Goal: Communication & Community: Share content

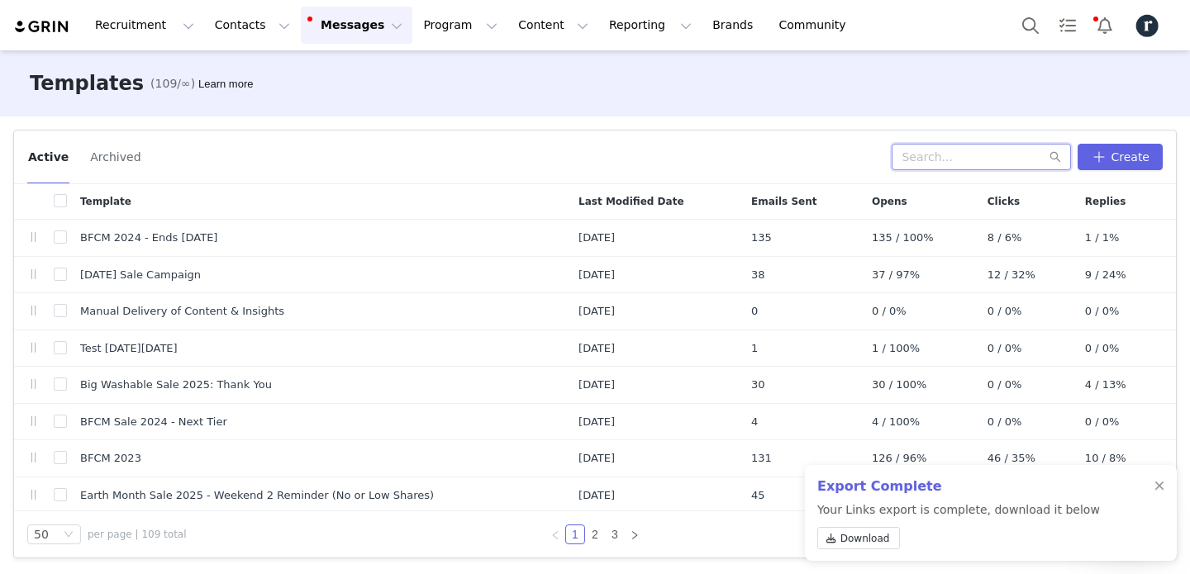
click at [962, 159] on input "text" at bounding box center [980, 157] width 179 height 26
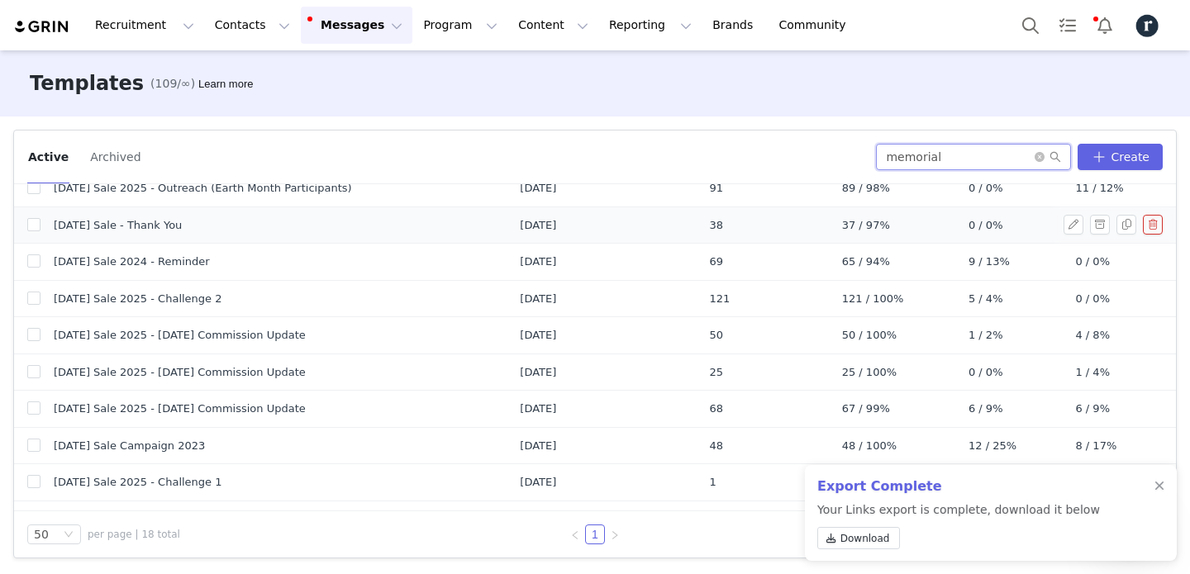
scroll to position [370, 0]
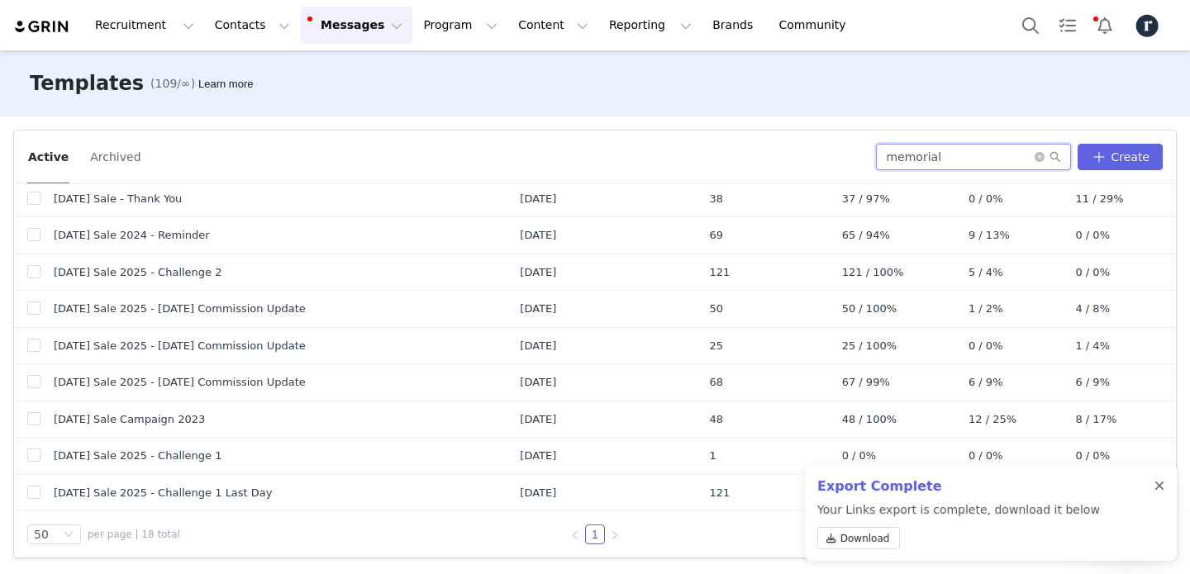
type input "memorial"
click at [1160, 483] on div at bounding box center [1159, 486] width 10 height 13
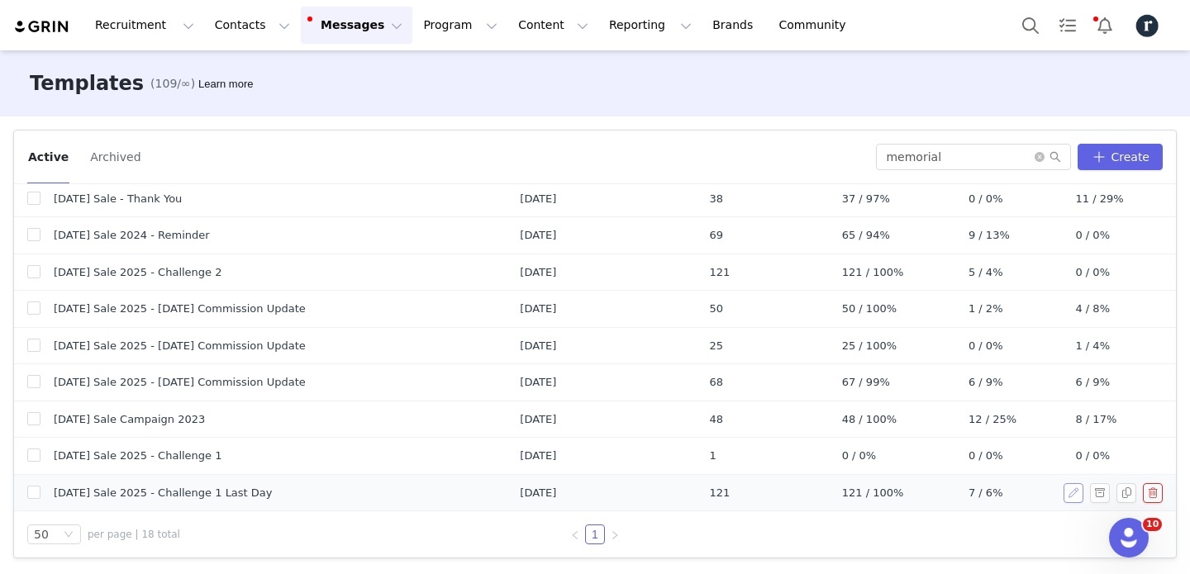
click at [1068, 486] on button "button" at bounding box center [1073, 493] width 20 height 20
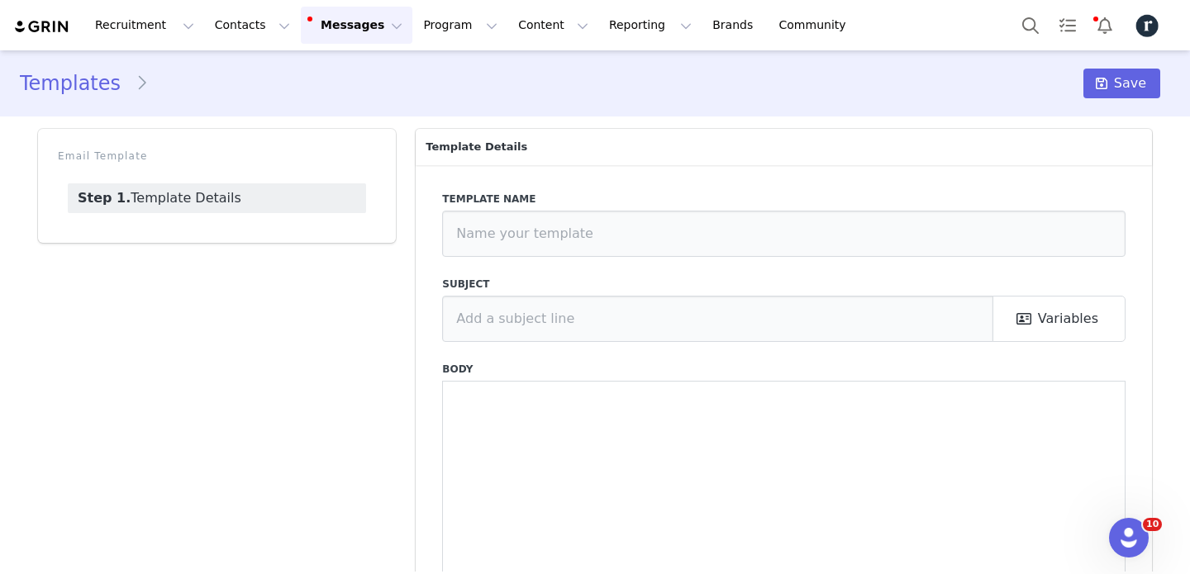
type input "[DATE] Sale 2025 - Challenge 1 Last Day"
type input "🔔 Last day to earn $2 per unique click"
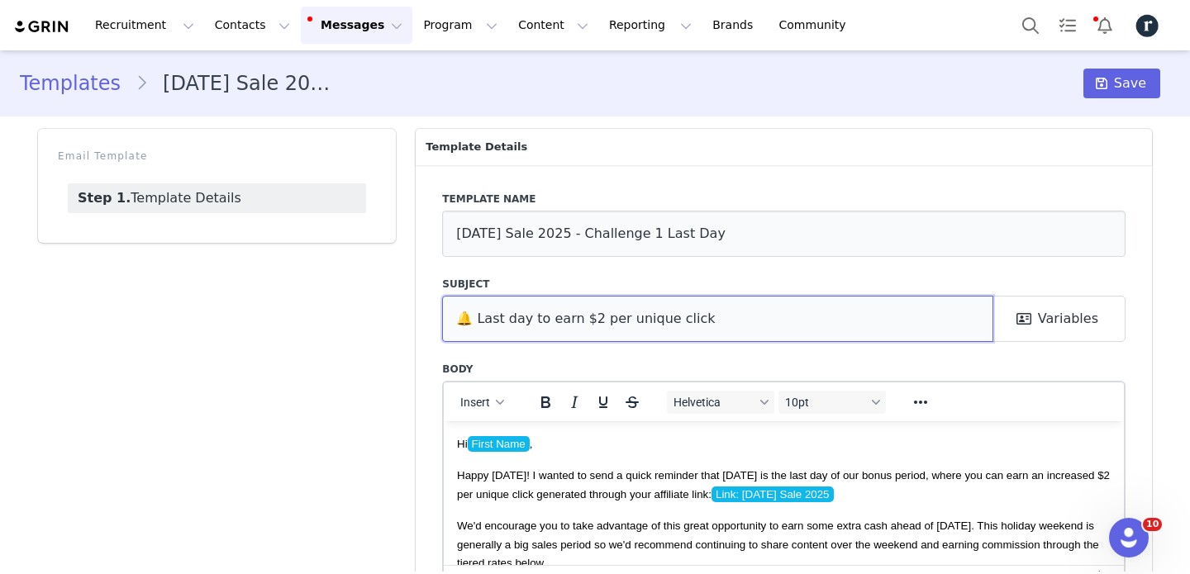
click at [557, 318] on input "🔔 Last day to earn $2 per unique click" at bounding box center [717, 319] width 551 height 46
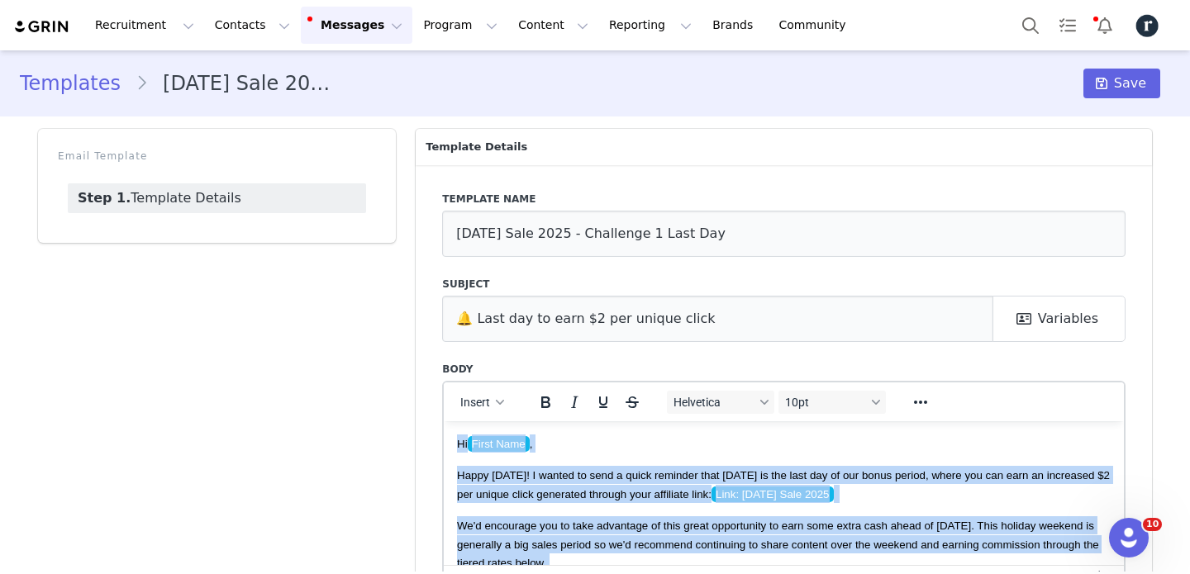
drag, startPoint x: 490, startPoint y: 533, endPoint x: 441, endPoint y: 406, distance: 136.2
copy body "Hi First Name , Happy [DATE]! I wanted to send a quick reminder that [DATE] is …"
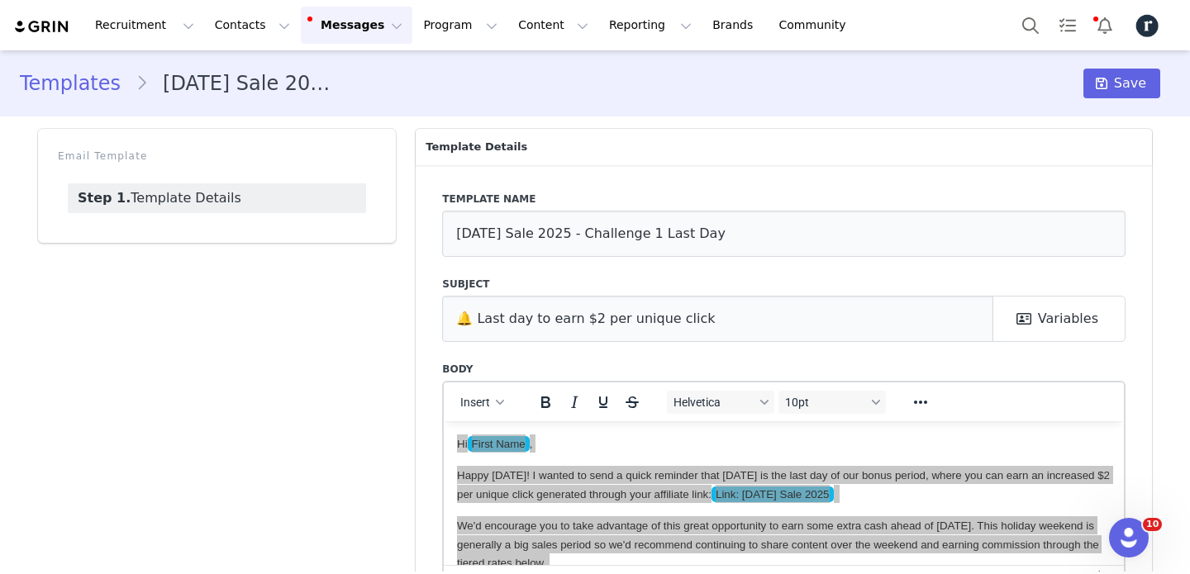
click at [285, 315] on div "Email Template Step 1. Template Details" at bounding box center [217, 395] width 378 height 553
click at [314, 344] on div "Email Template Step 1. Template Details" at bounding box center [217, 395] width 378 height 553
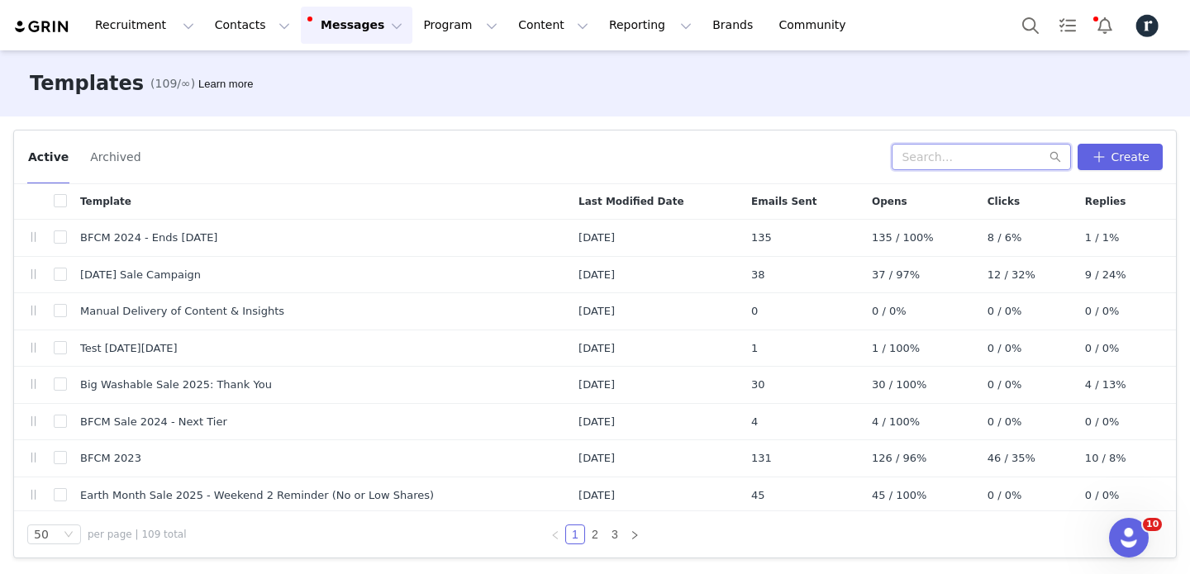
click at [935, 149] on input "text" at bounding box center [980, 157] width 179 height 26
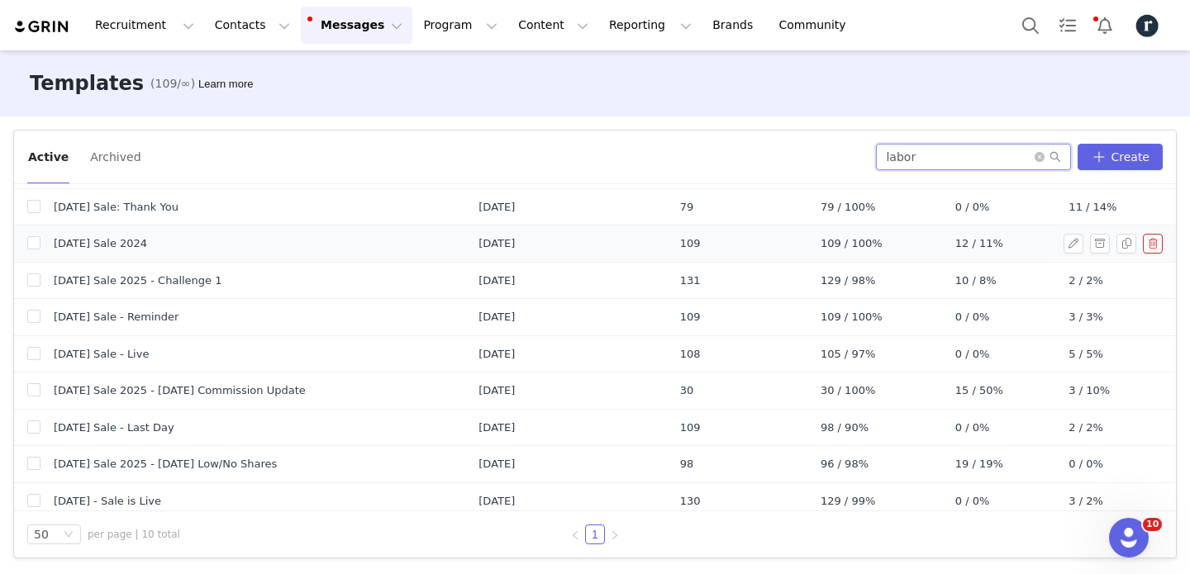
scroll to position [76, 0]
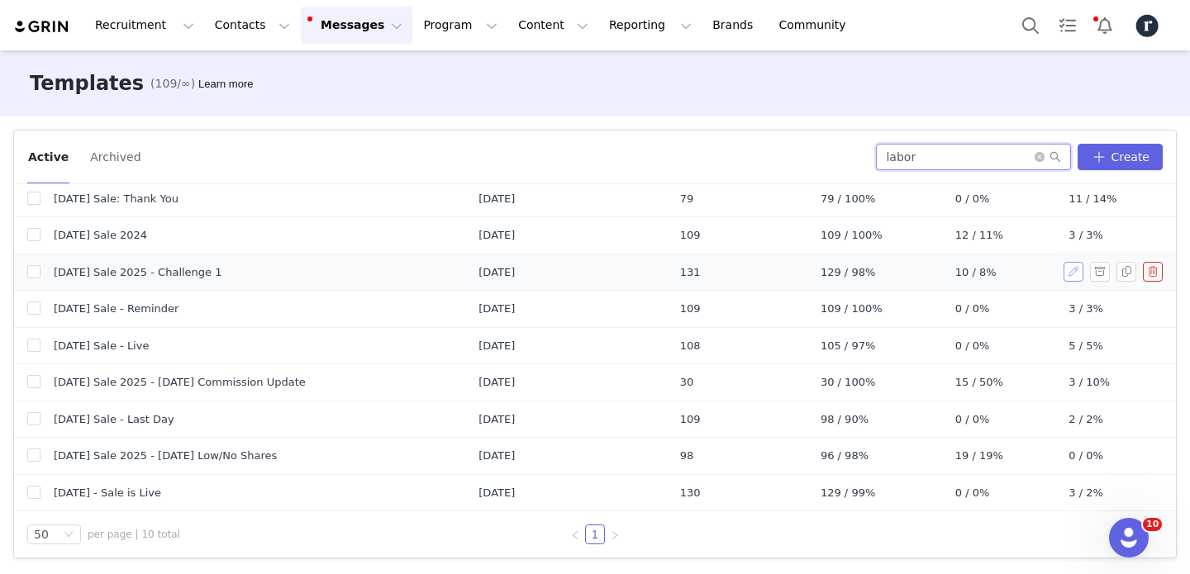
type input "labor"
click at [1073, 273] on button "button" at bounding box center [1073, 272] width 20 height 20
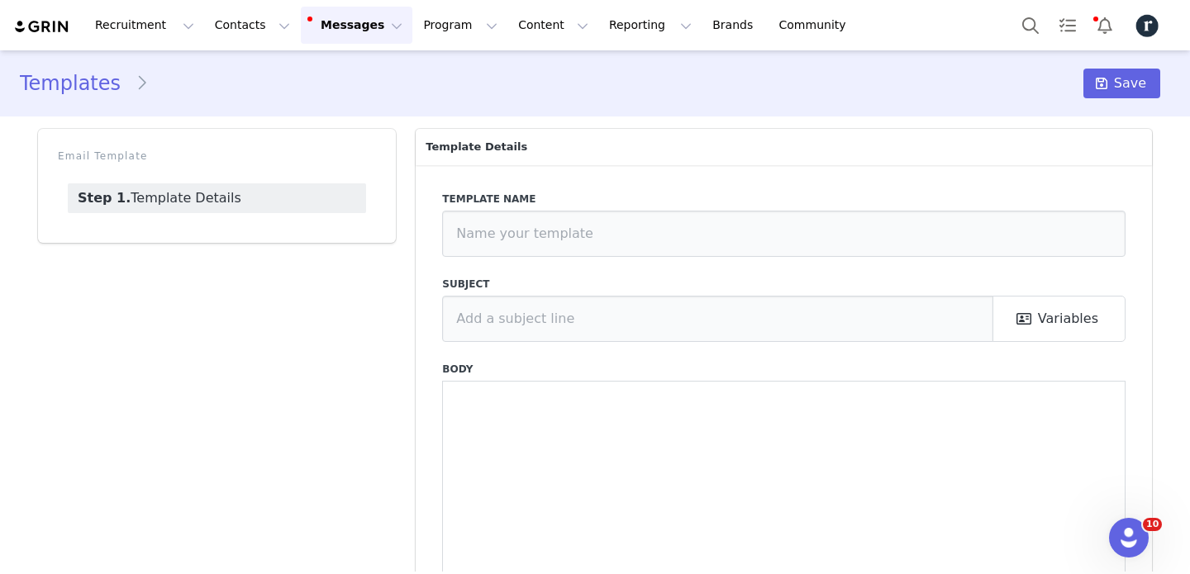
type input "[DATE] Sale 2025 - Challenge 1"
type input "💸 Earn $2 per unique click this weekend only"
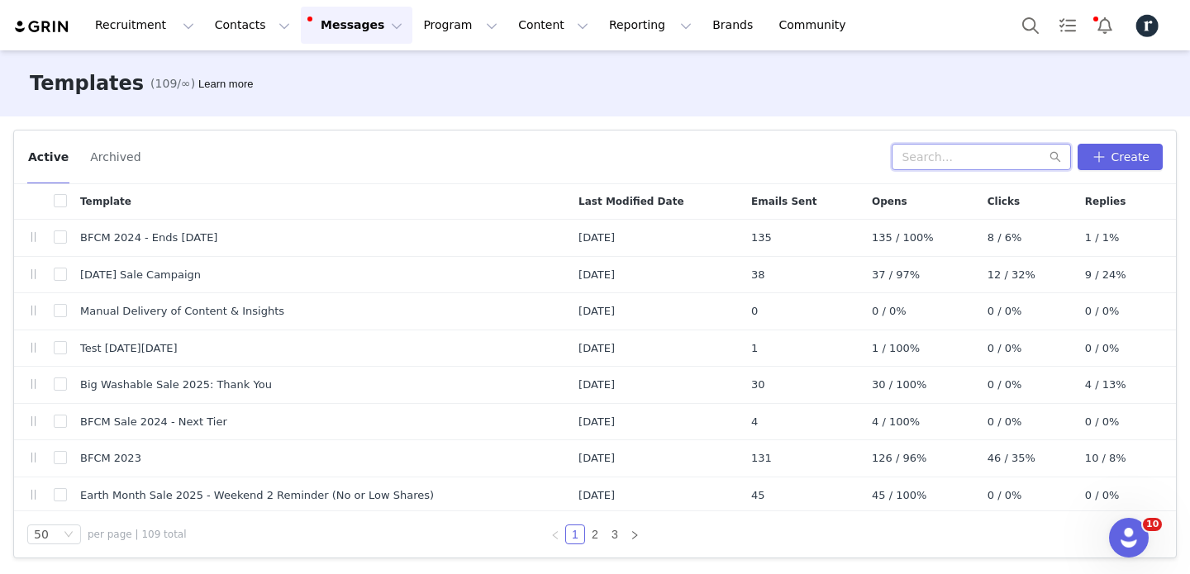
click at [957, 159] on input "text" at bounding box center [980, 157] width 179 height 26
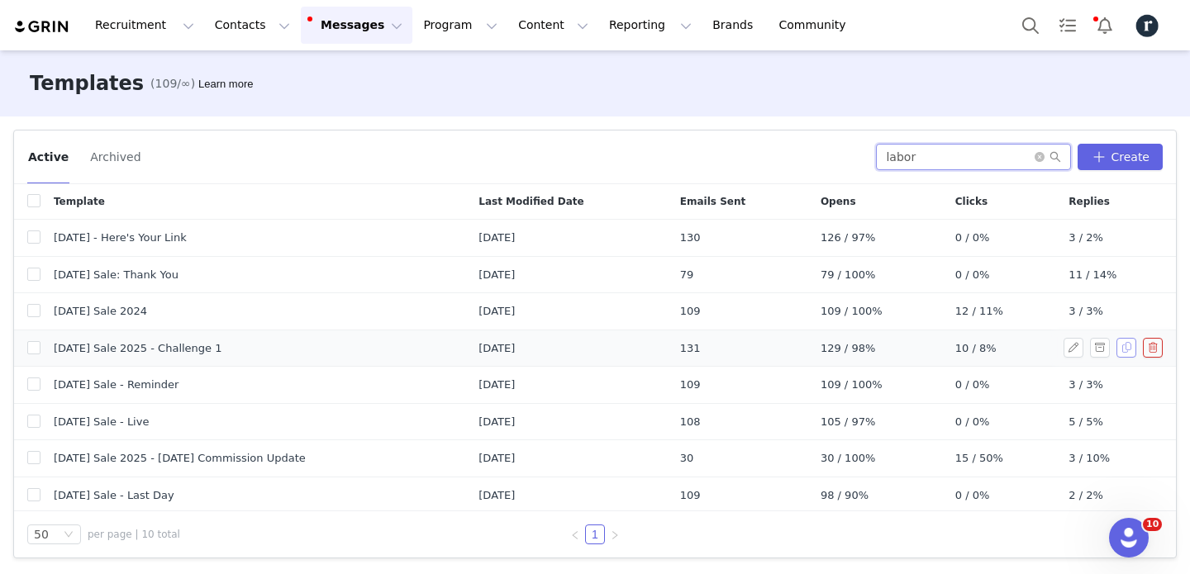
type input "labor"
click at [1120, 349] on button "button" at bounding box center [1126, 348] width 20 height 20
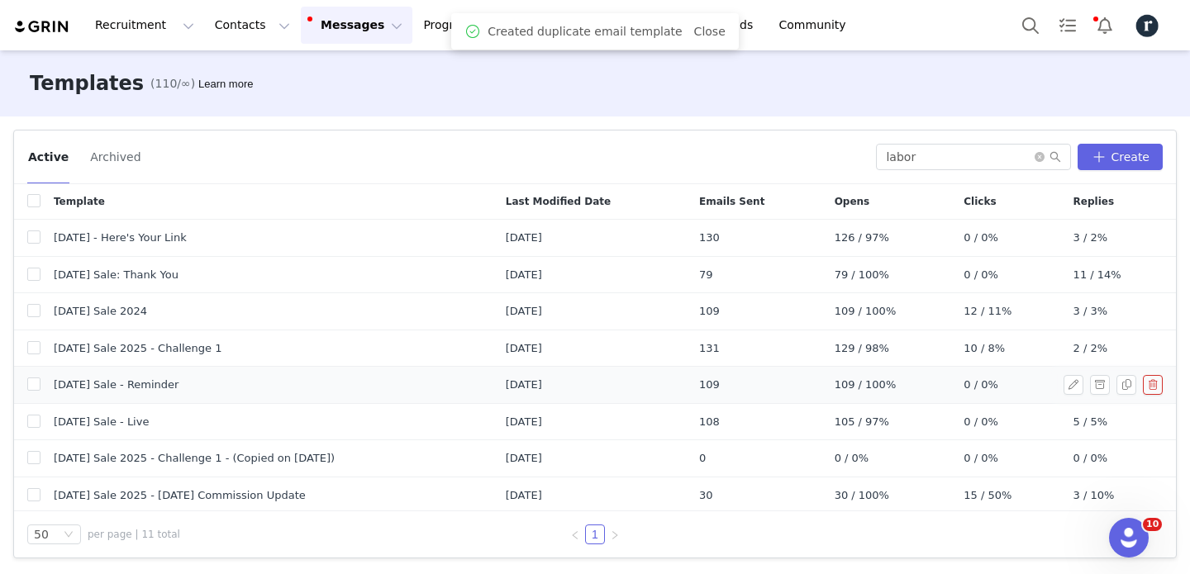
scroll to position [112, 0]
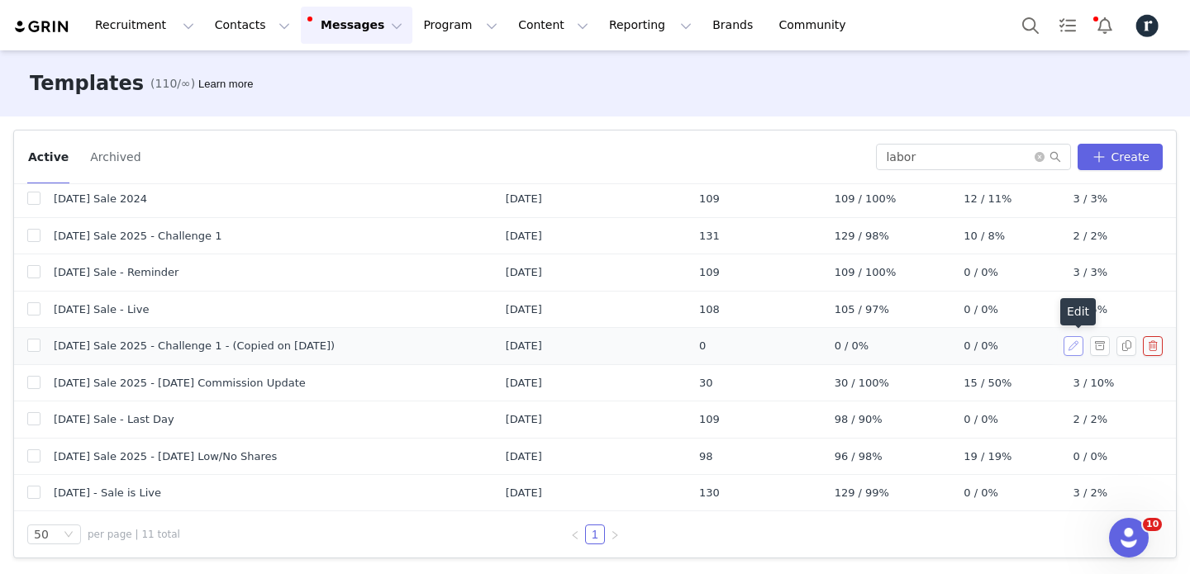
click at [1071, 343] on button "button" at bounding box center [1073, 346] width 20 height 20
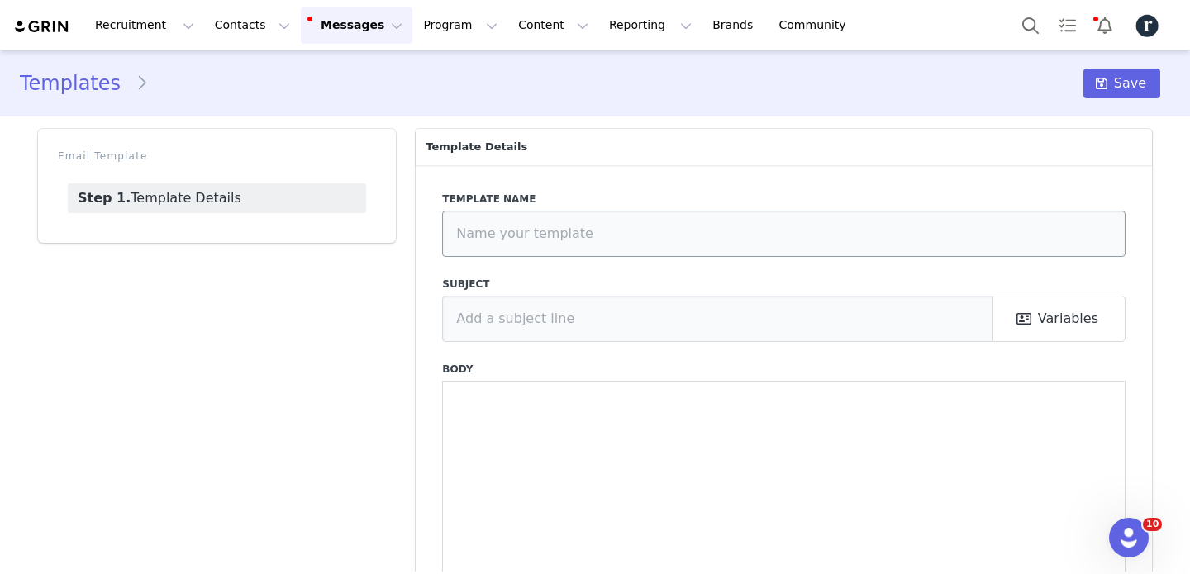
type input "[DATE] Sale 2025 - Challenge 1 - (Copied on [DATE])"
type input "💸 Earn $2 per unique click this weekend only"
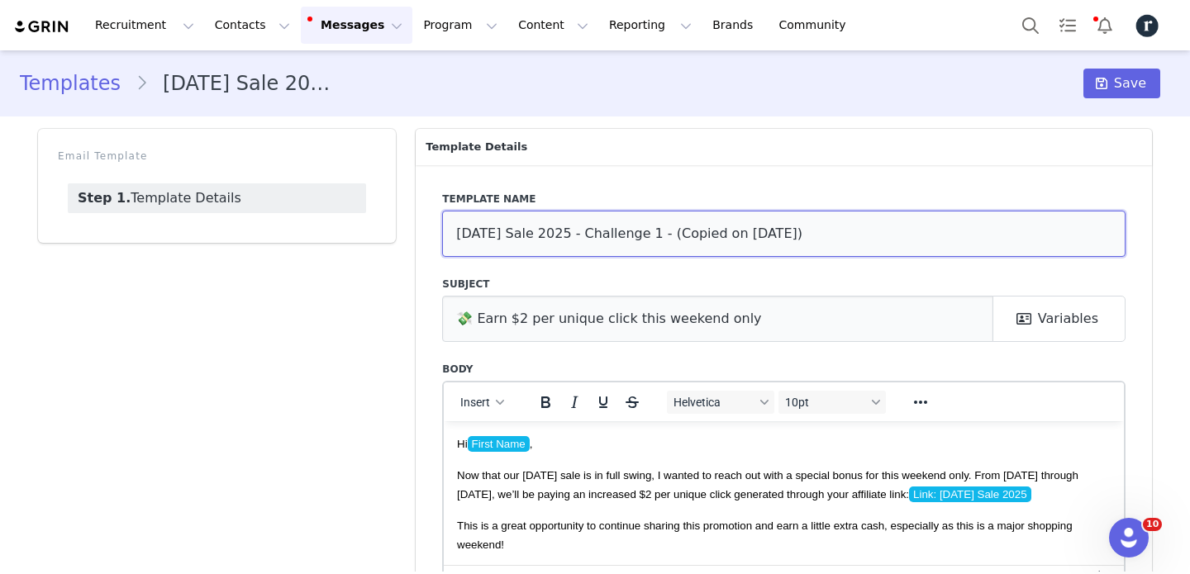
drag, startPoint x: 675, startPoint y: 226, endPoint x: 700, endPoint y: 288, distance: 67.0
click at [700, 288] on div "Template name [DATE] Sale 2025 - Challenge 1 - (Copied on [DATE]) Subject 💸 Ear…" at bounding box center [784, 413] width 736 height 497
type input "[DATE] Sale 2025 - Challenge 1 Last Day"
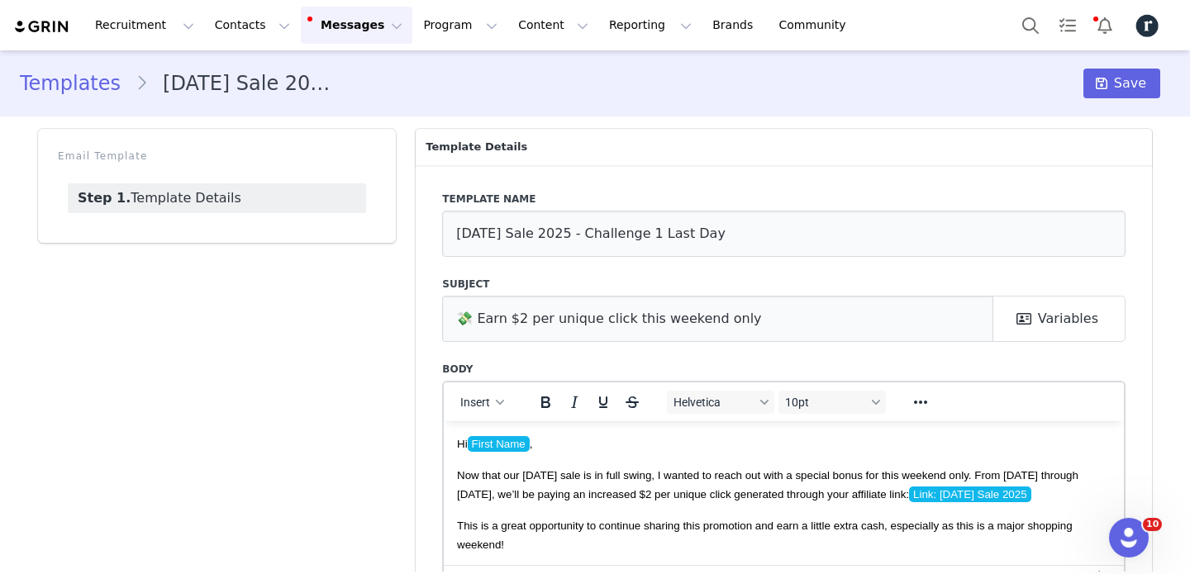
click at [555, 440] on p "Hi First Name ," at bounding box center [783, 443] width 653 height 18
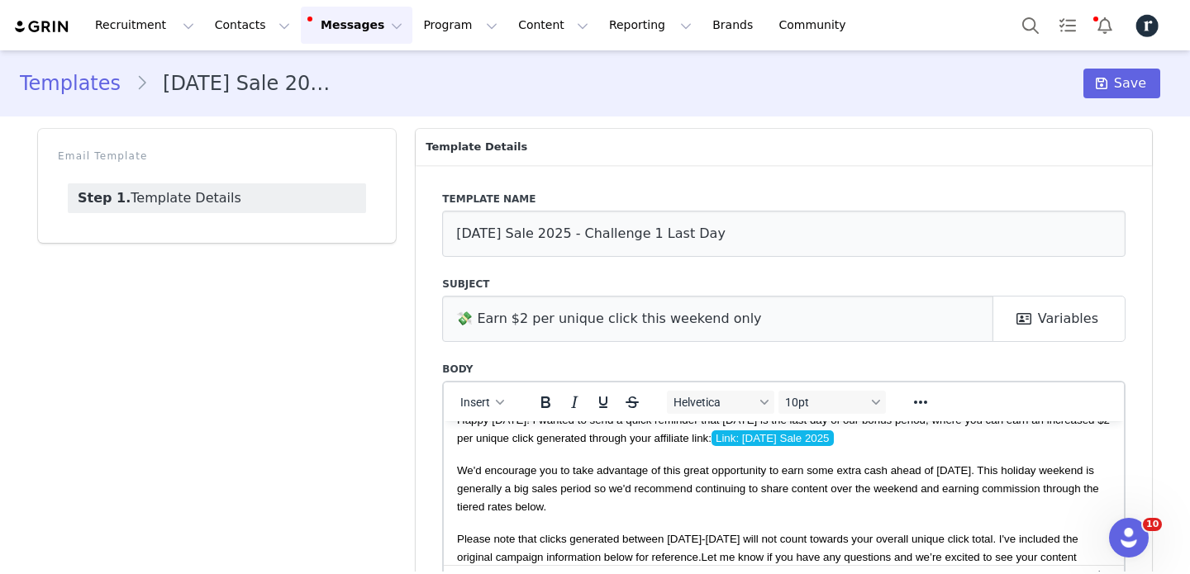
scroll to position [60, 0]
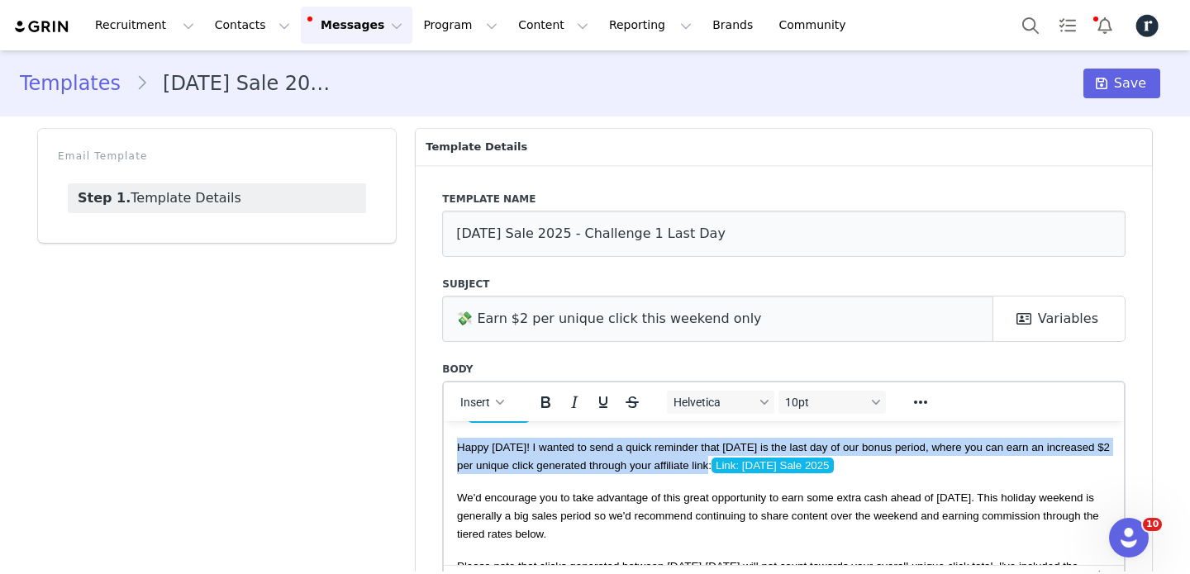
drag, startPoint x: 458, startPoint y: 445, endPoint x: 711, endPoint y: 458, distance: 253.1
click at [711, 458] on span "Happy [DATE]! I wanted to send a quick reminder that [DATE] is the last day of …" at bounding box center [783, 456] width 653 height 32
copy span "Happy [DATE]! I wanted to send a quick reminder that [DATE] is the last day of …"
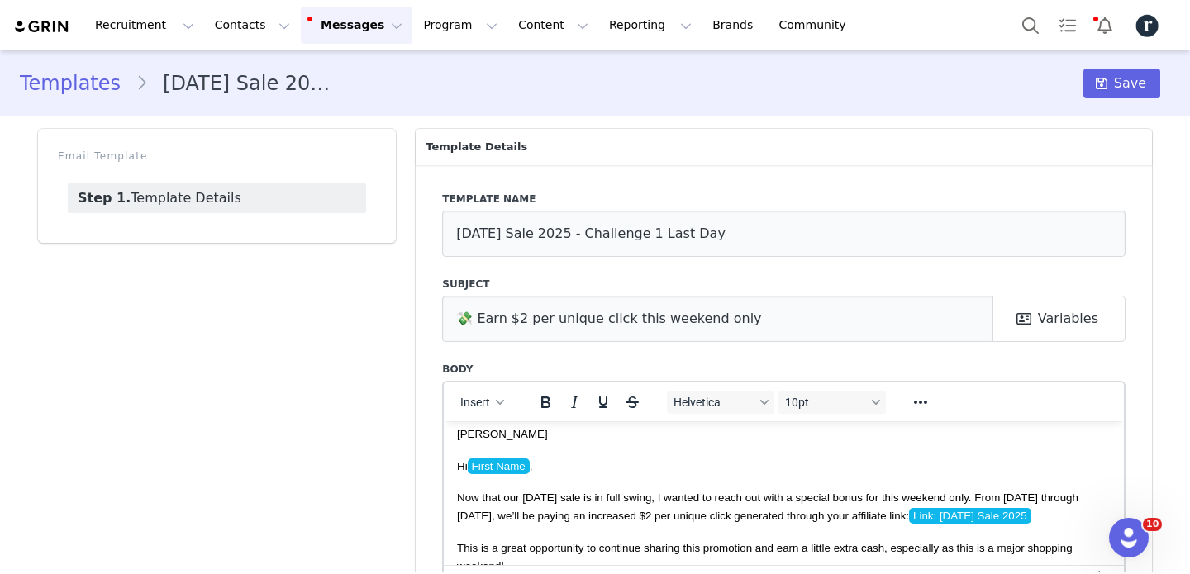
scroll to position [320, 0]
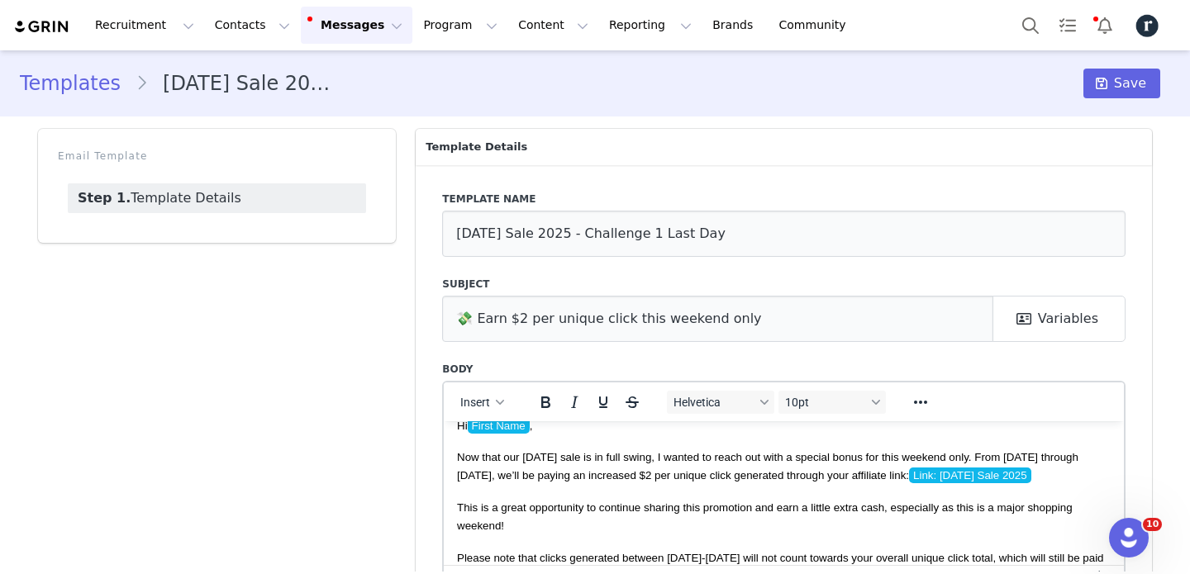
drag, startPoint x: 458, startPoint y: 456, endPoint x: 981, endPoint y: 466, distance: 523.0
click at [981, 466] on p "Now that our [DATE] sale is in full swing, I wanted to reach out with a special…" at bounding box center [783, 465] width 653 height 37
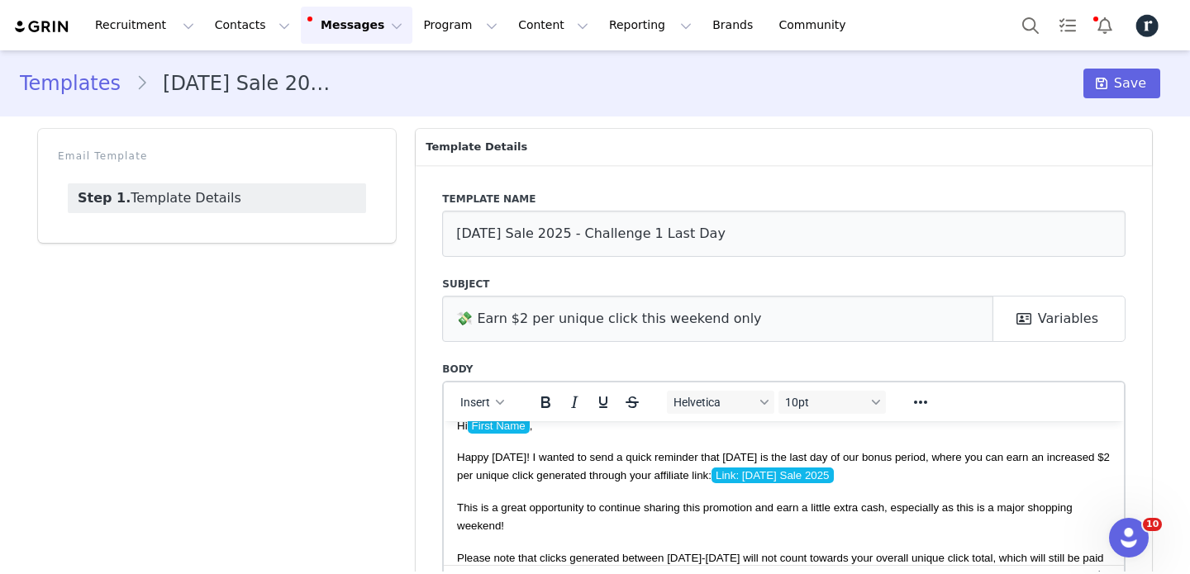
click at [523, 454] on span "Happy [DATE]! I wanted to send a quick reminder that [DATE] is the last day of …" at bounding box center [783, 466] width 653 height 32
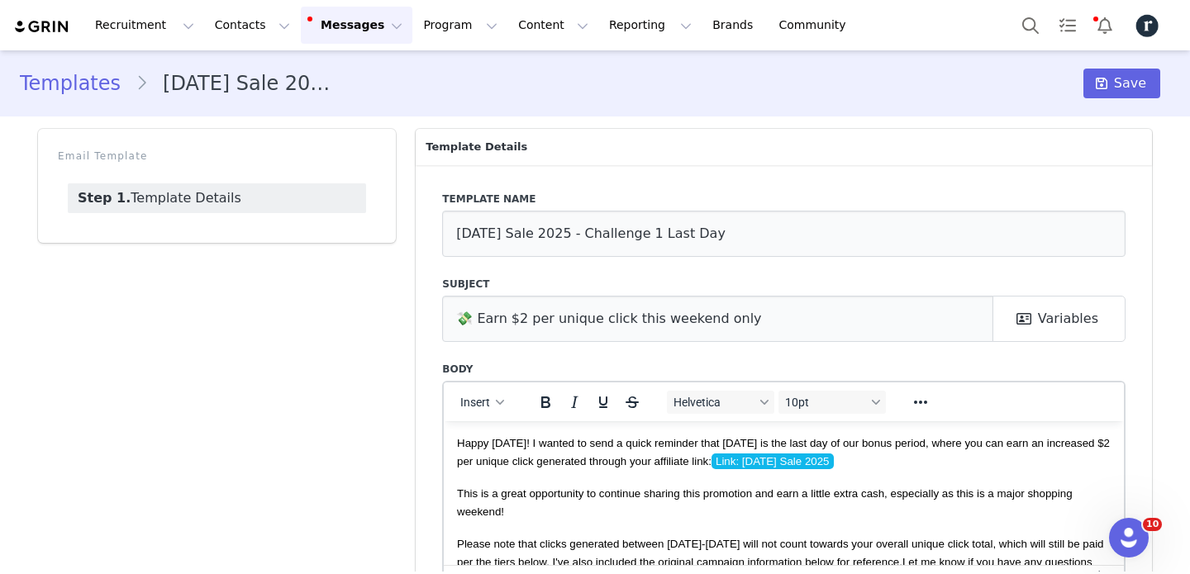
scroll to position [338, 0]
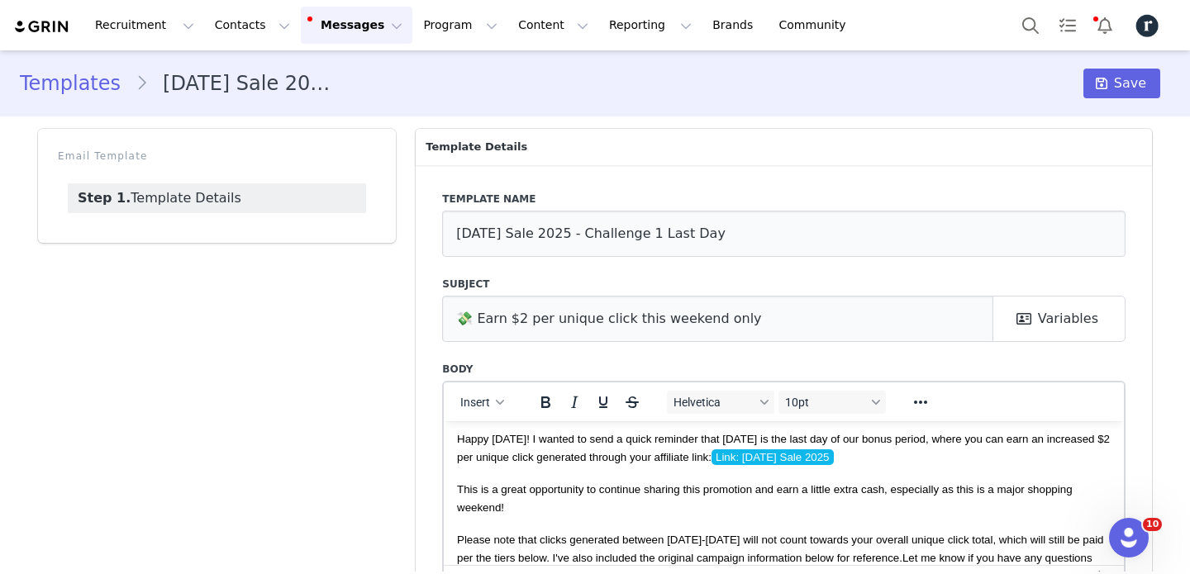
click at [1070, 487] on span "This is a great opportunity to continue sharing this promotion and earn a littl…" at bounding box center [764, 497] width 615 height 31
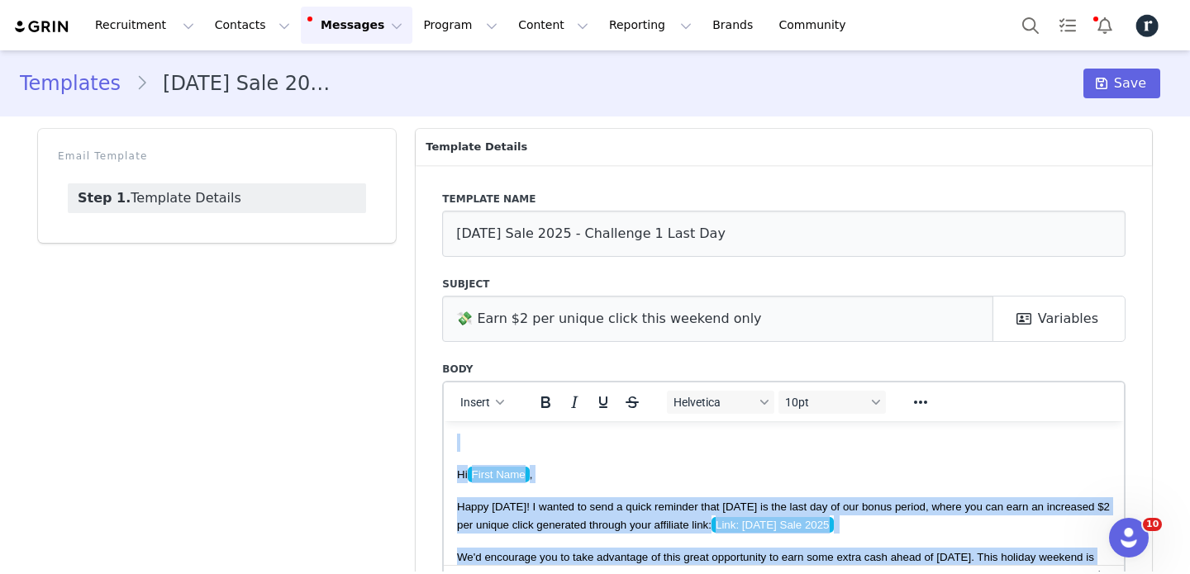
scroll to position [0, 0]
drag, startPoint x: 458, startPoint y: 513, endPoint x: 884, endPoint y: 834, distance: 533.8
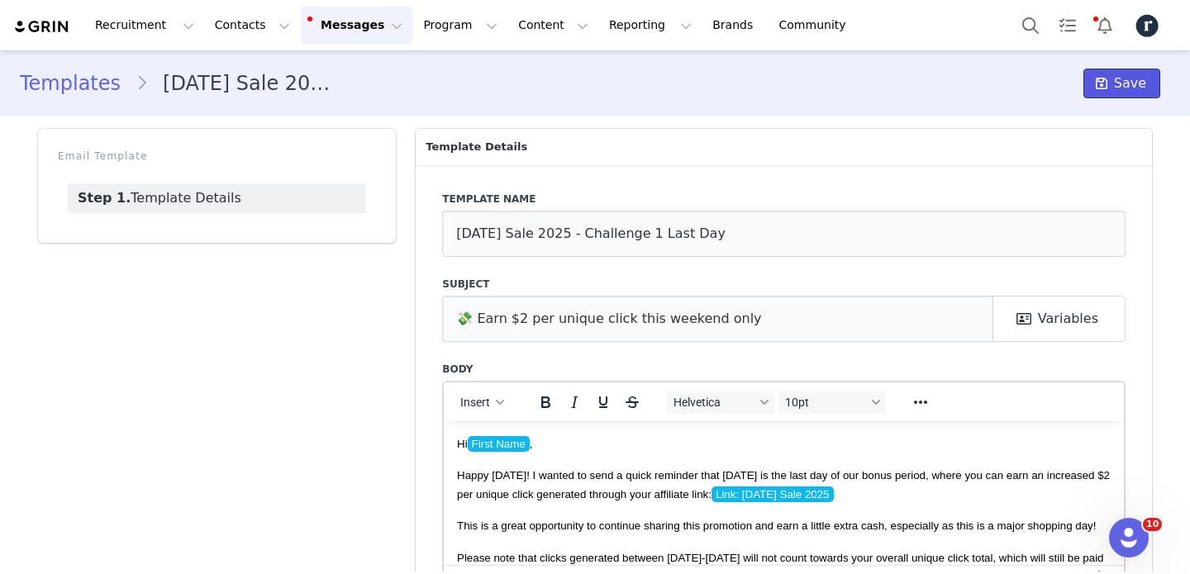
click at [1106, 90] on icon at bounding box center [1101, 83] width 12 height 13
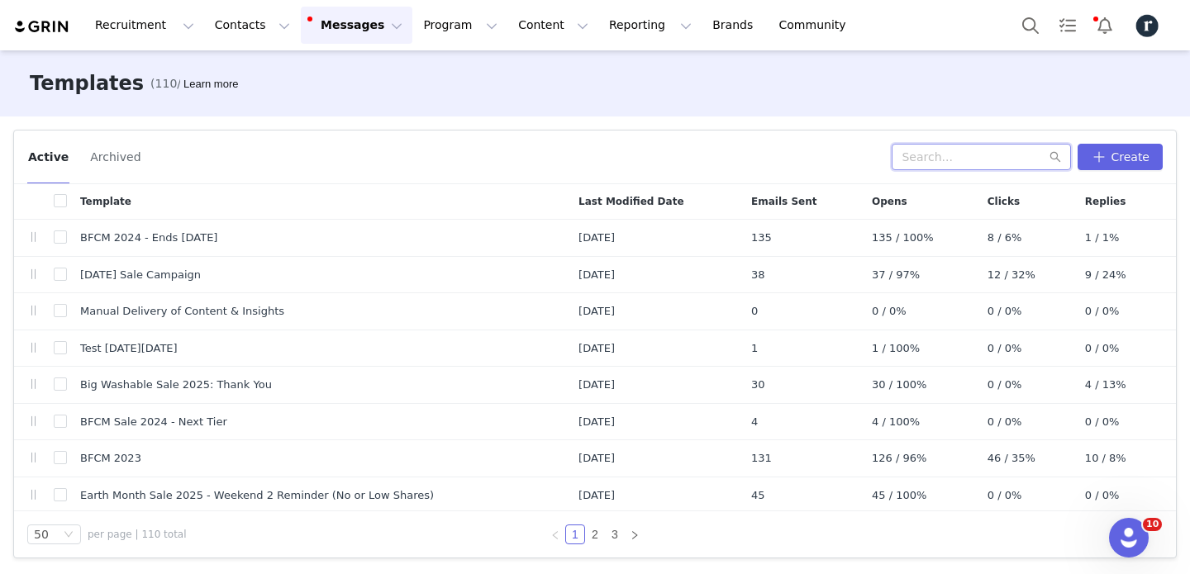
click at [971, 169] on input "text" at bounding box center [980, 157] width 179 height 26
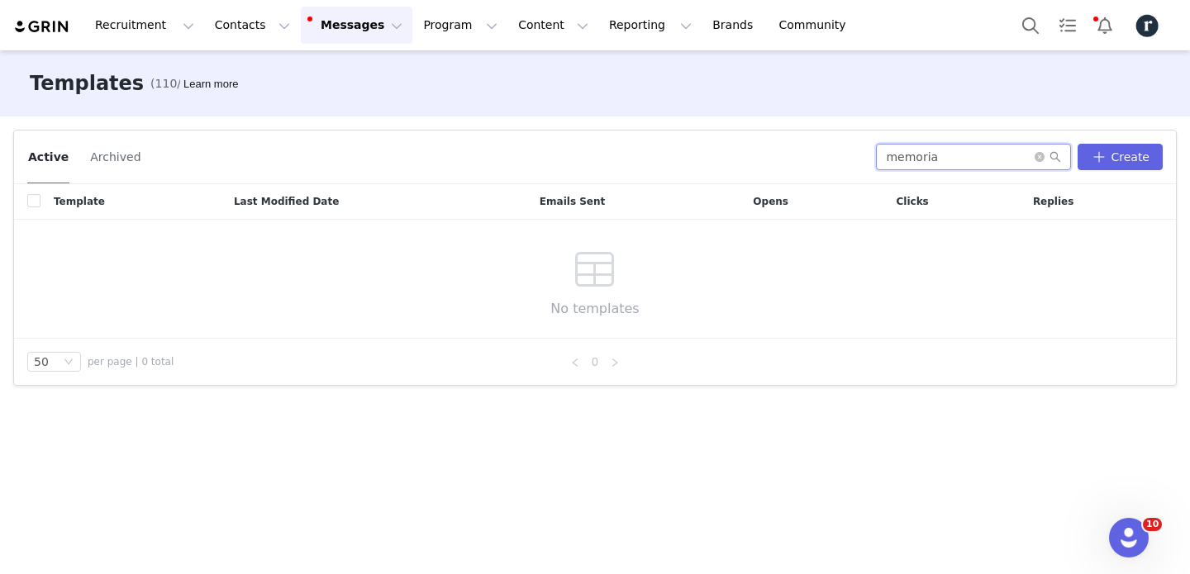
type input "memorial"
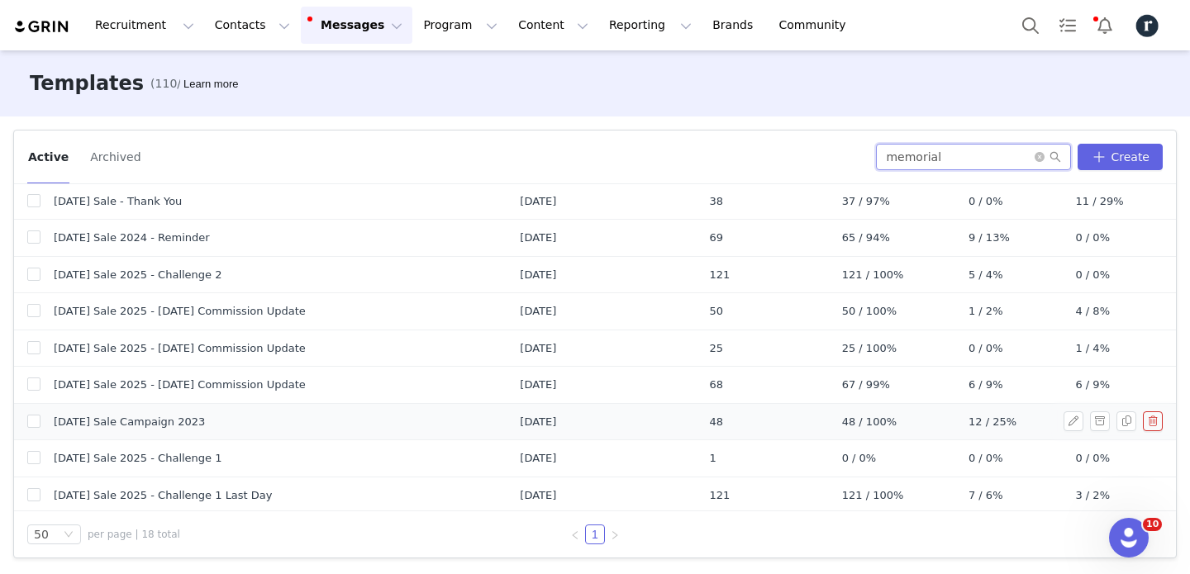
scroll to position [370, 0]
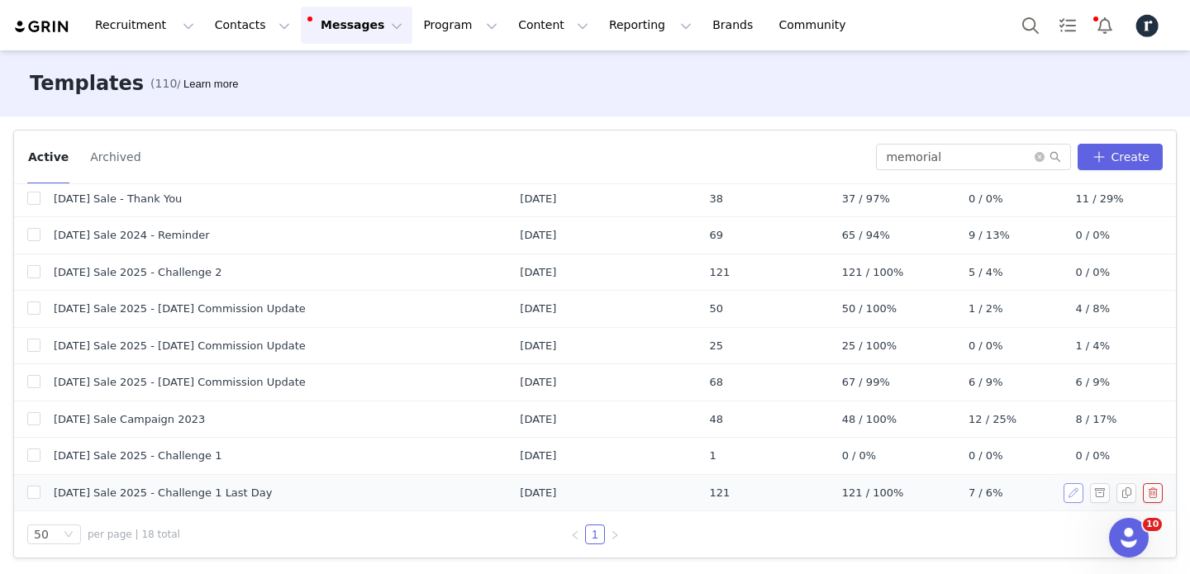
click at [1071, 494] on button "button" at bounding box center [1073, 493] width 20 height 20
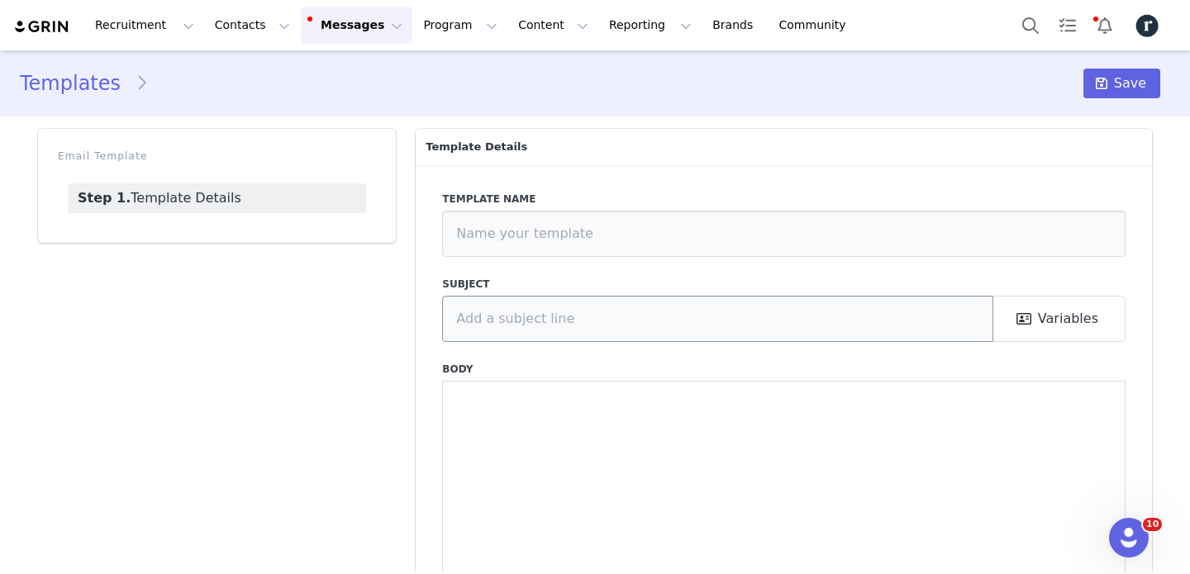
type input "[DATE] Sale 2025 - Challenge 1 Last Day"
type input "🔔 Last day to earn $2 per unique click"
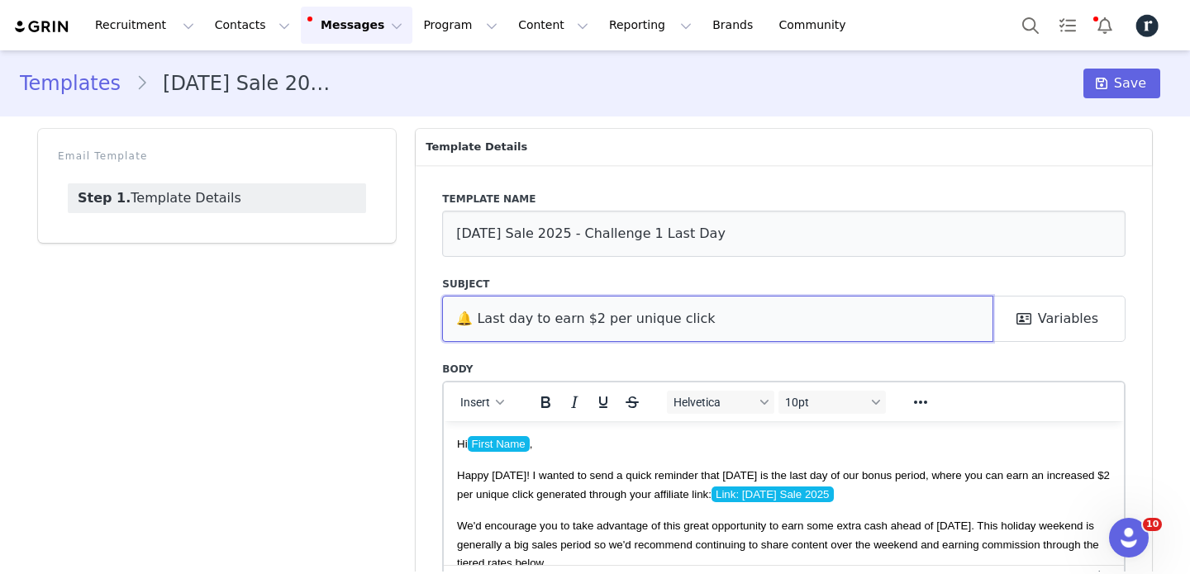
click at [648, 331] on input "🔔 Last day to earn $2 per unique click" at bounding box center [717, 319] width 551 height 46
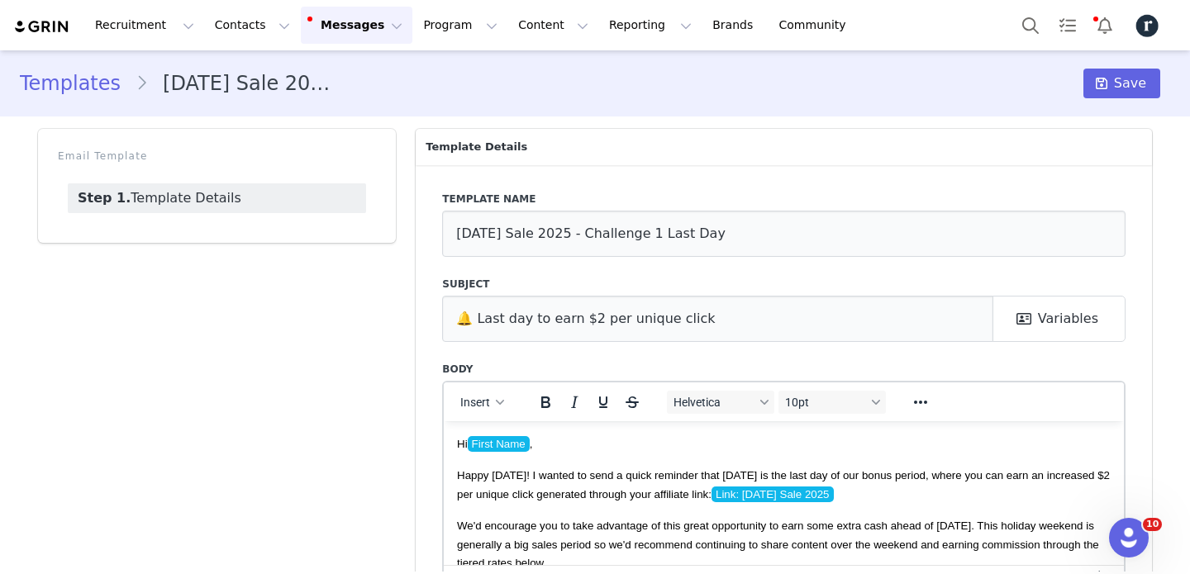
click at [65, 81] on link "Templates" at bounding box center [78, 84] width 116 height 30
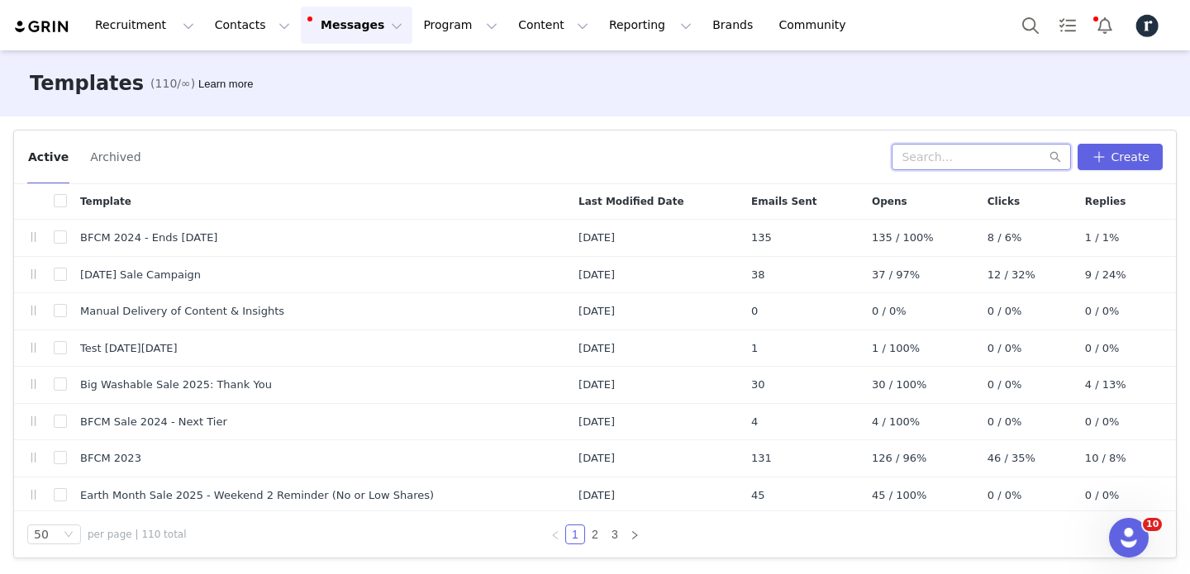
click at [980, 159] on input "text" at bounding box center [980, 157] width 179 height 26
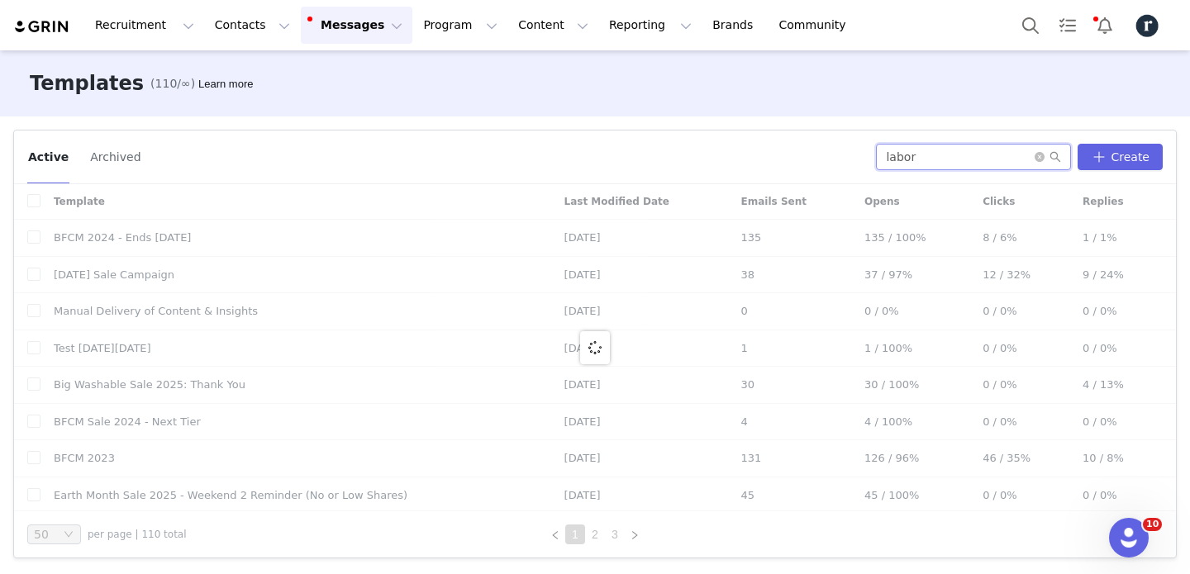
type input "labor"
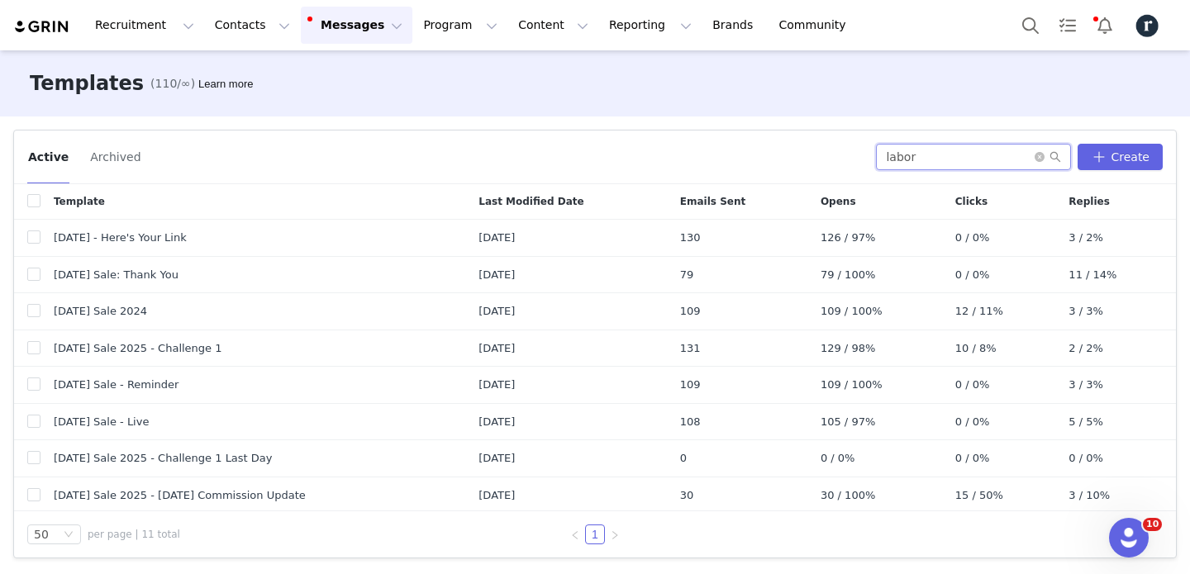
click at [927, 159] on input "labor" at bounding box center [973, 157] width 195 height 26
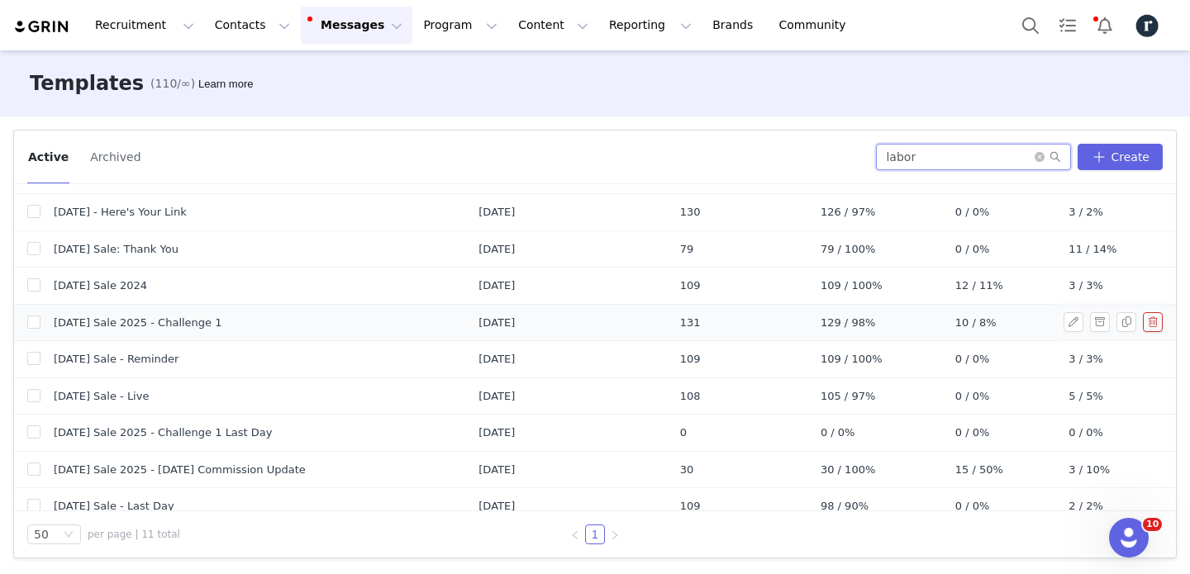
scroll to position [45, 0]
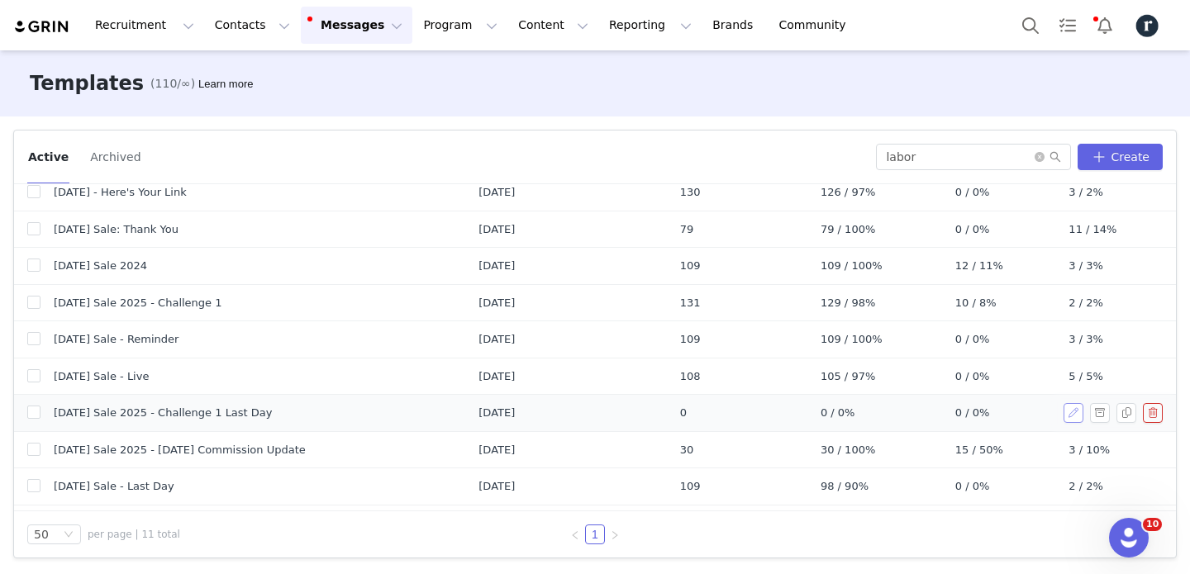
click at [1079, 413] on button "button" at bounding box center [1073, 413] width 20 height 20
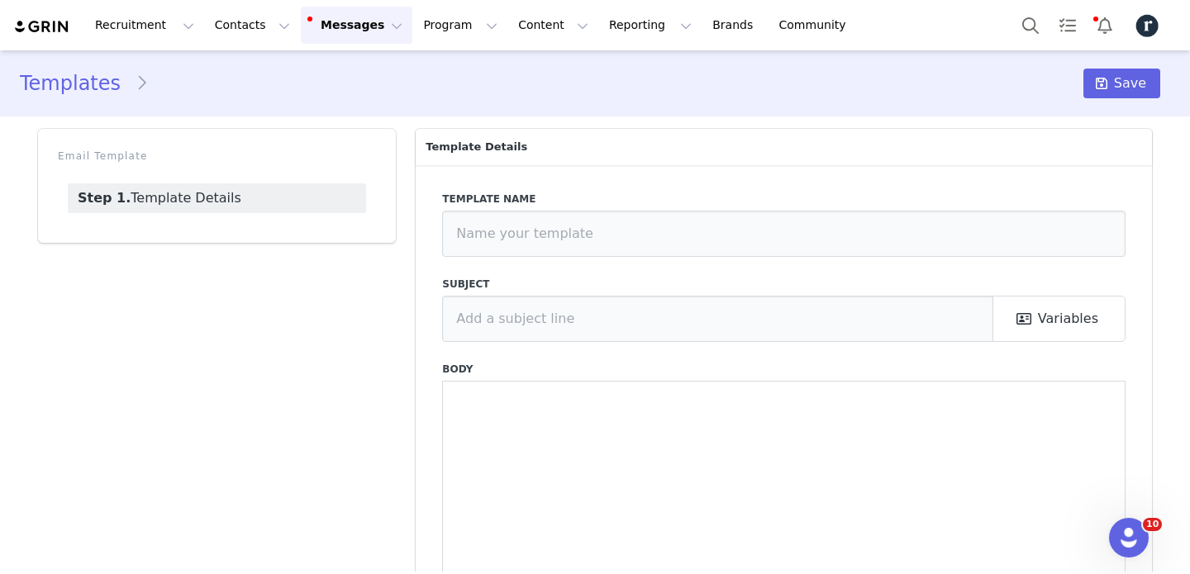
type input "[DATE] Sale 2025 - Challenge 1 Last Day"
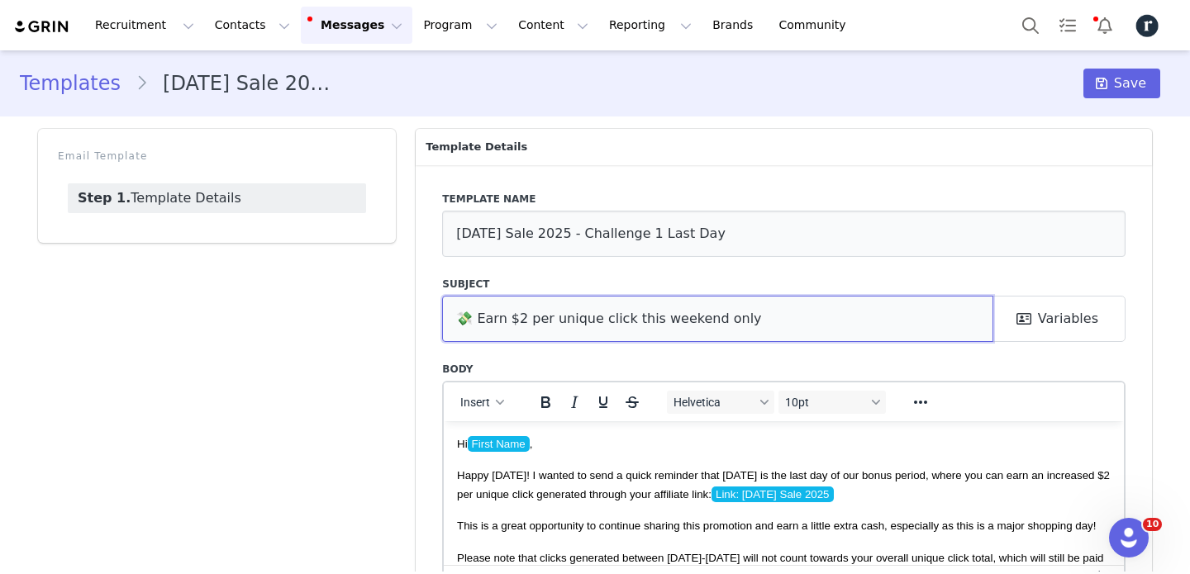
click at [736, 316] on input "💸 Earn $2 per unique click this weekend only" at bounding box center [717, 319] width 551 height 46
paste input "Last day to earn $2 per unique click"
type input "🔔 Last day to earn $2 per unique click"
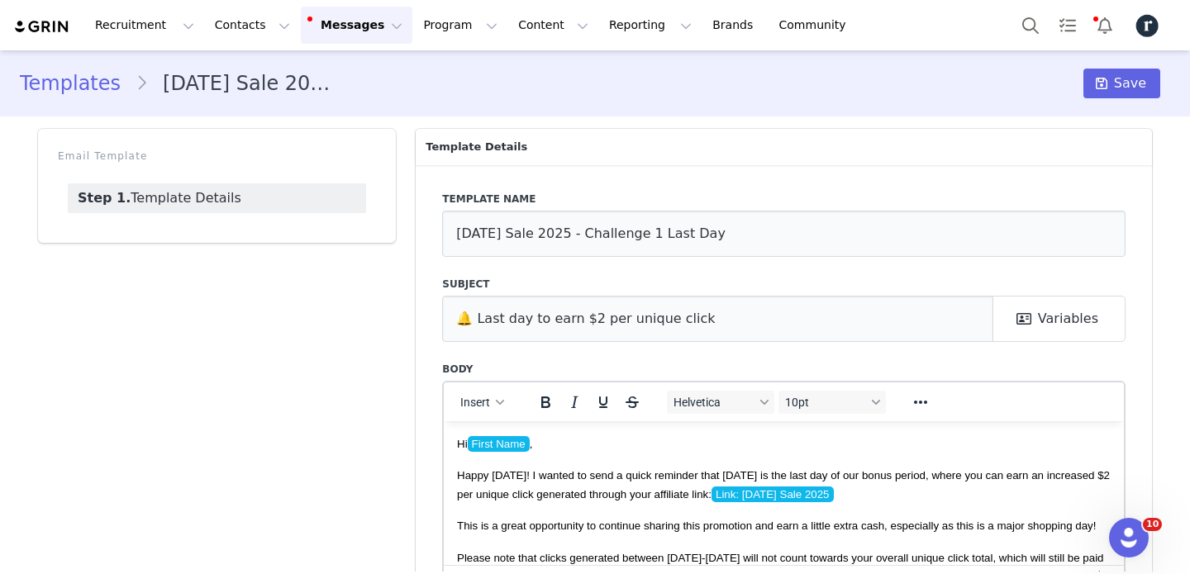
click at [1147, 342] on div "Template name [DATE] Sale 2025 - Challenge 1 Last Day Subject 🔔 Last day to ear…" at bounding box center [784, 413] width 736 height 497
click at [1133, 96] on button "Save" at bounding box center [1121, 84] width 77 height 30
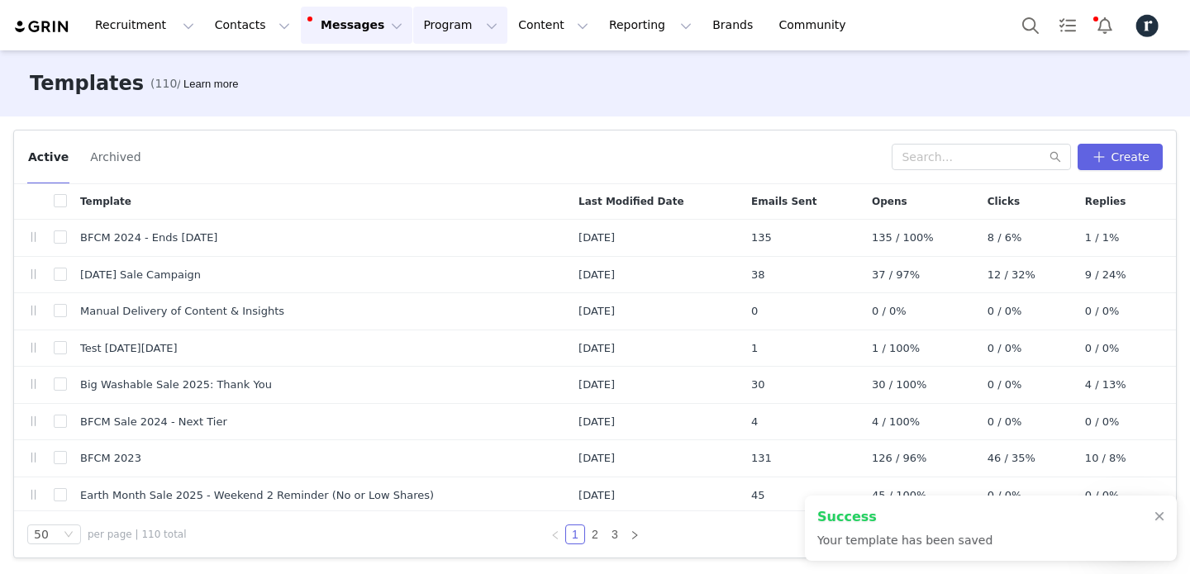
click at [413, 36] on button "Program Program" at bounding box center [460, 25] width 94 height 37
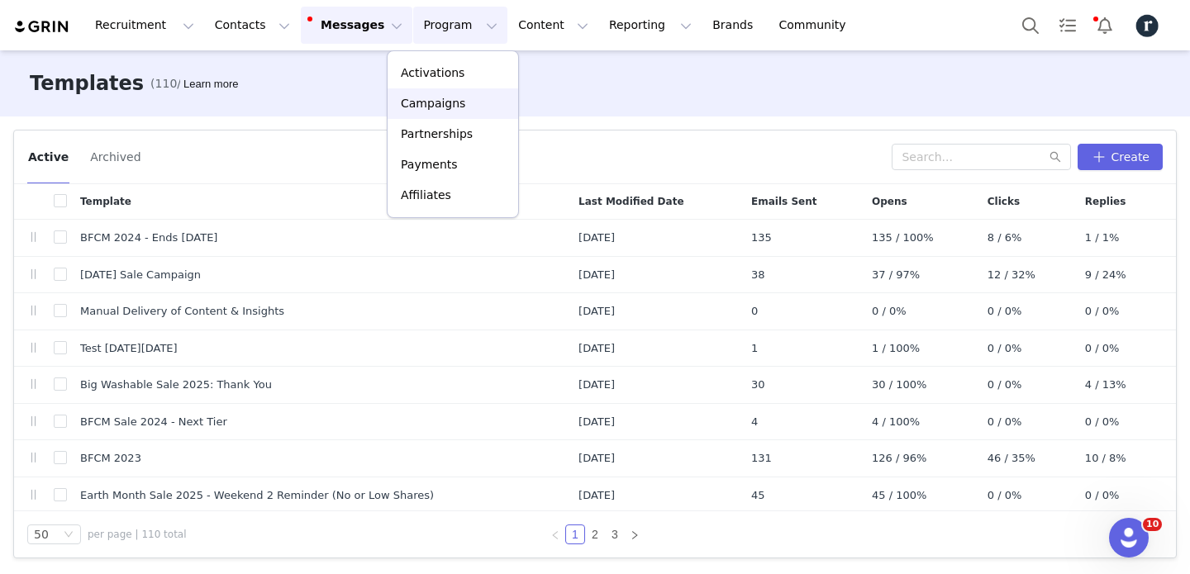
click at [429, 101] on p "Campaigns" at bounding box center [433, 103] width 64 height 17
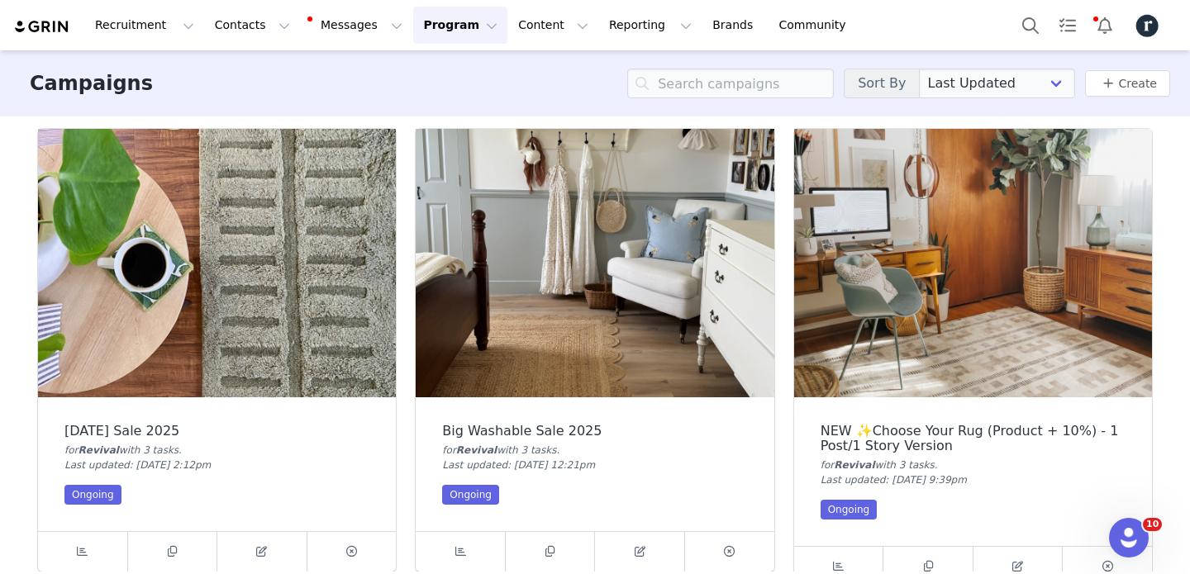
click at [252, 273] on img at bounding box center [217, 263] width 358 height 268
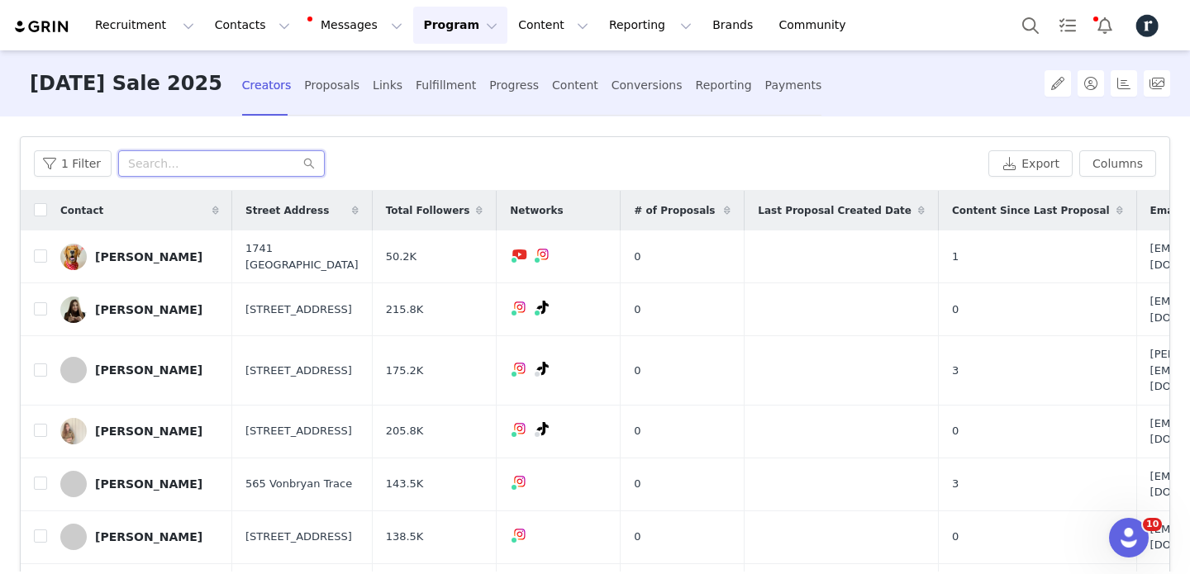
click at [234, 150] on input "text" at bounding box center [221, 163] width 207 height 26
type input "n"
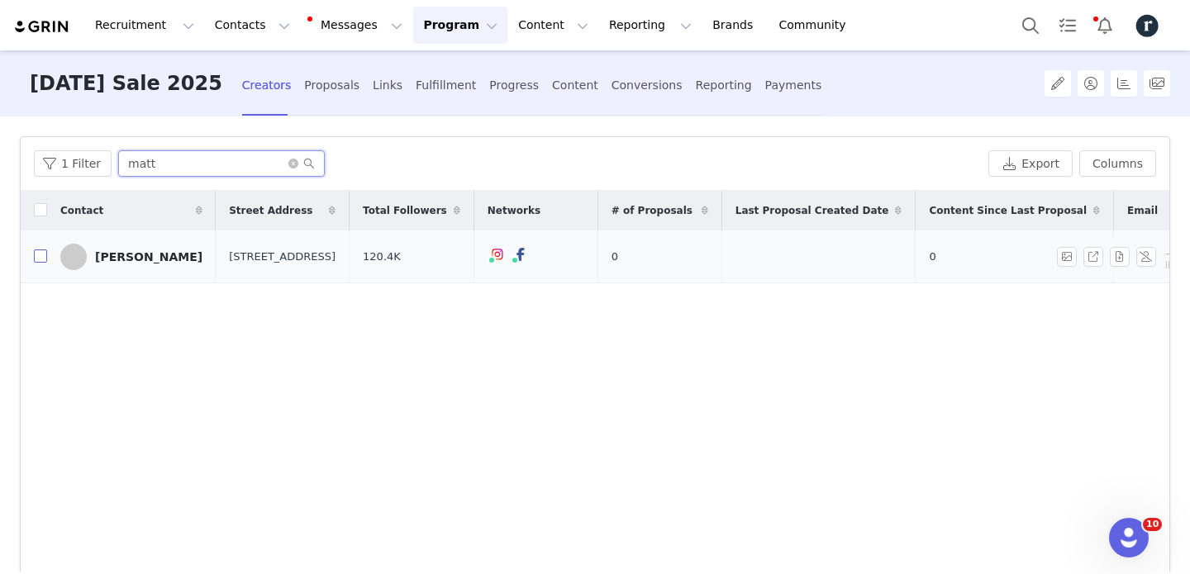
type input "matt"
click at [41, 258] on input "checkbox" at bounding box center [40, 255] width 13 height 13
checkbox input "true"
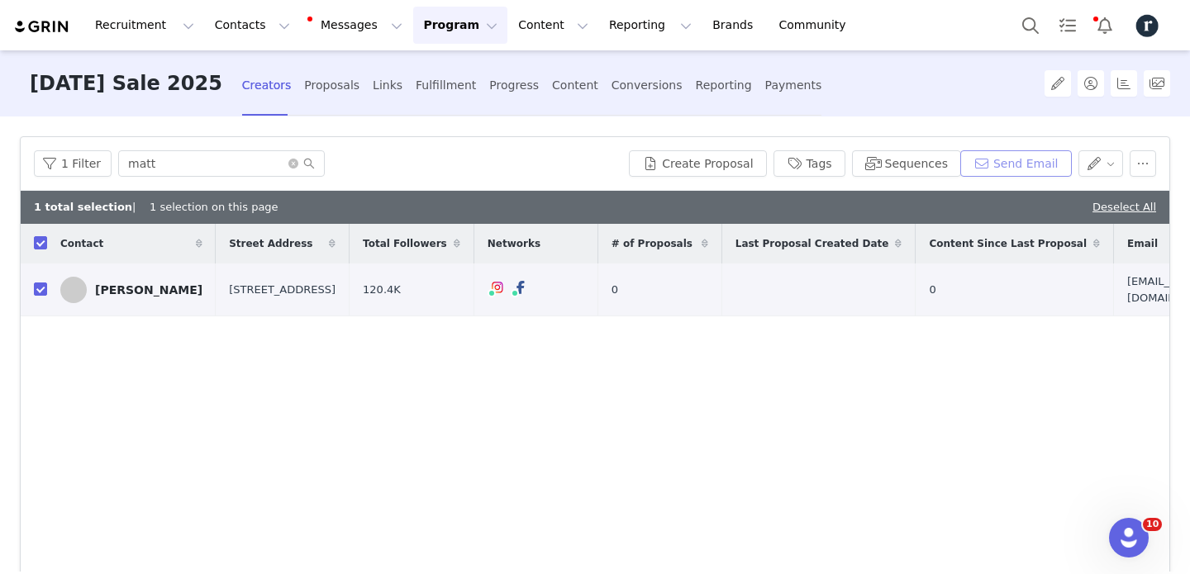
click at [1015, 161] on button "Send Email" at bounding box center [1016, 163] width 112 height 26
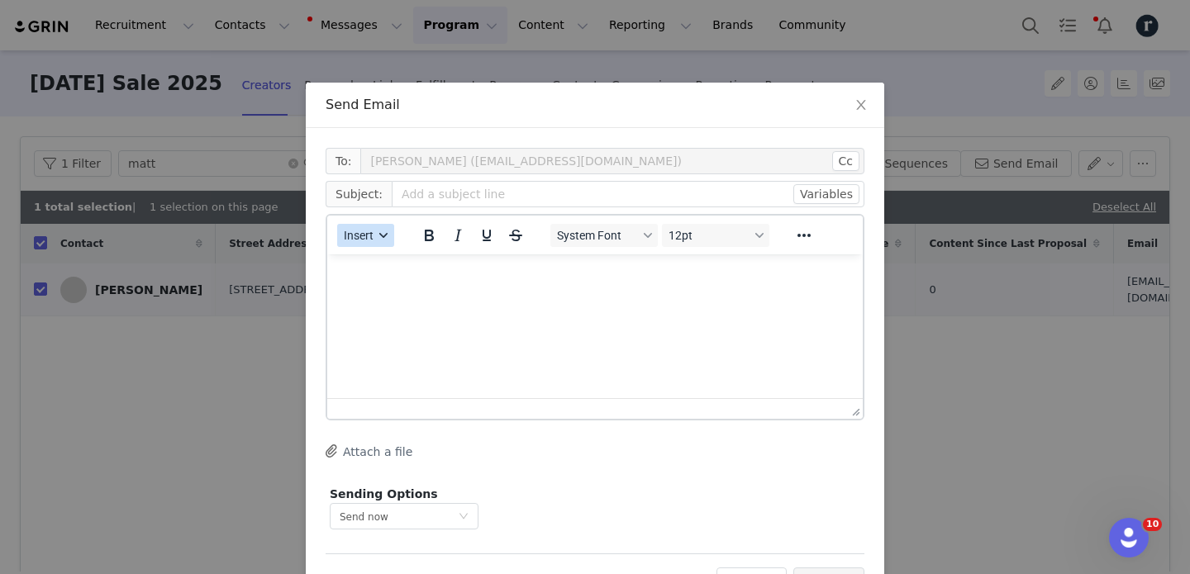
click at [358, 233] on span "Insert" at bounding box center [359, 235] width 30 height 13
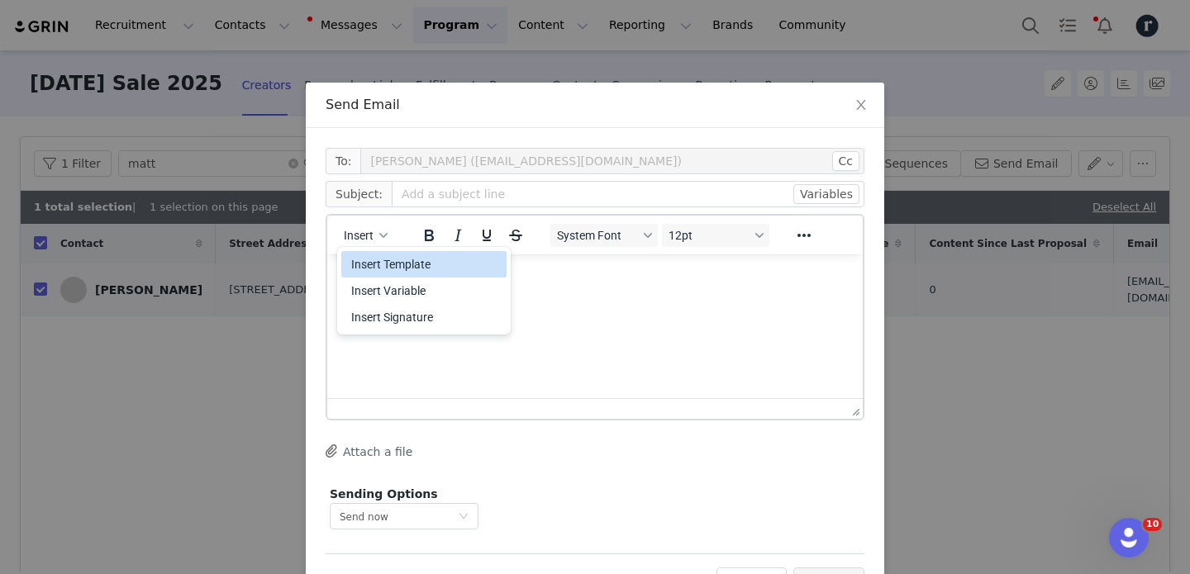
click at [378, 262] on div "Insert Template" at bounding box center [425, 264] width 149 height 20
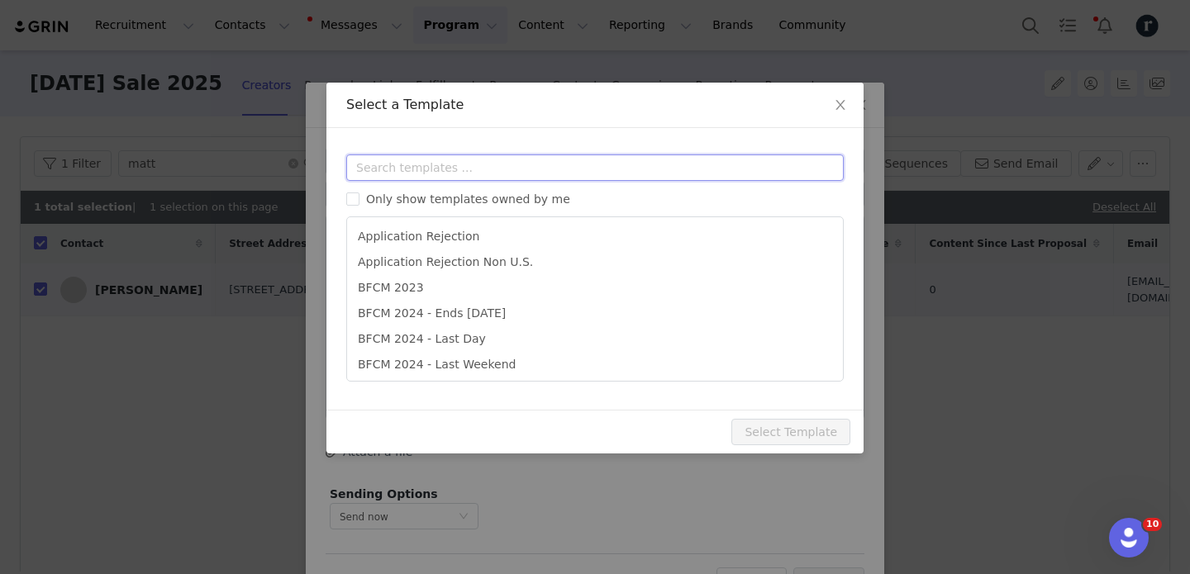
click at [497, 174] on input "text" at bounding box center [594, 167] width 497 height 26
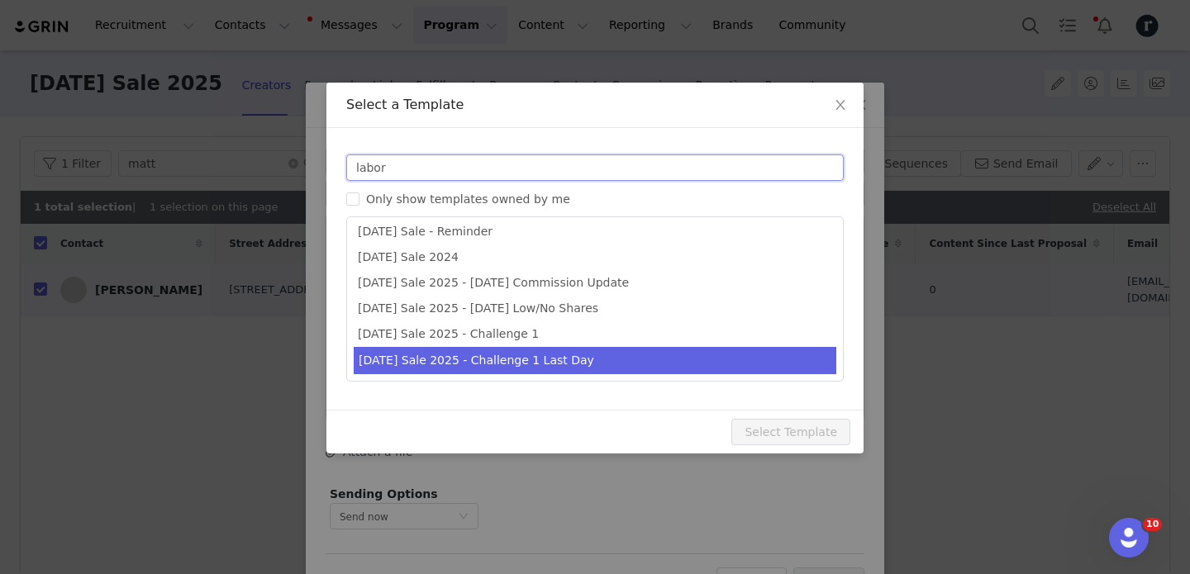
type input "labor"
click at [559, 357] on li "[DATE] Sale 2025 - Challenge 1 Last Day" at bounding box center [595, 360] width 482 height 27
type input "🔔 Last day to earn $2 per unique click"
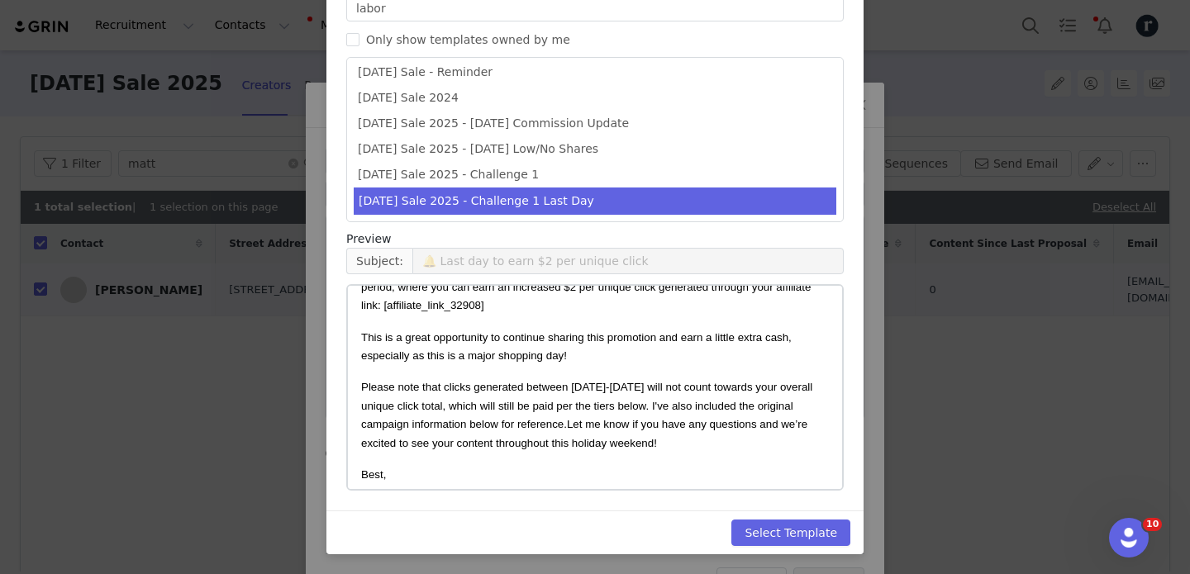
scroll to position [152, 0]
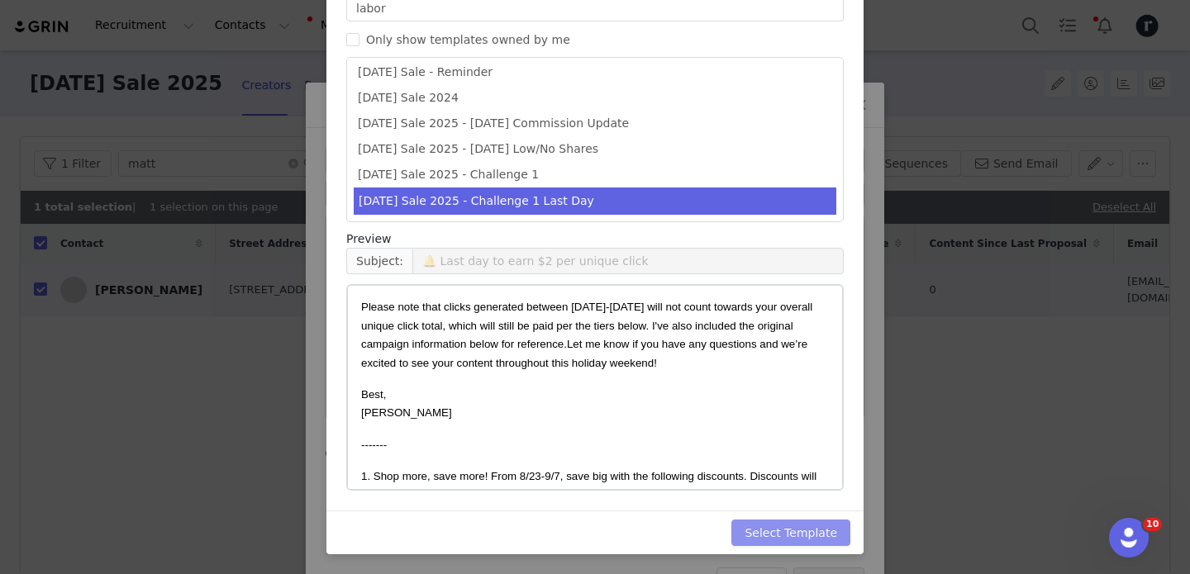
click at [795, 528] on button "Select Template" at bounding box center [790, 533] width 119 height 26
type input "🔔 Last day to earn $2 per unique click"
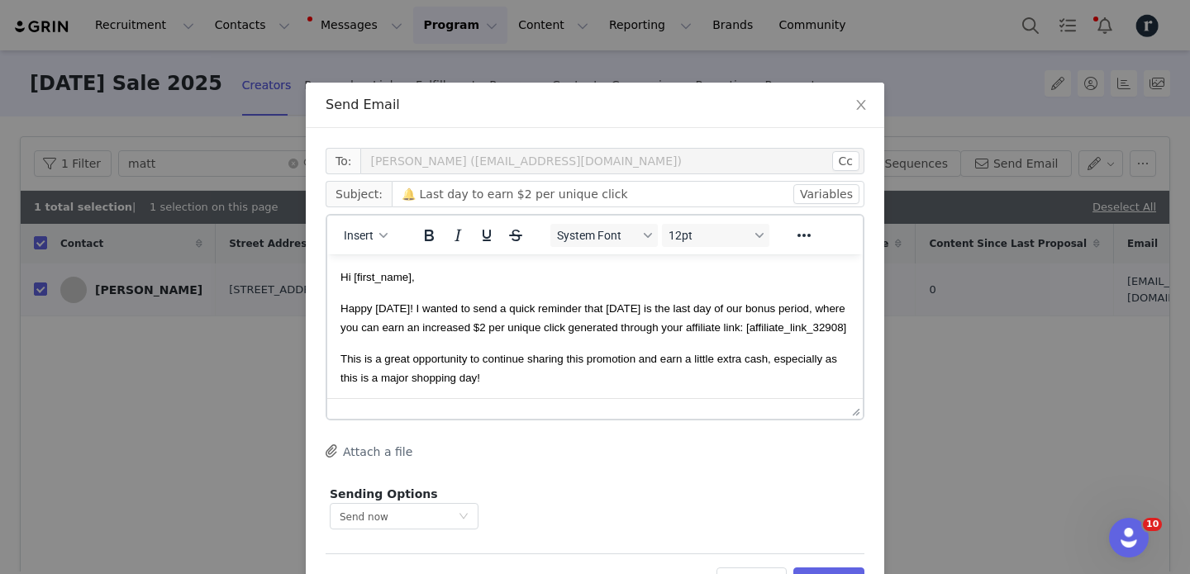
scroll to position [59, 0]
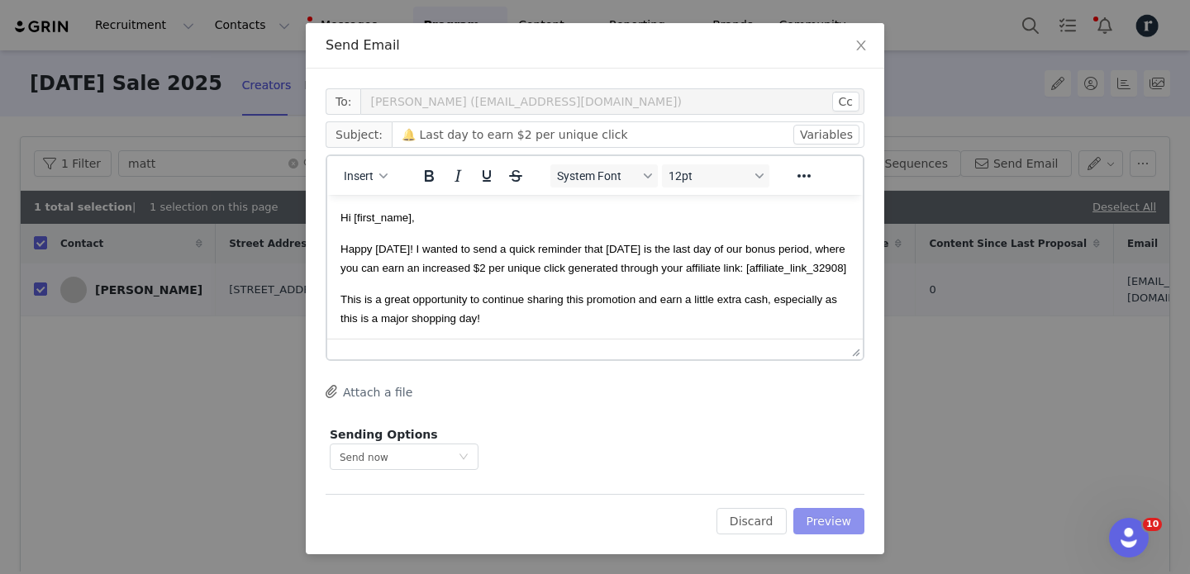
click at [817, 515] on button "Preview" at bounding box center [829, 521] width 72 height 26
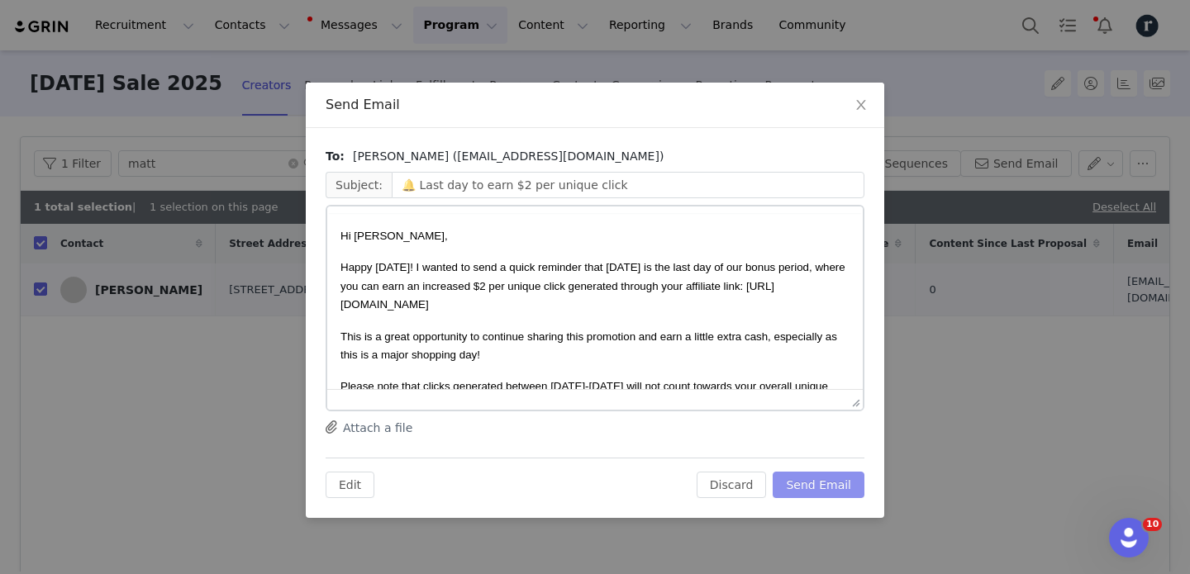
scroll to position [0, 0]
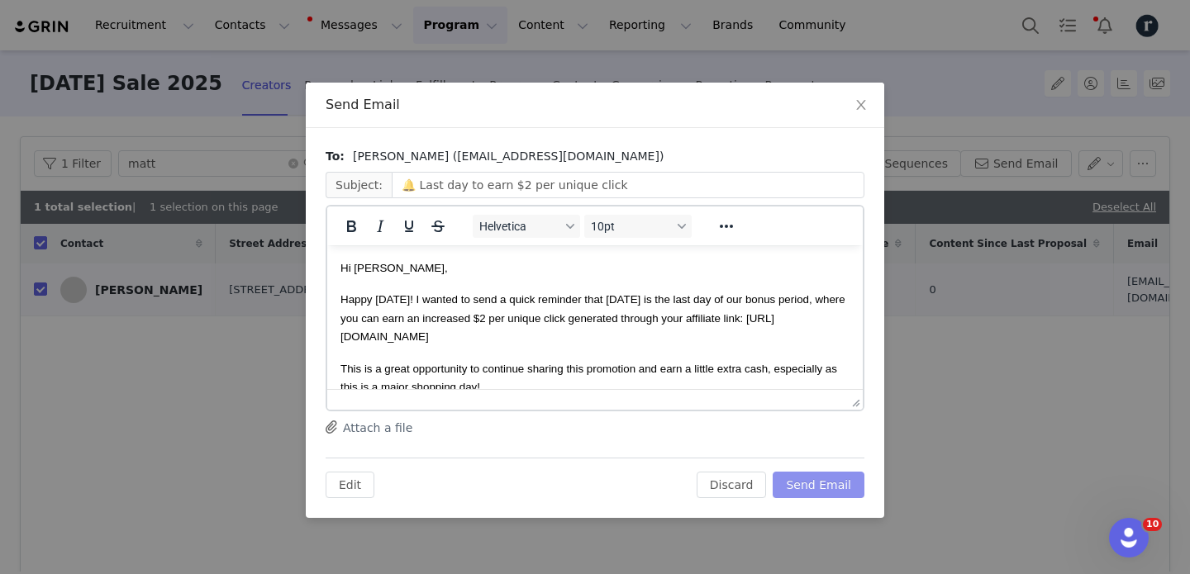
click at [817, 487] on button "Send Email" at bounding box center [818, 485] width 92 height 26
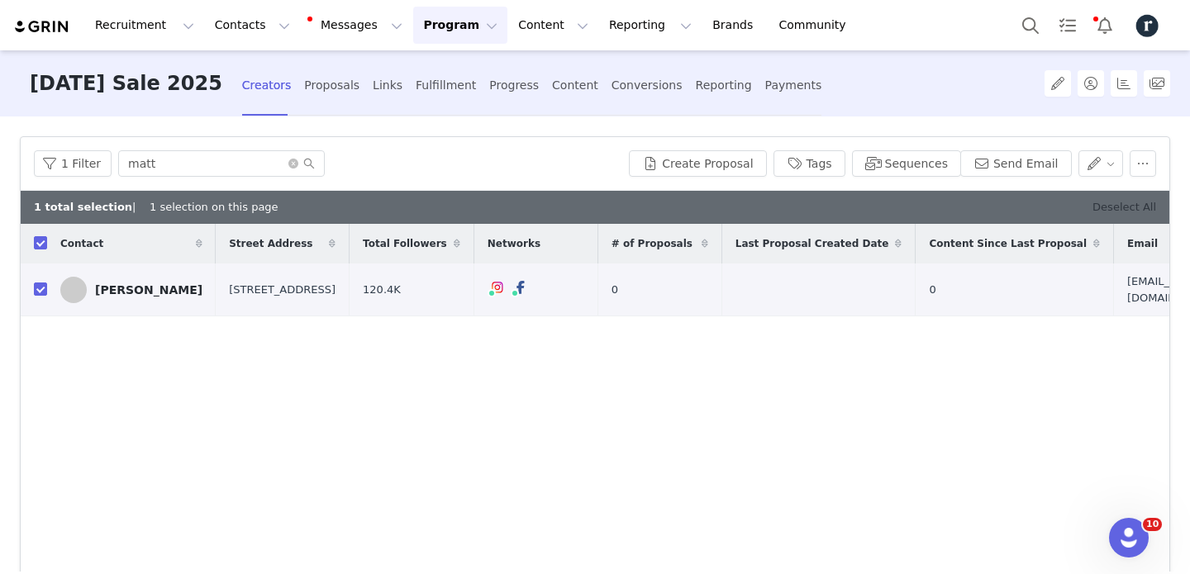
click at [1135, 212] on link "Deselect All" at bounding box center [1124, 207] width 64 height 12
checkbox input "false"
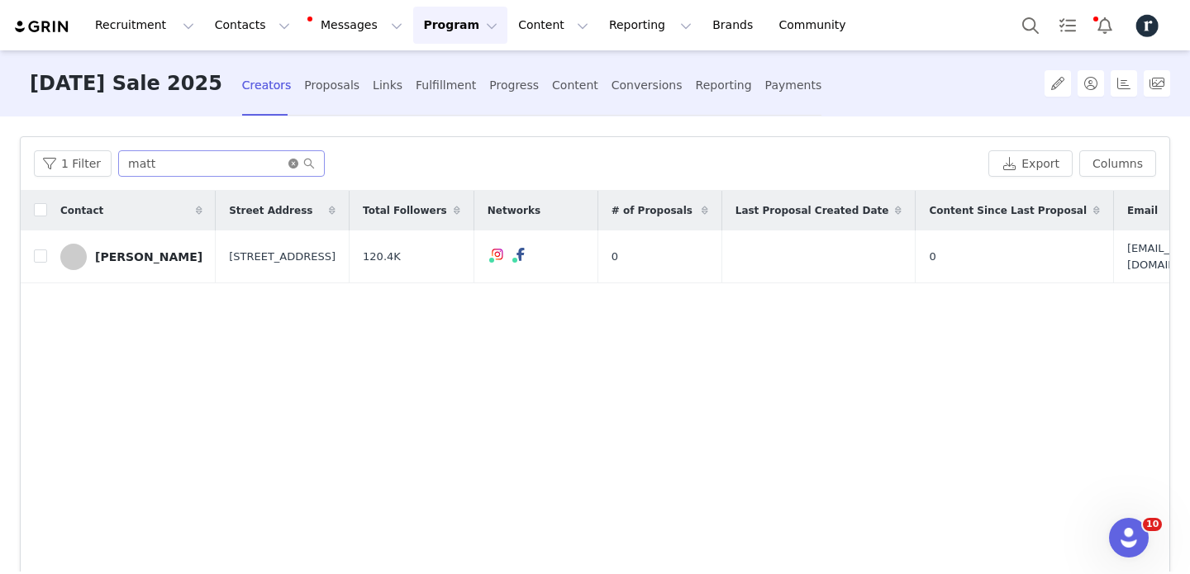
click at [290, 161] on icon "icon: close-circle" at bounding box center [293, 164] width 10 height 10
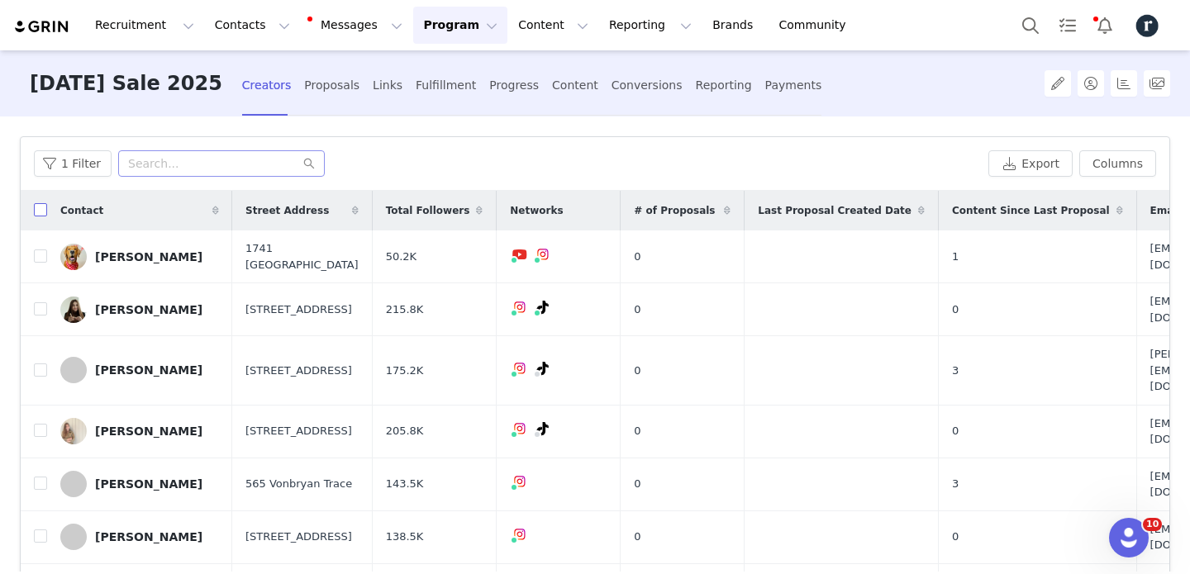
click at [41, 207] on input "checkbox" at bounding box center [40, 209] width 13 height 13
checkbox input "true"
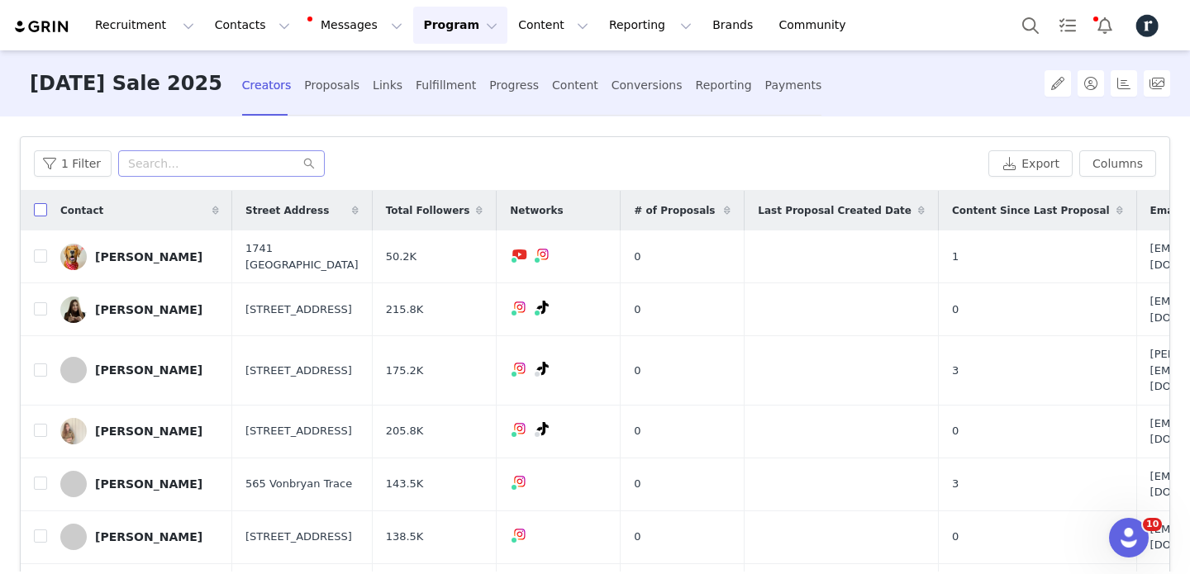
checkbox input "true"
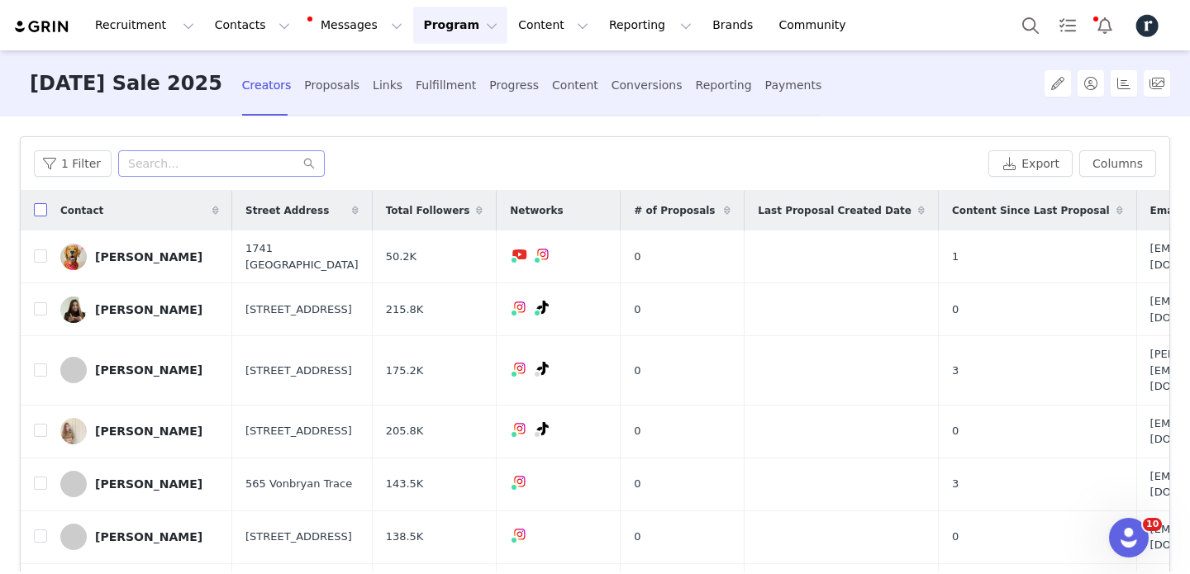
checkbox input "true"
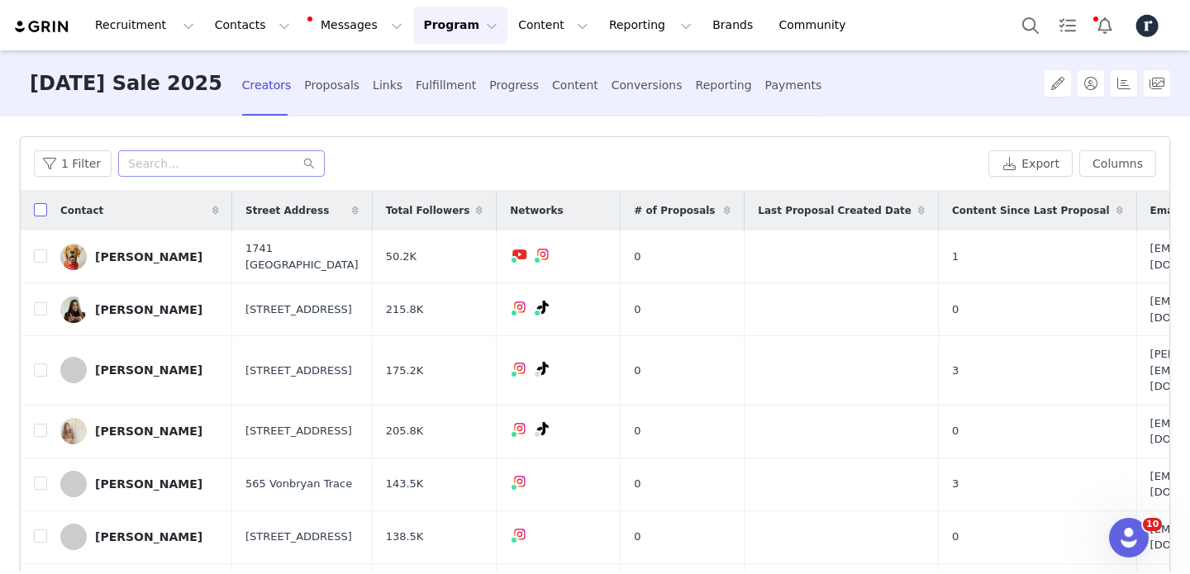
checkbox input "true"
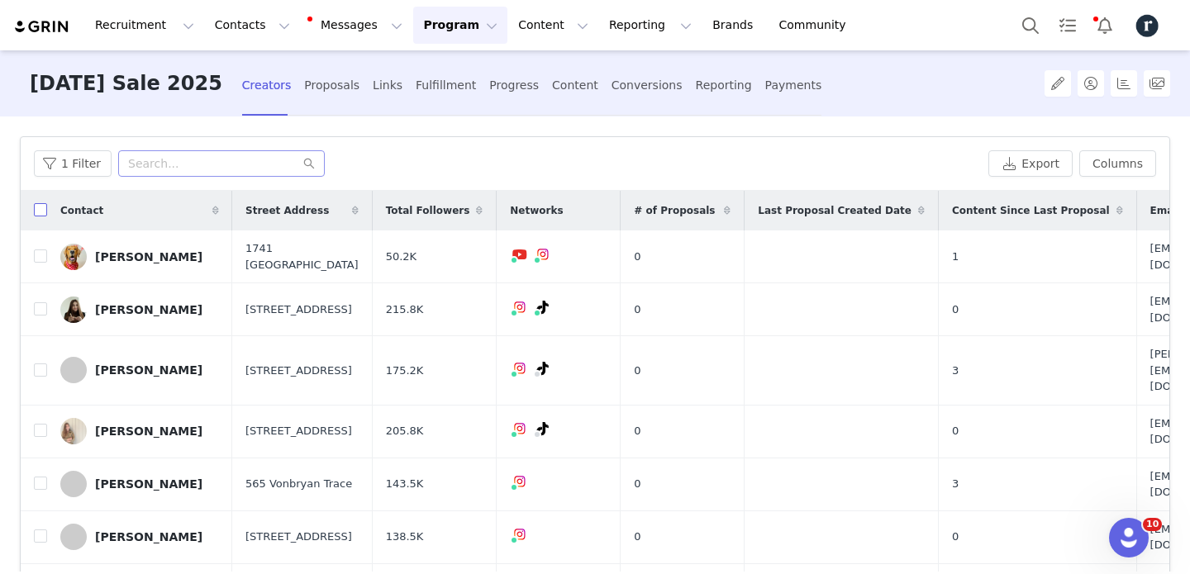
checkbox input "true"
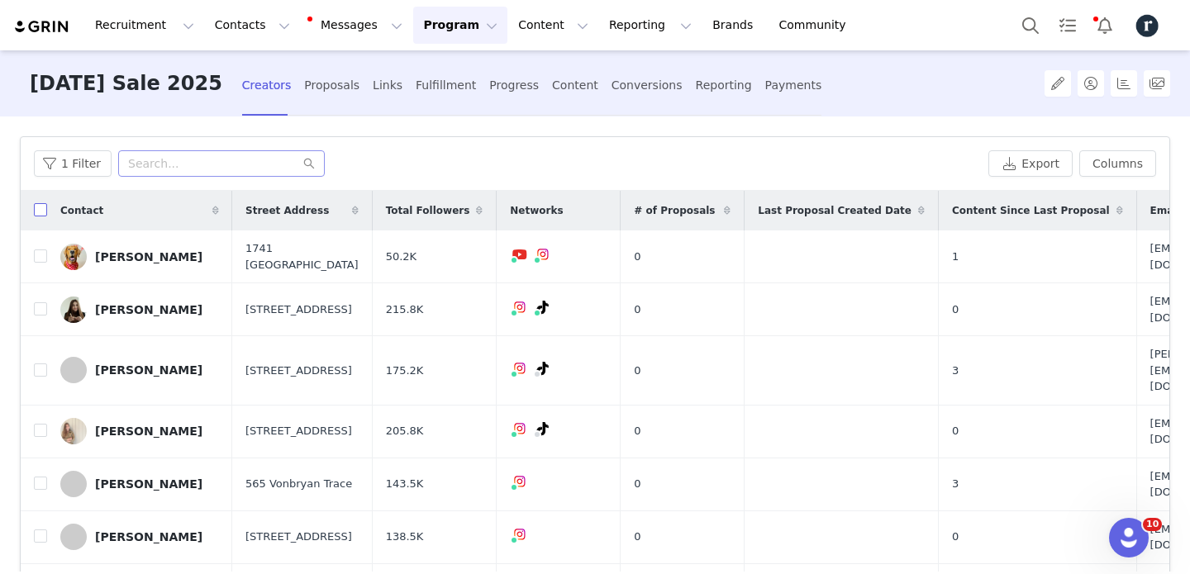
checkbox input "true"
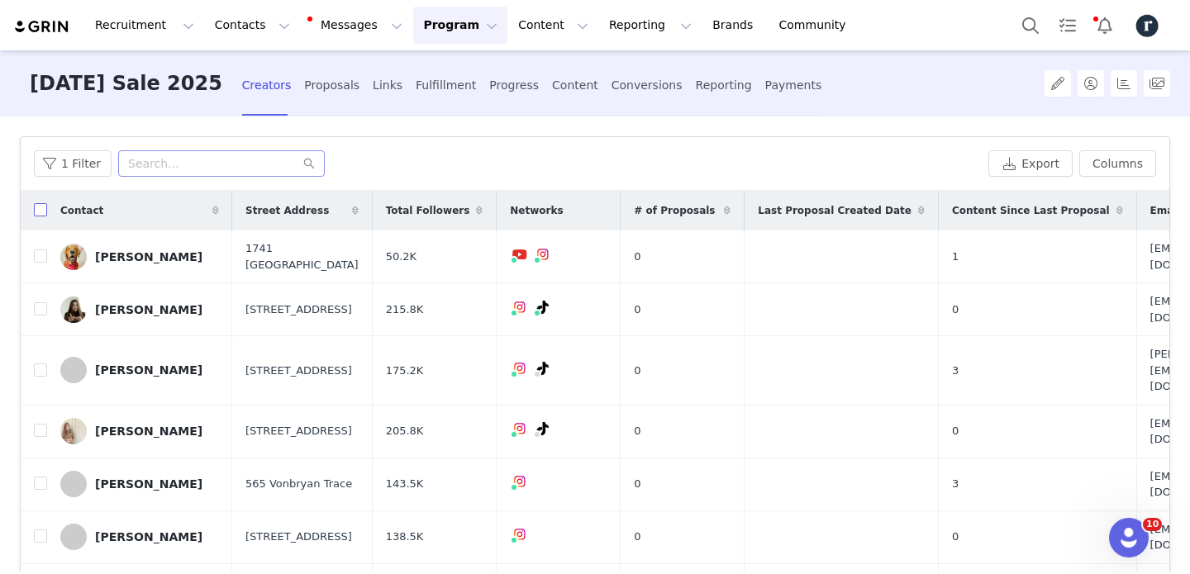
checkbox input "true"
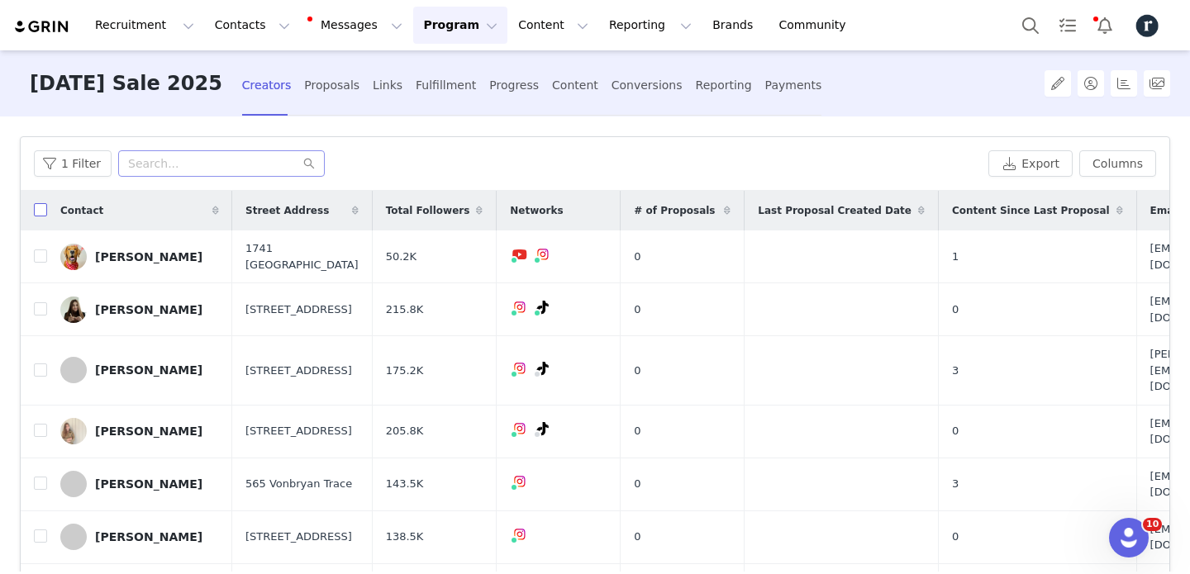
checkbox input "true"
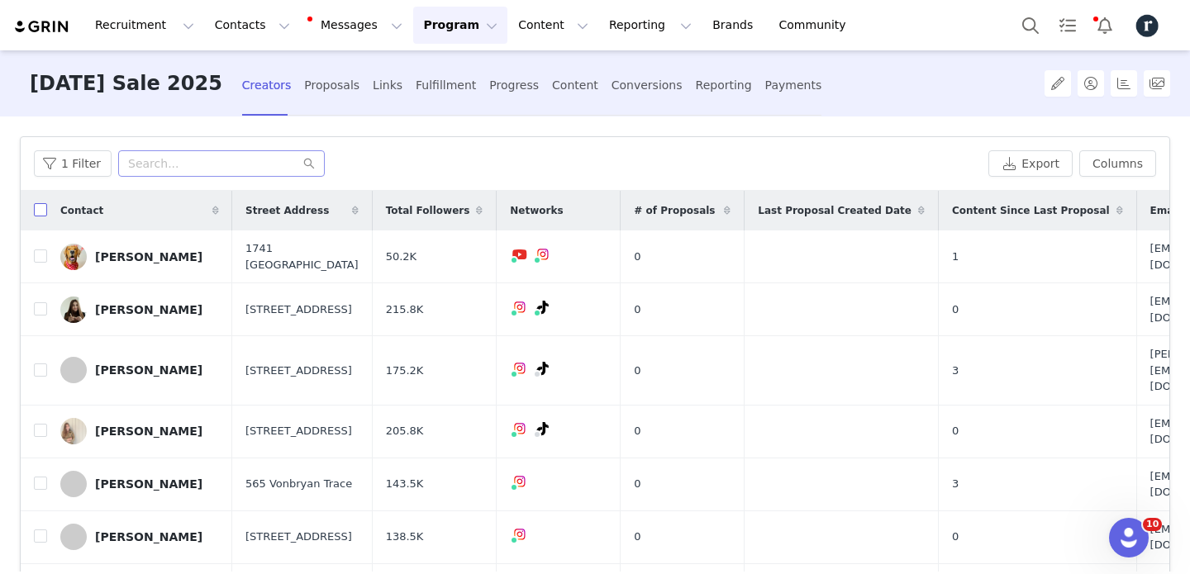
checkbox input "true"
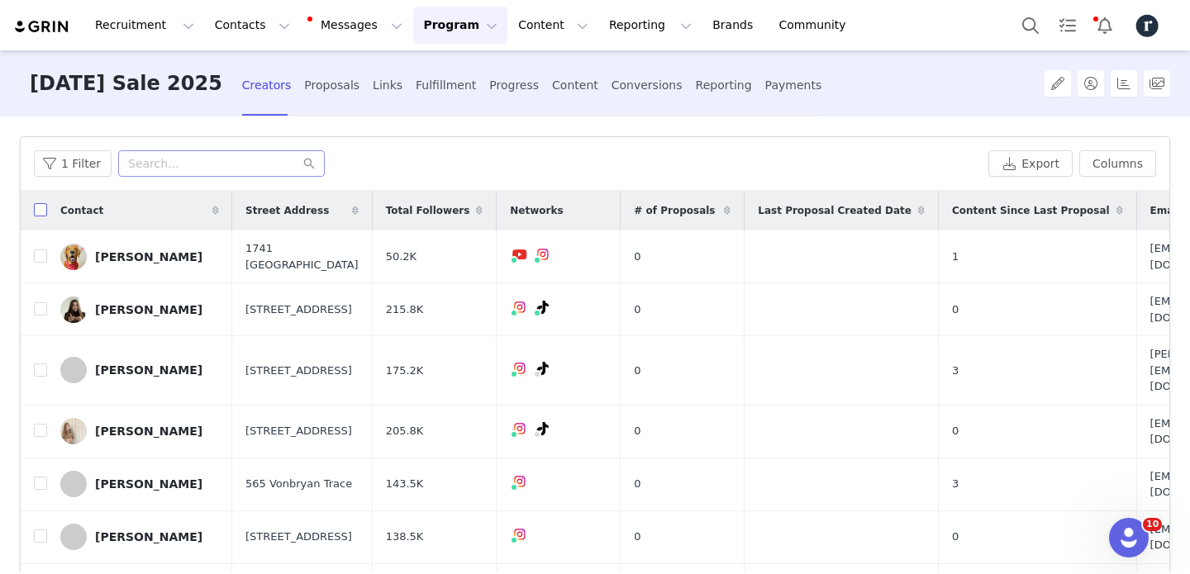
checkbox input "true"
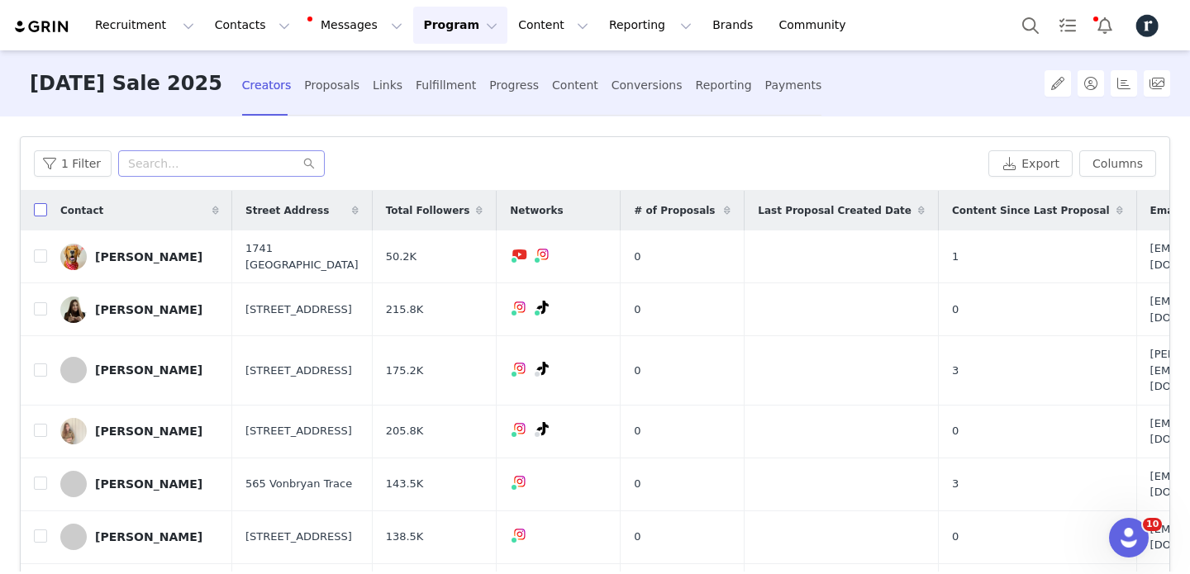
checkbox input "true"
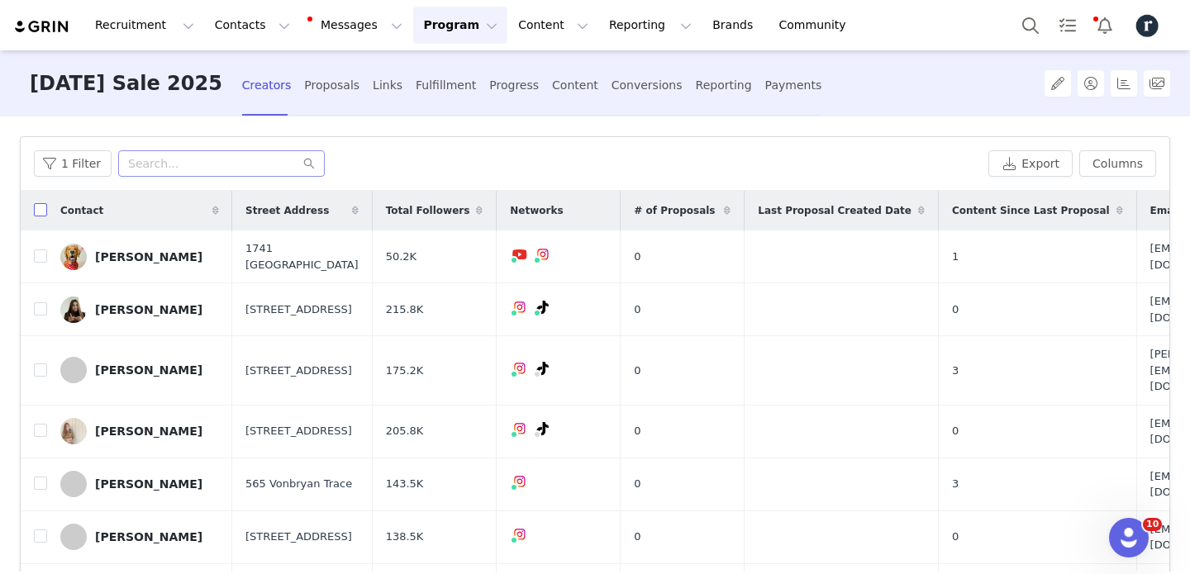
checkbox input "true"
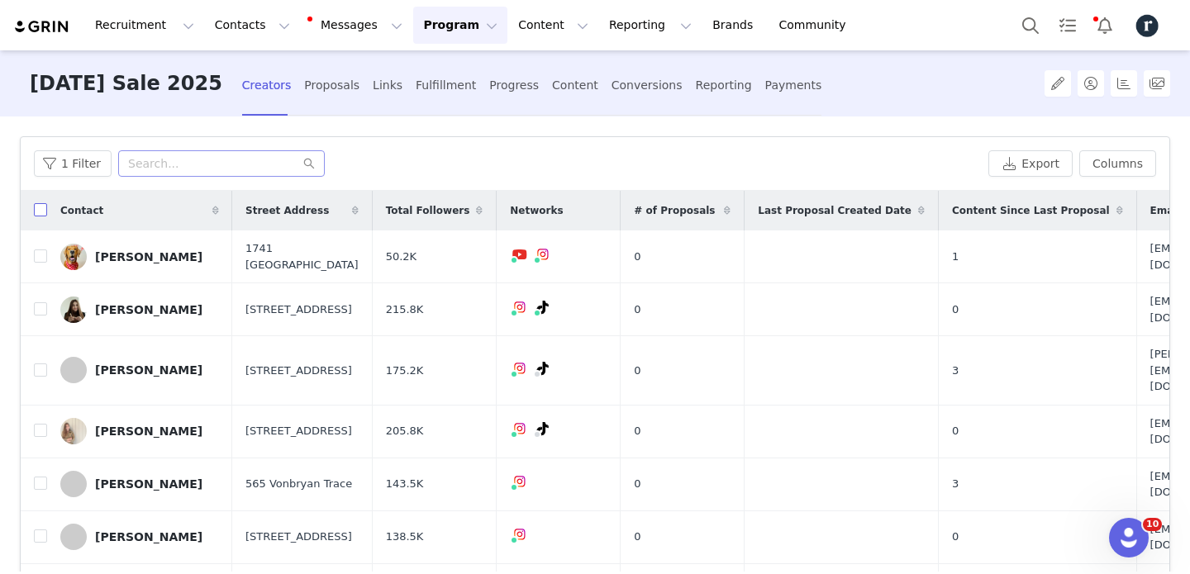
checkbox input "true"
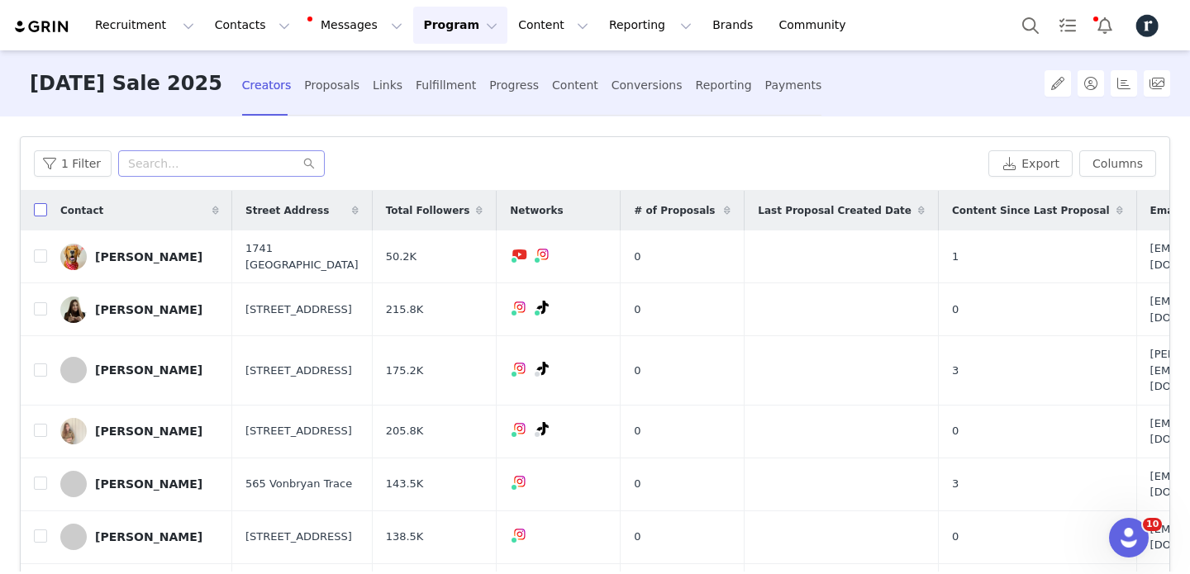
checkbox input "true"
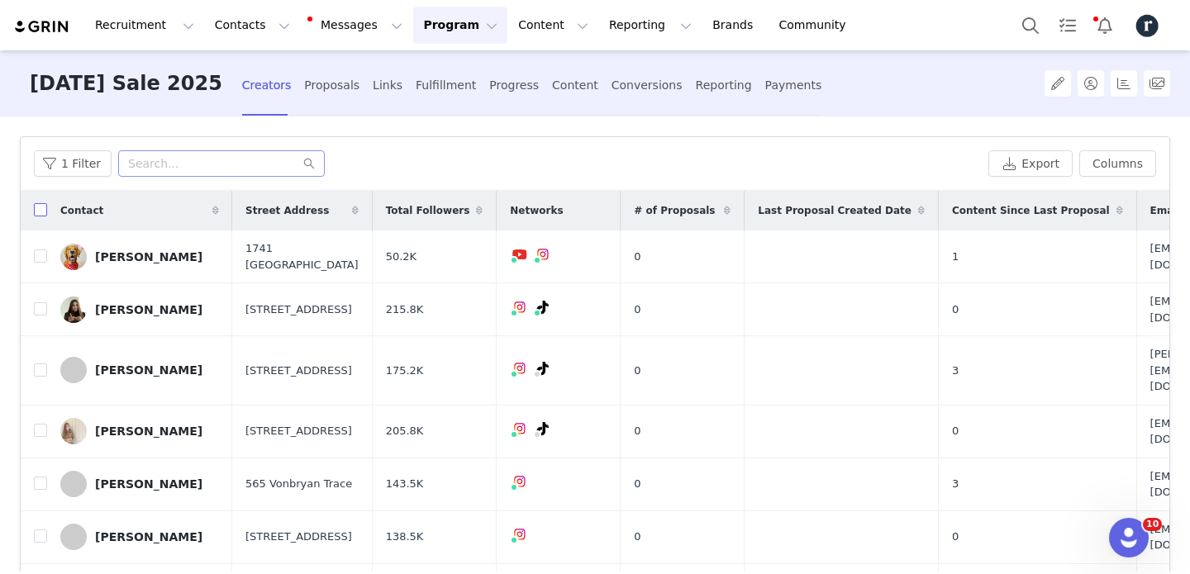
checkbox input "true"
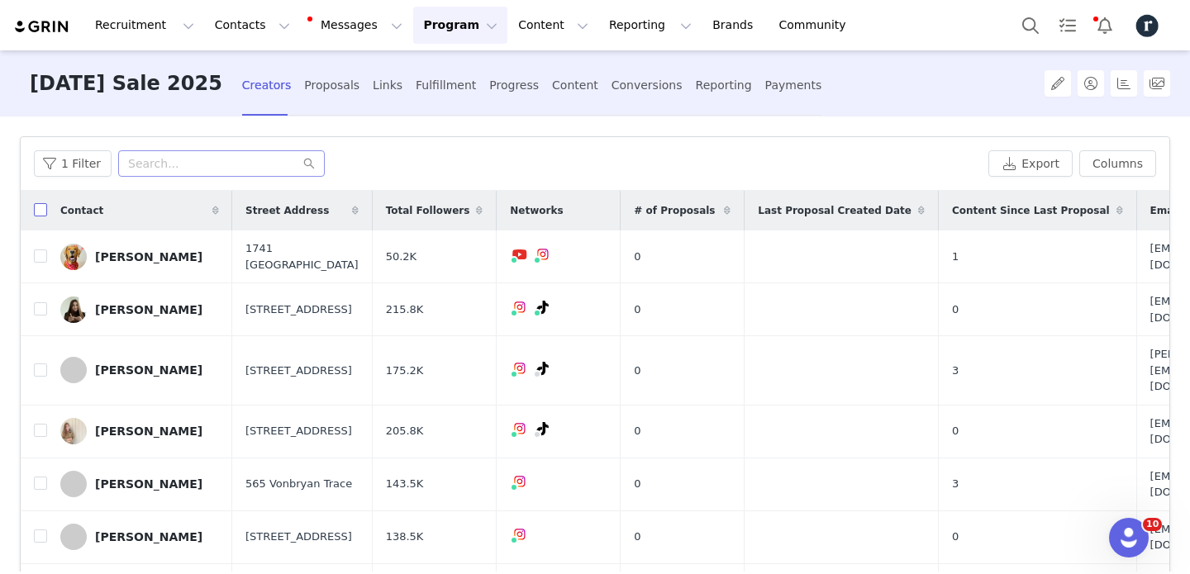
checkbox input "true"
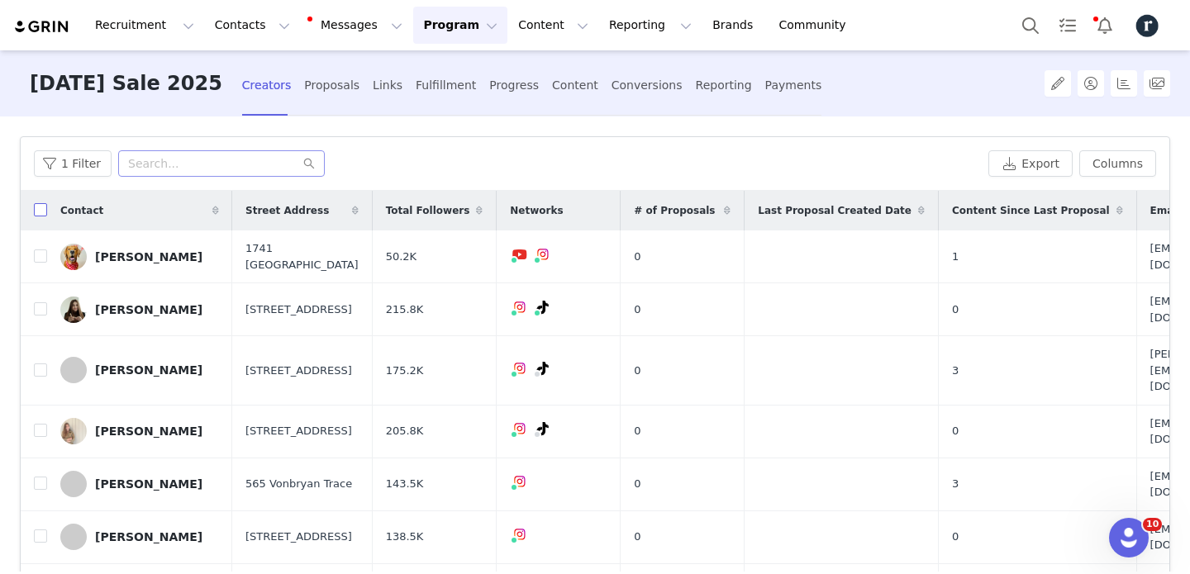
checkbox input "true"
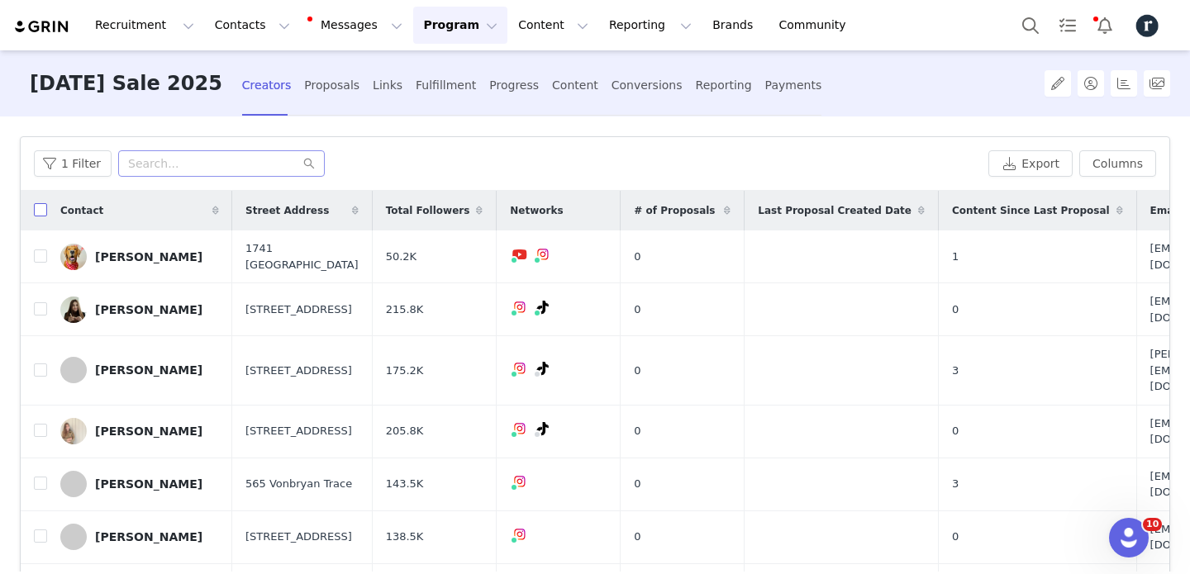
checkbox input "true"
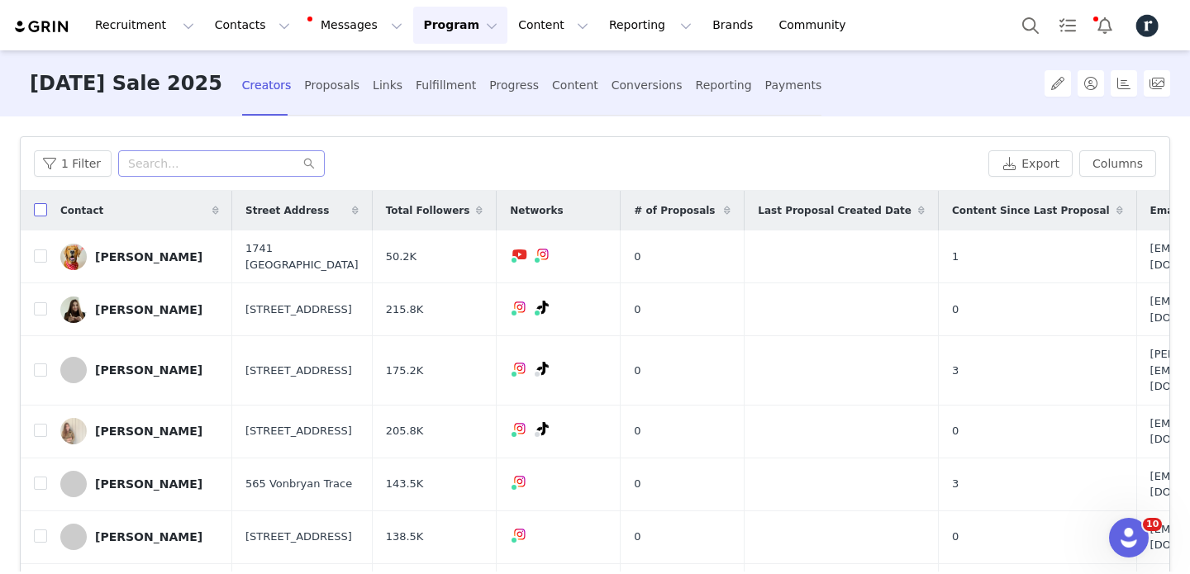
checkbox input "true"
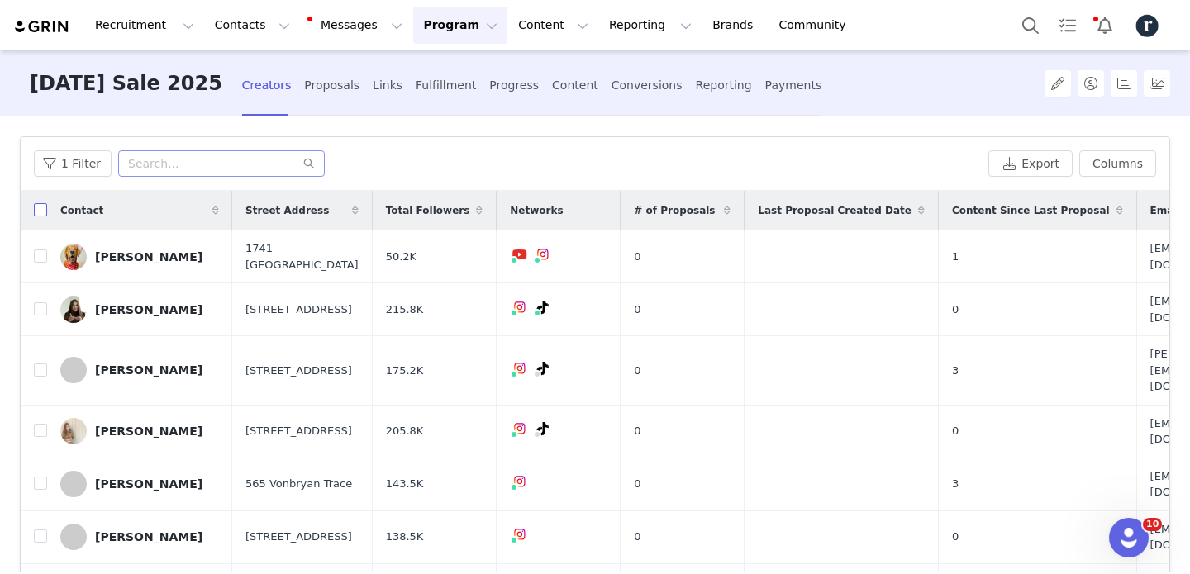
checkbox input "true"
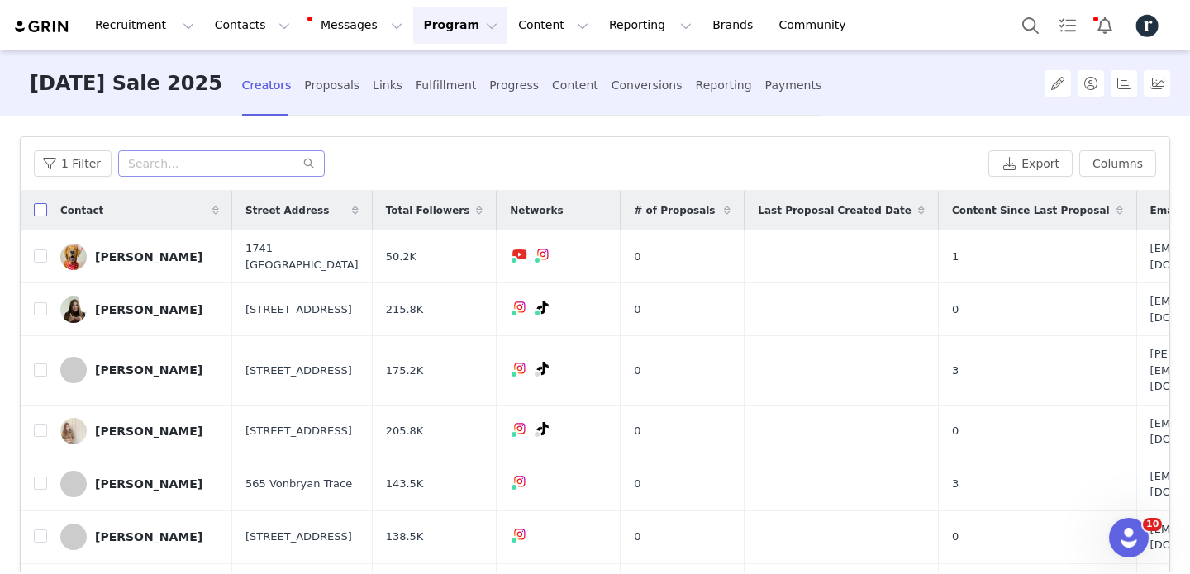
checkbox input "true"
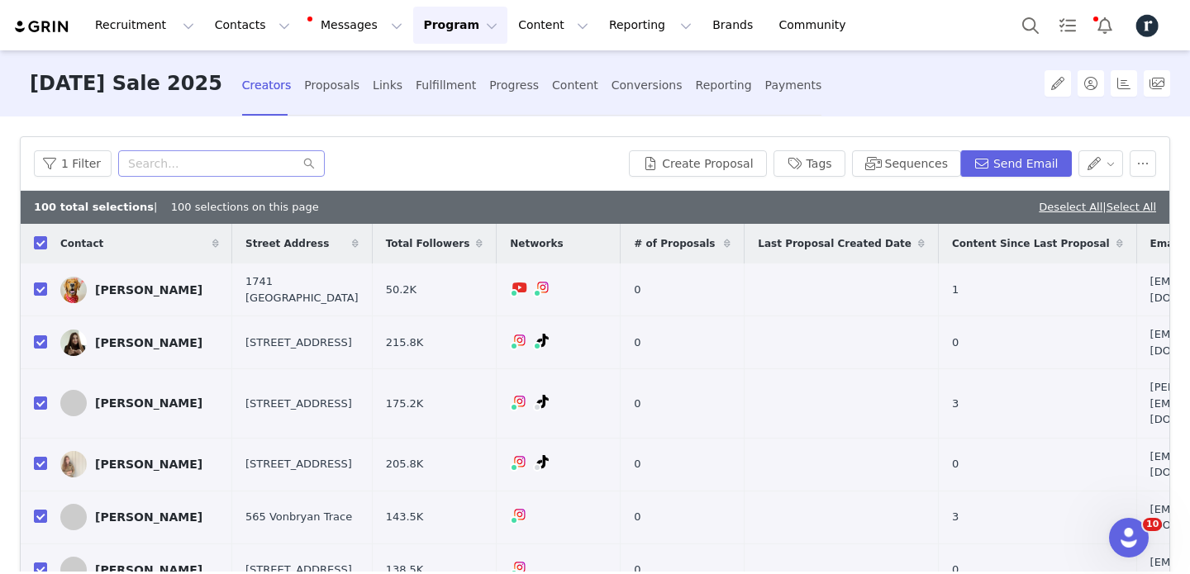
click at [1125, 214] on div "Deselect All | Select All" at bounding box center [1096, 207] width 117 height 17
click at [1128, 211] on link "Select All" at bounding box center [1131, 207] width 50 height 12
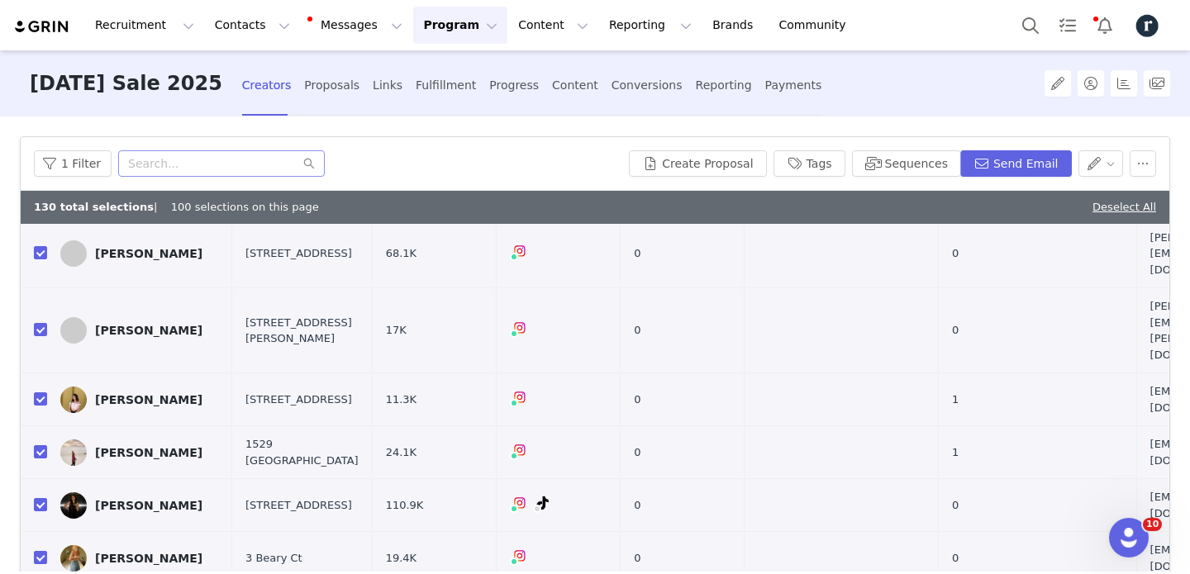
scroll to position [4229, 0]
checkbox input "false"
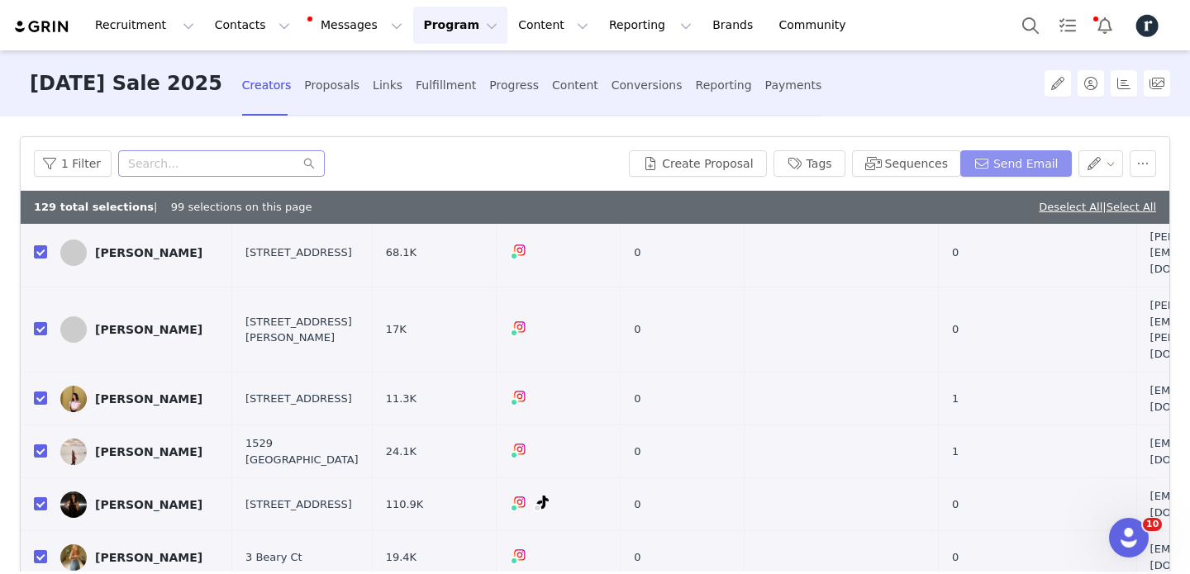
click at [1023, 167] on button "Send Email" at bounding box center [1016, 163] width 112 height 26
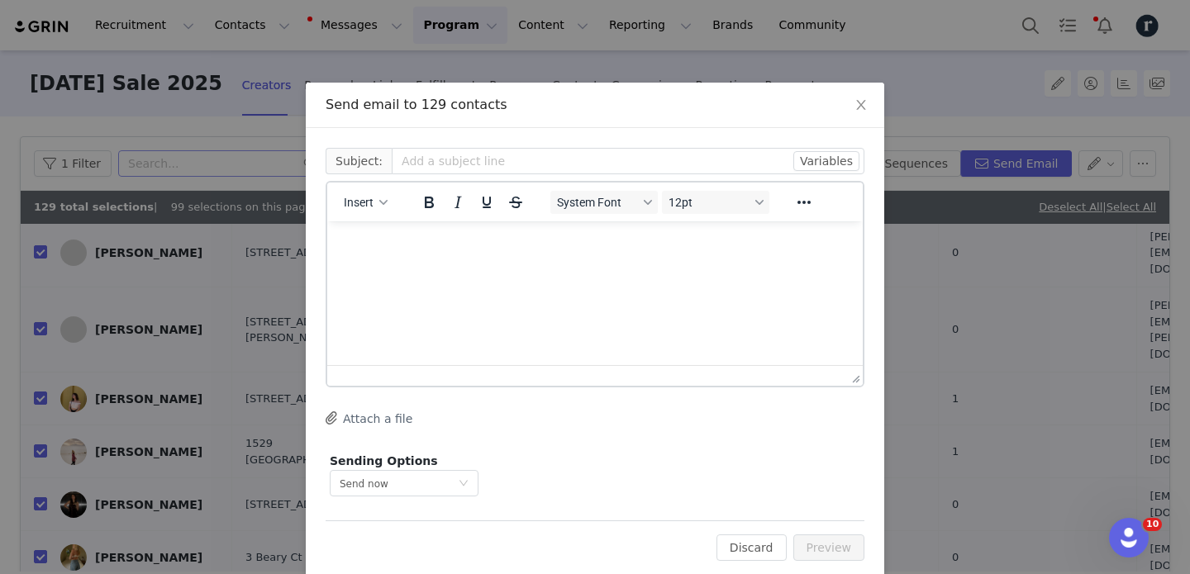
scroll to position [0, 0]
click at [366, 201] on span "Insert" at bounding box center [359, 202] width 30 height 13
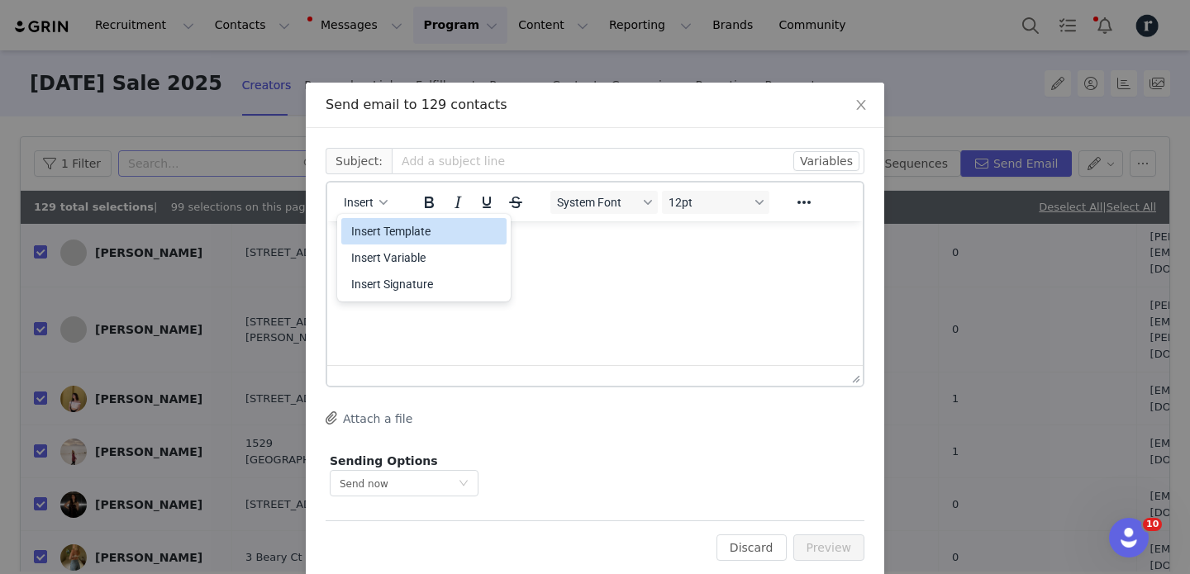
click at [371, 230] on div "Insert Template" at bounding box center [425, 231] width 149 height 20
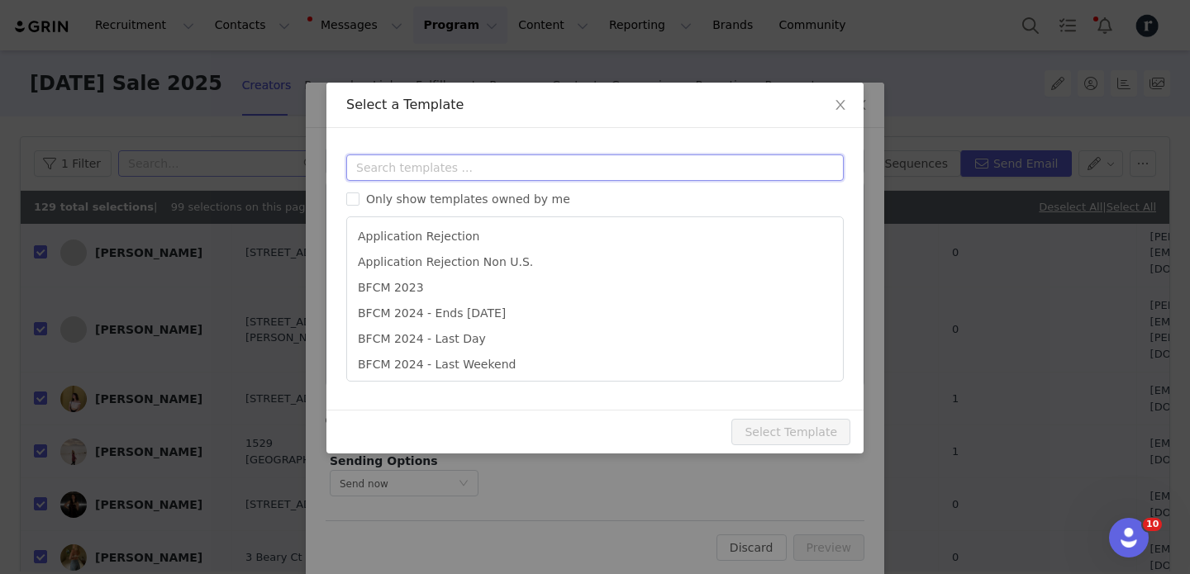
click at [456, 165] on input "text" at bounding box center [594, 167] width 497 height 26
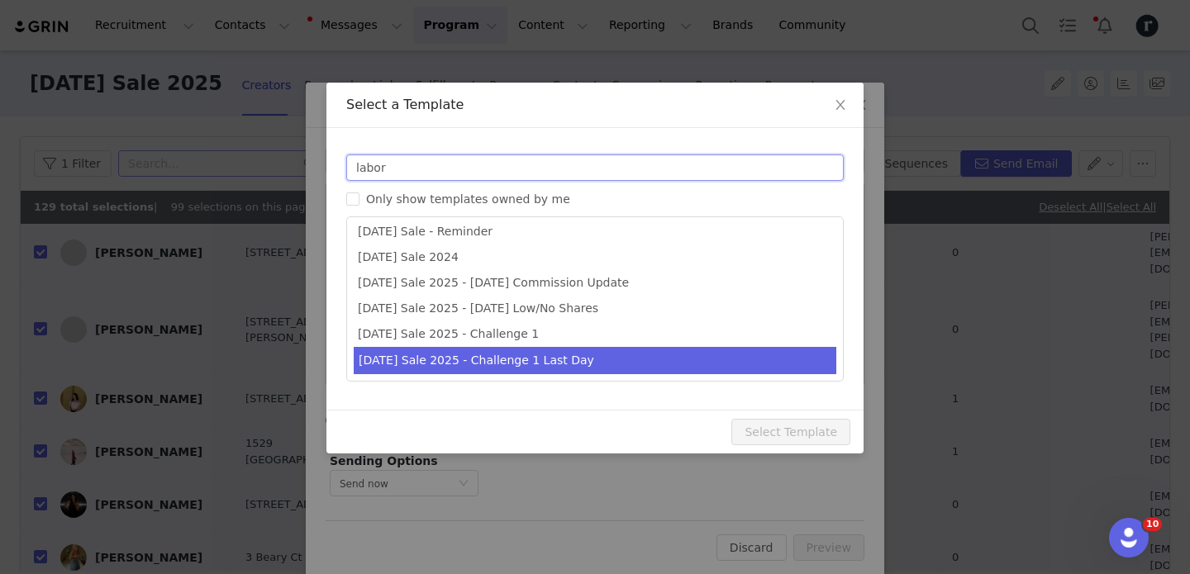
type input "labor"
click at [535, 362] on li "[DATE] Sale 2025 - Challenge 1 Last Day" at bounding box center [595, 360] width 482 height 27
type input "🔔 Last day to earn $2 per unique click"
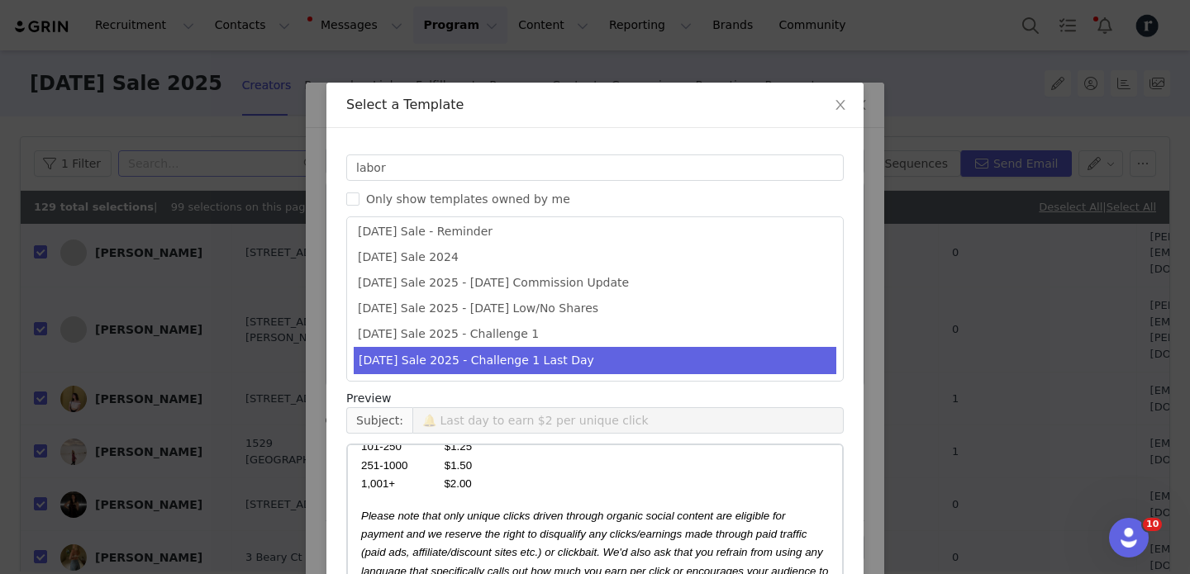
scroll to position [159, 0]
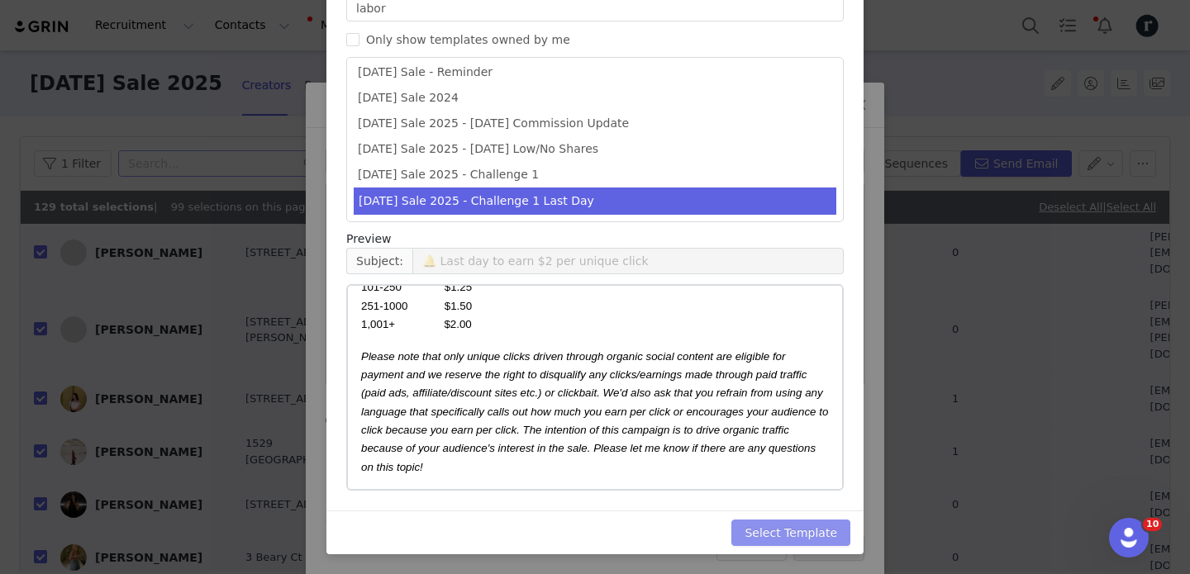
click at [776, 534] on button "Select Template" at bounding box center [790, 533] width 119 height 26
type input "🔔 Last day to earn $2 per unique click"
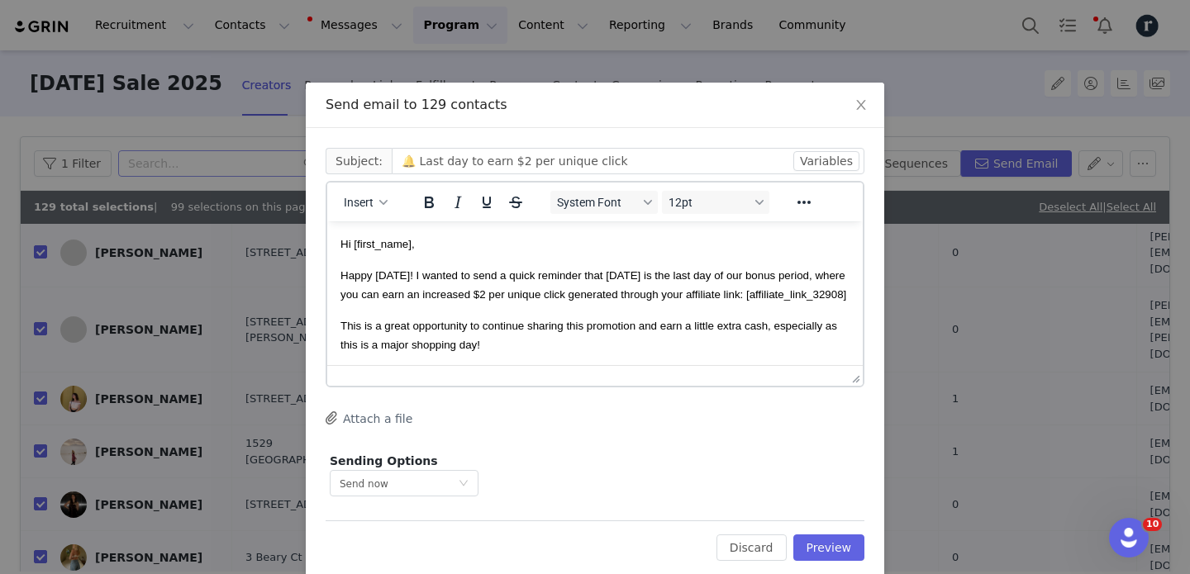
scroll to position [0, 0]
click at [817, 549] on button "Preview" at bounding box center [829, 547] width 72 height 26
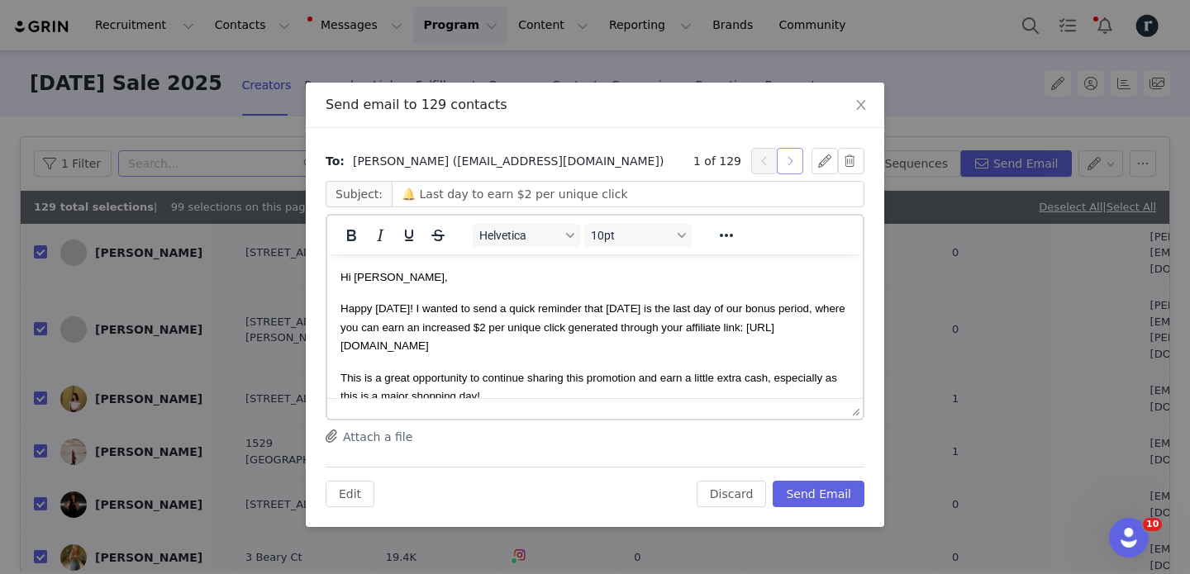
click at [786, 160] on button "button" at bounding box center [789, 161] width 26 height 26
click at [833, 495] on button "Send Email" at bounding box center [818, 494] width 92 height 26
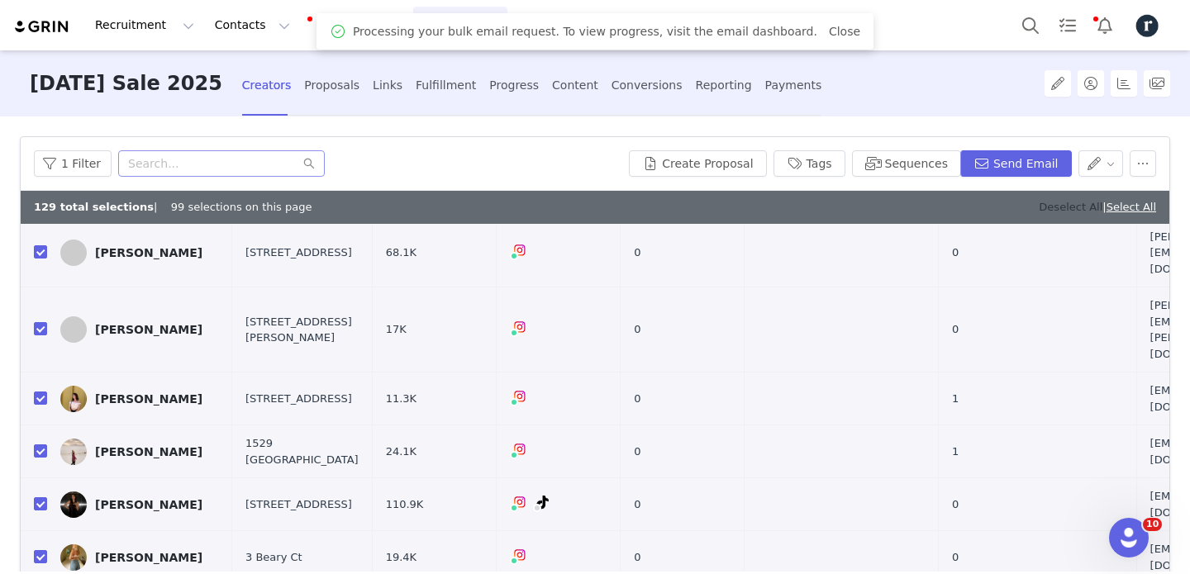
click at [1061, 209] on link "Deselect All" at bounding box center [1070, 207] width 64 height 12
checkbox input "false"
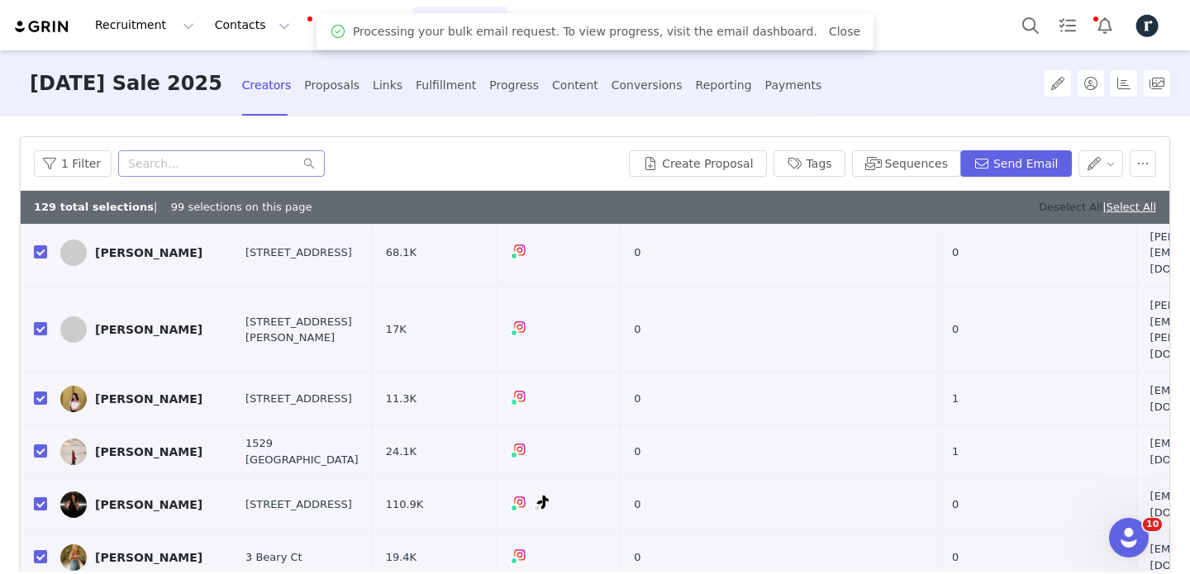
checkbox input "false"
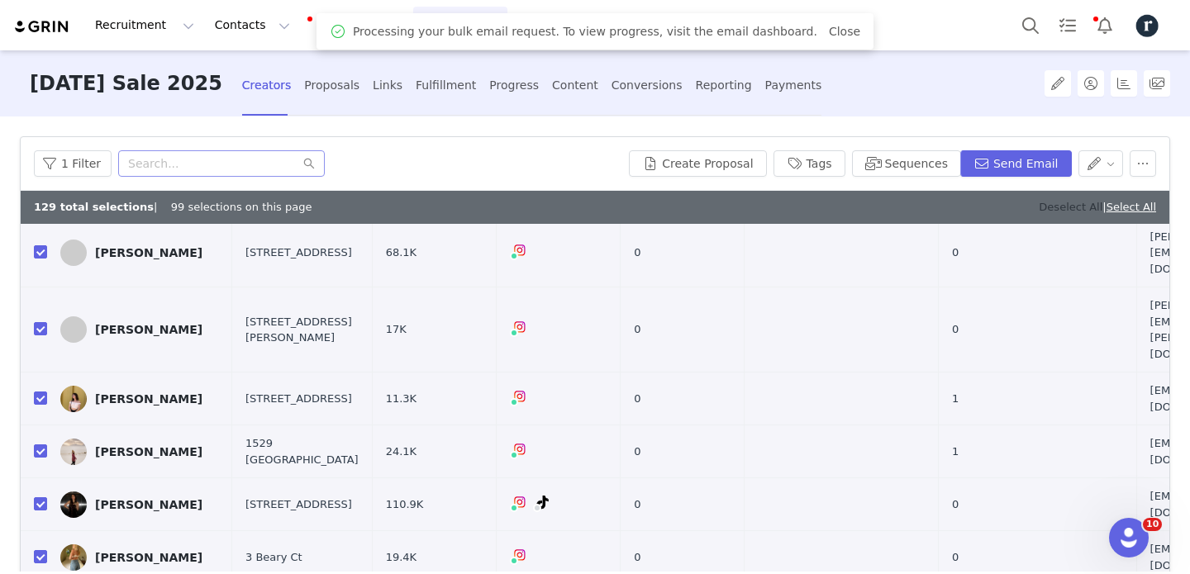
checkbox input "false"
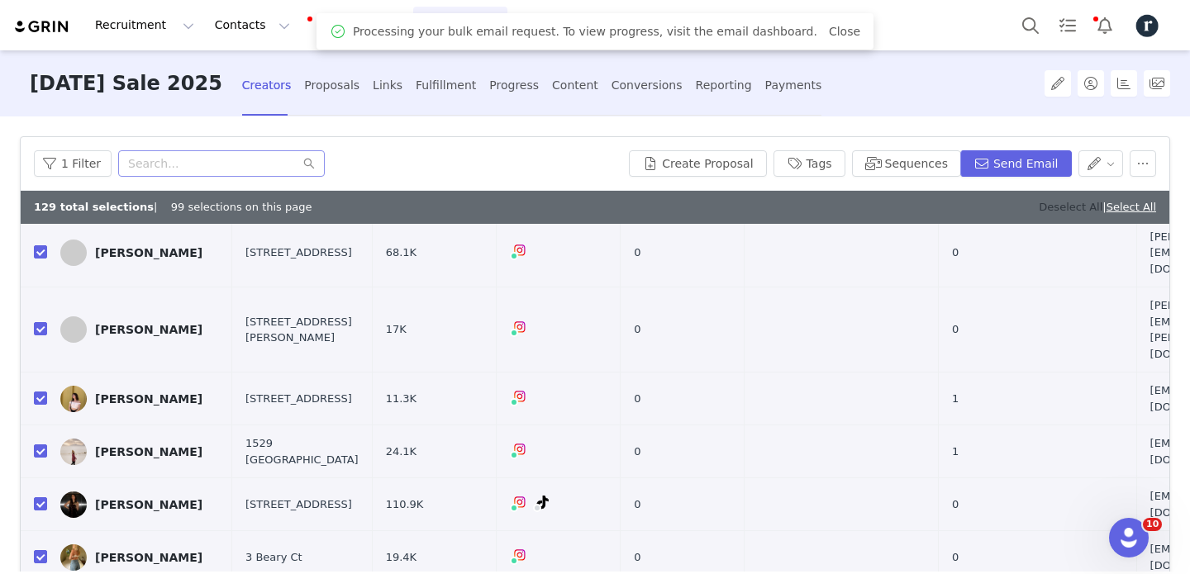
checkbox input "false"
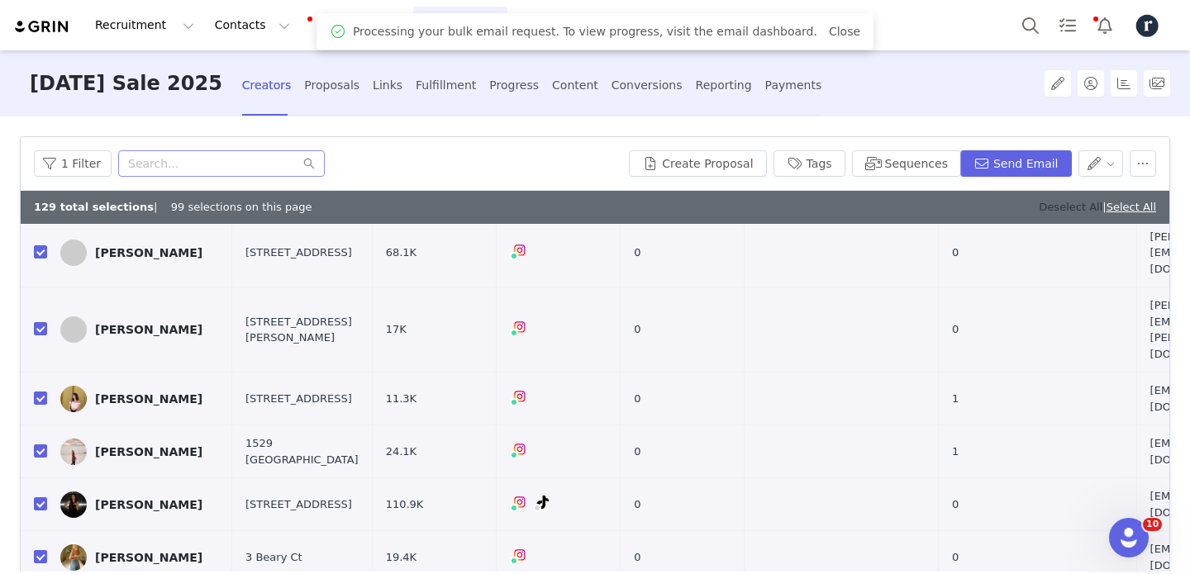
checkbox input "false"
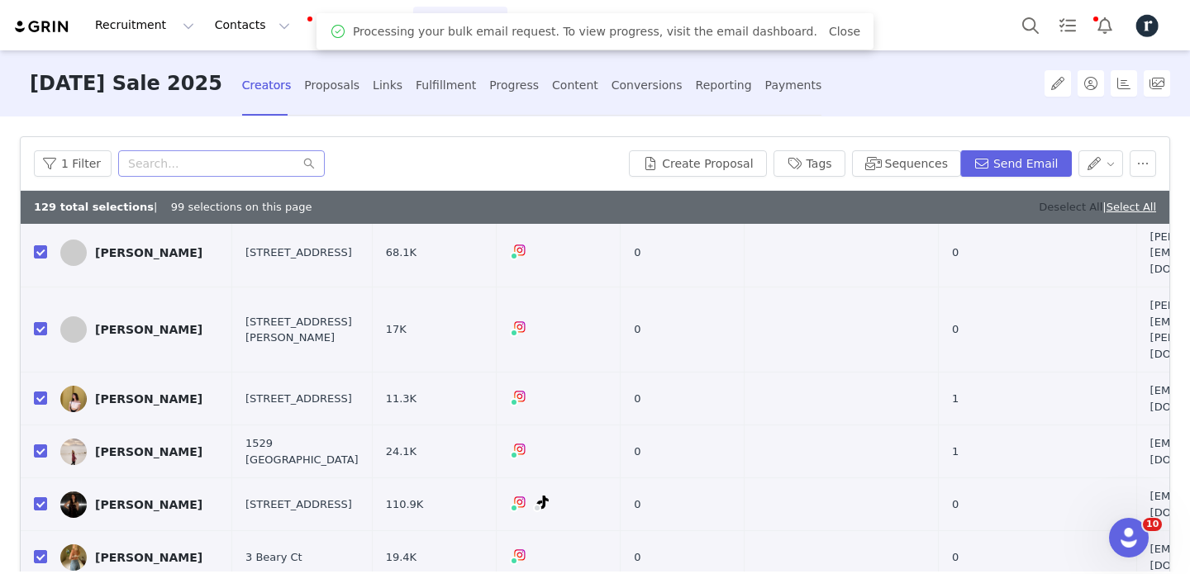
checkbox input "false"
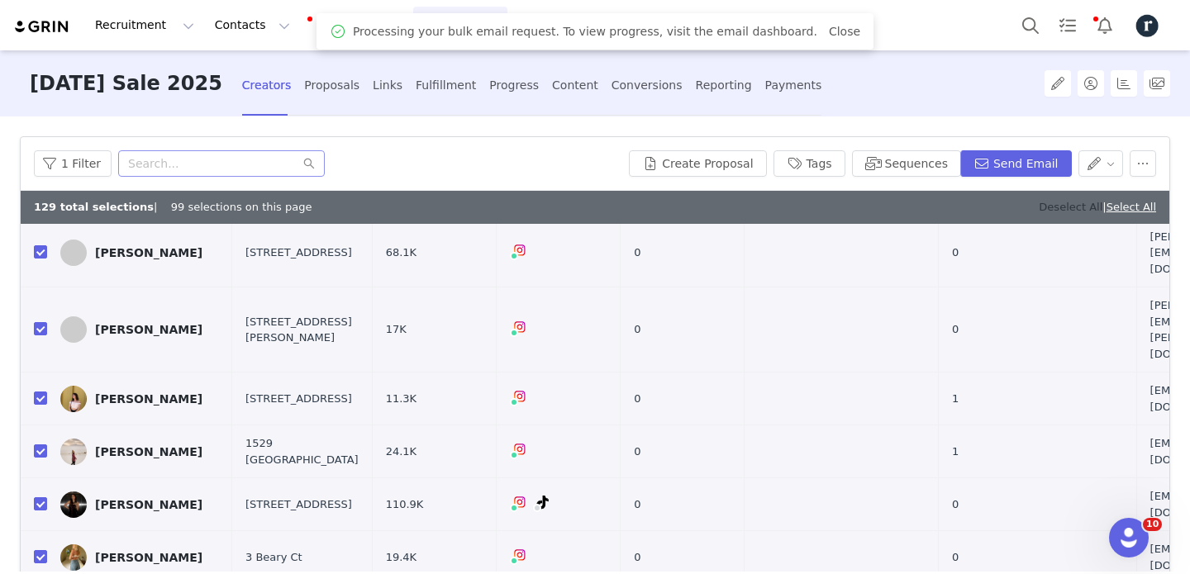
checkbox input "false"
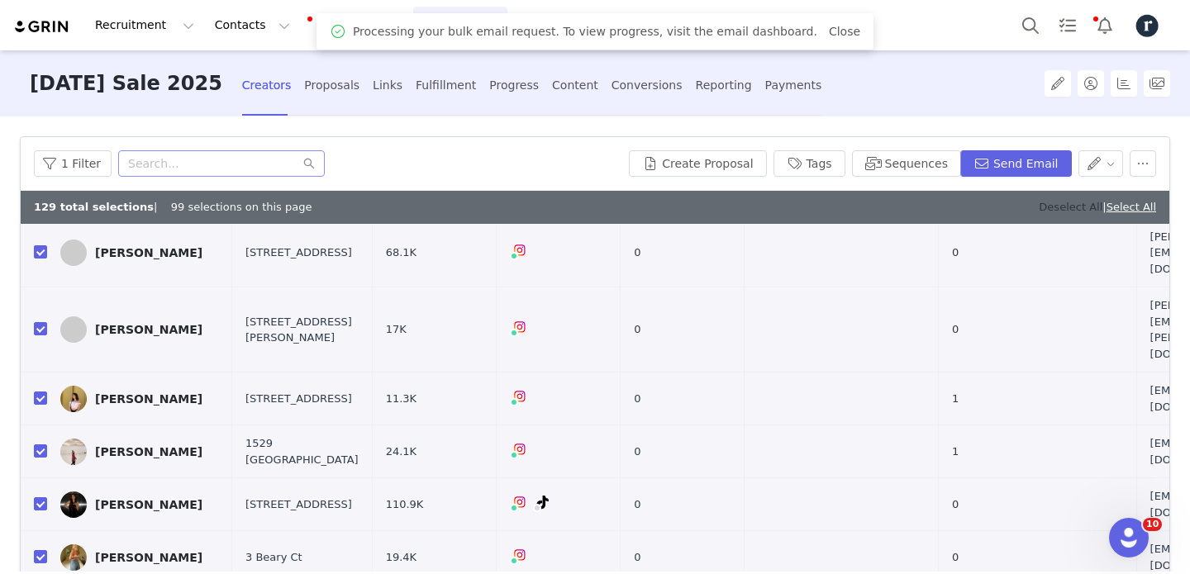
checkbox input "false"
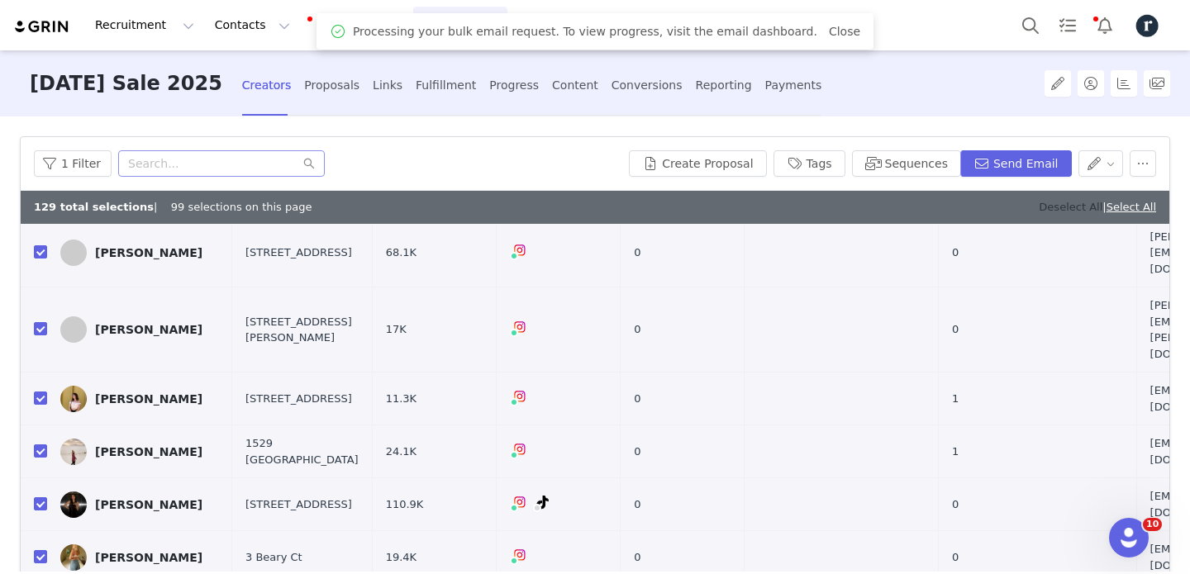
checkbox input "false"
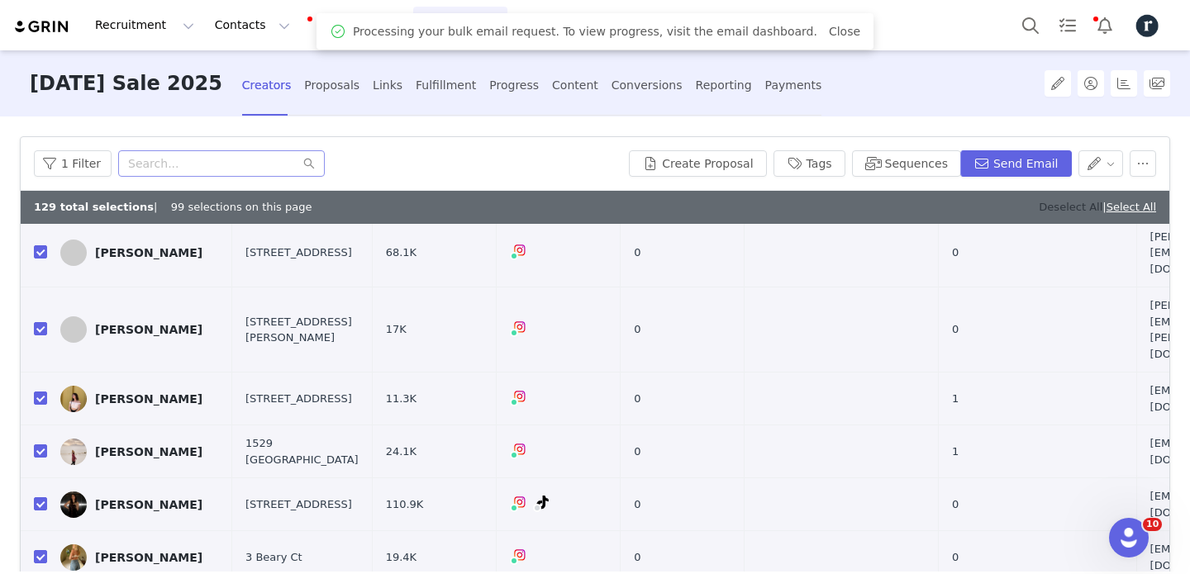
checkbox input "false"
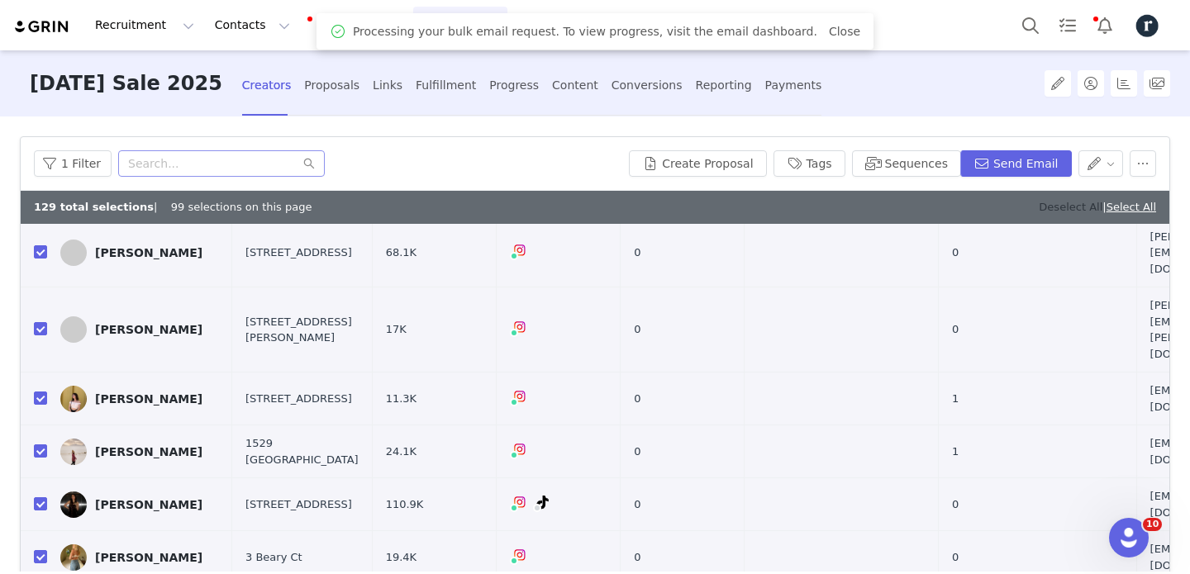
checkbox input "false"
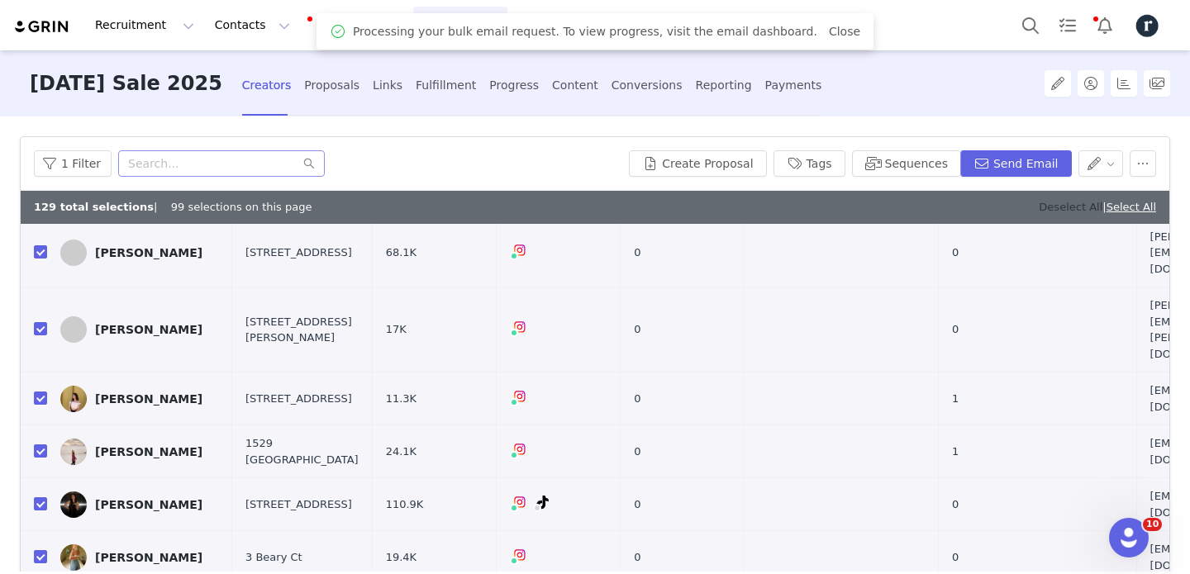
checkbox input "false"
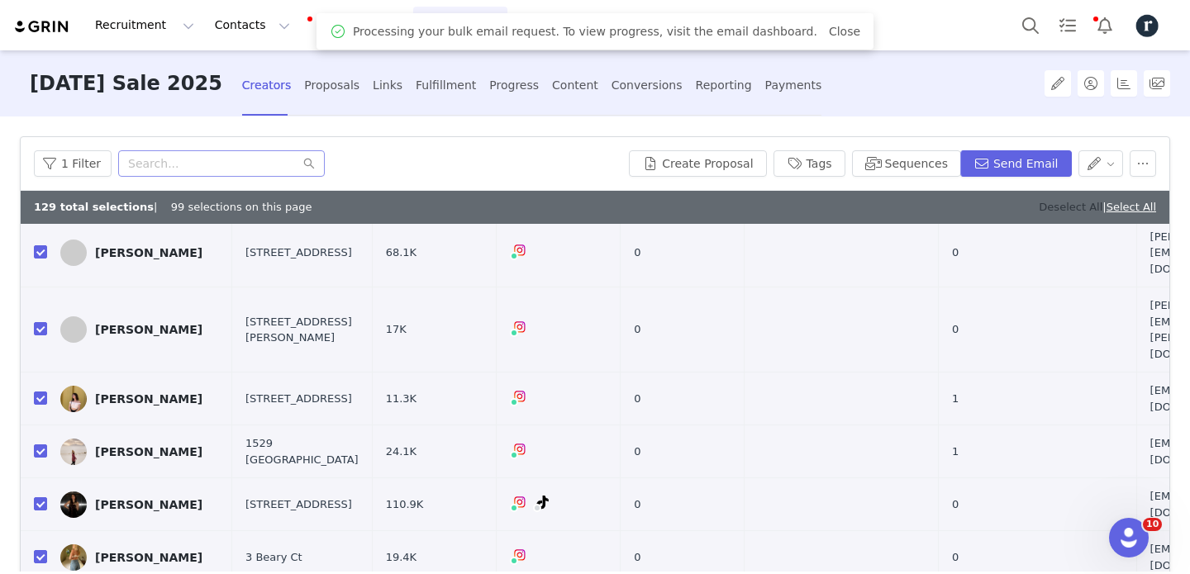
checkbox input "false"
